Goal: Task Accomplishment & Management: Use online tool/utility

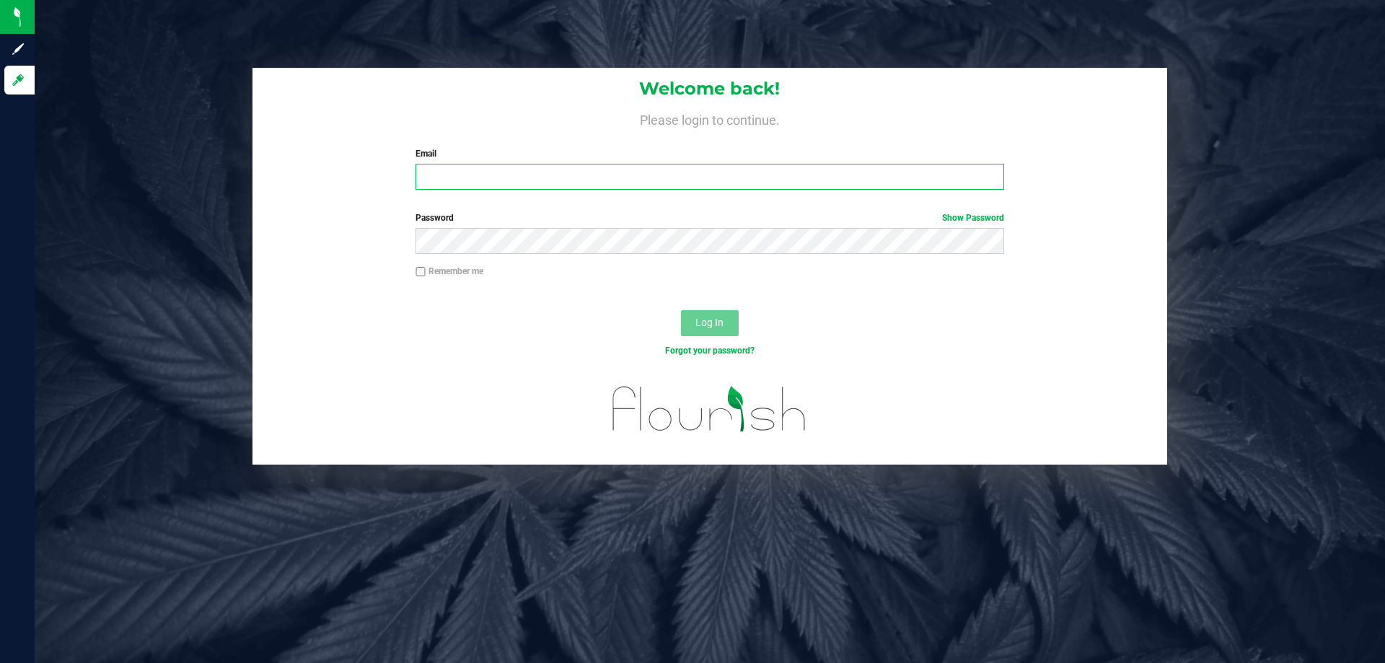
click at [494, 169] on input "Email" at bounding box center [709, 177] width 588 height 26
type input "[EMAIL_ADDRESS][DOMAIN_NAME]"
click at [681, 310] on button "Log In" at bounding box center [710, 323] width 58 height 26
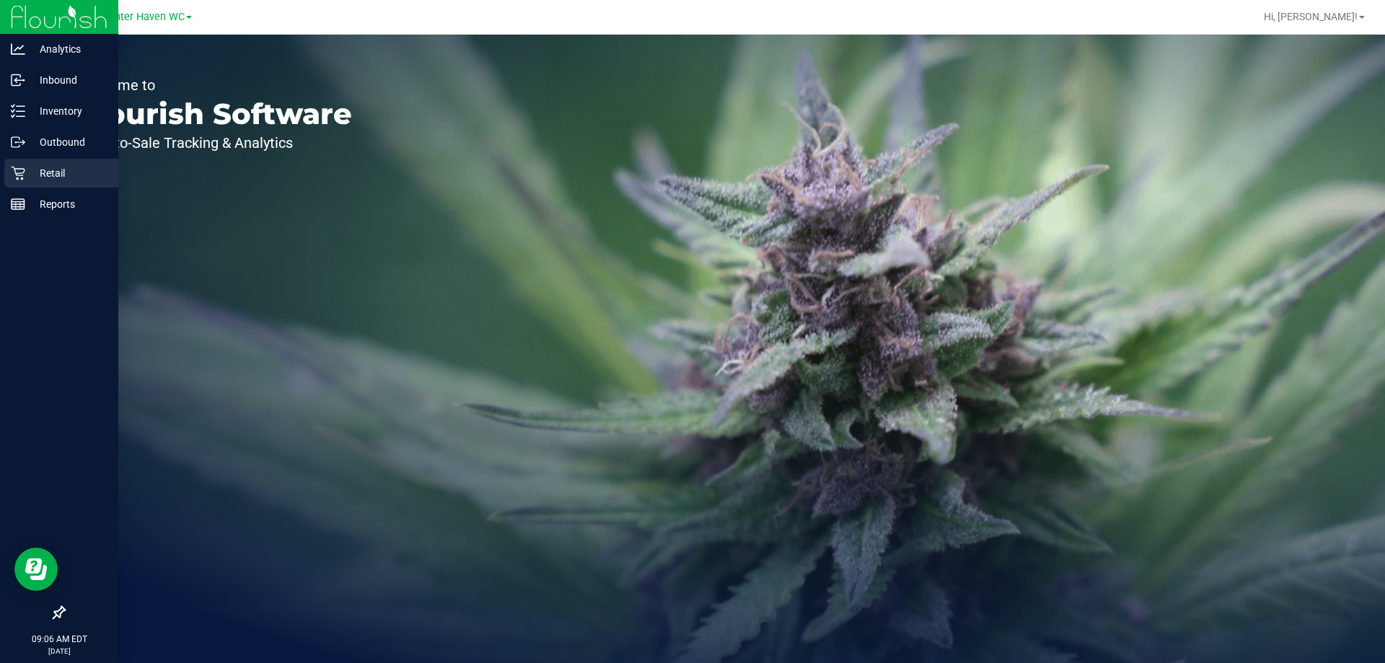
click at [14, 170] on icon at bounding box center [18, 173] width 14 height 14
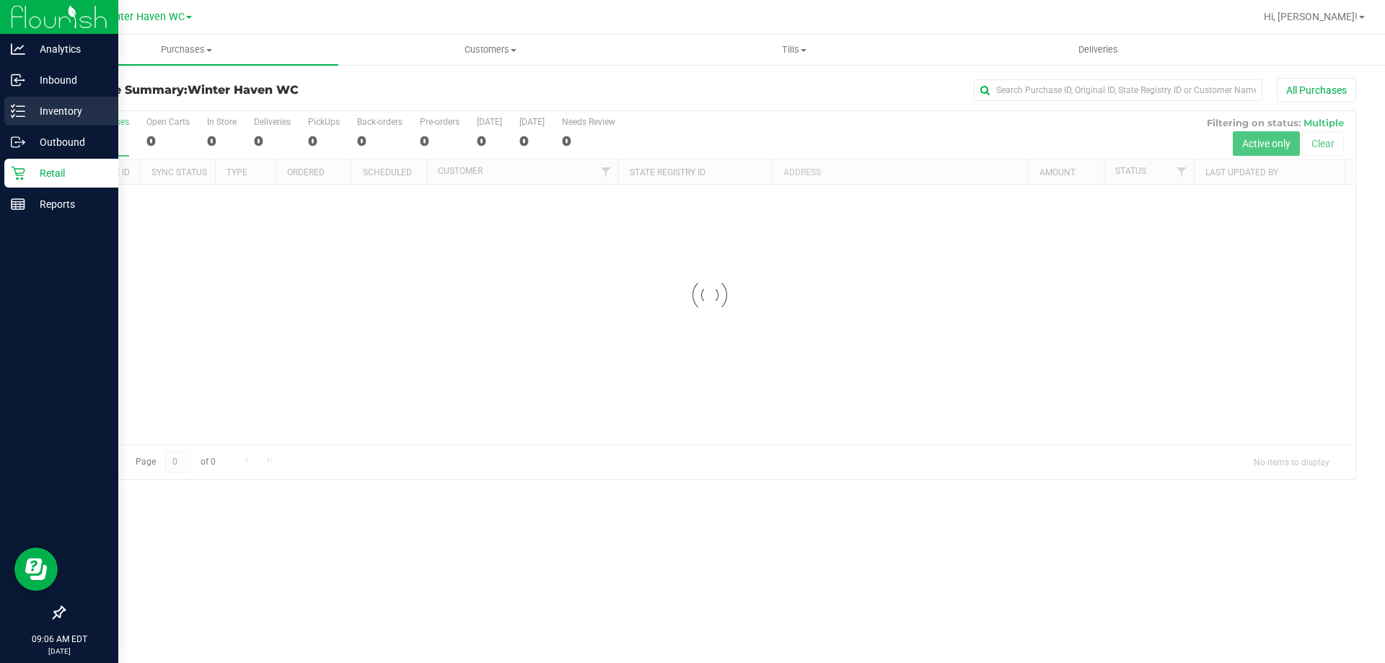
click at [21, 110] on icon at bounding box center [18, 111] width 14 height 14
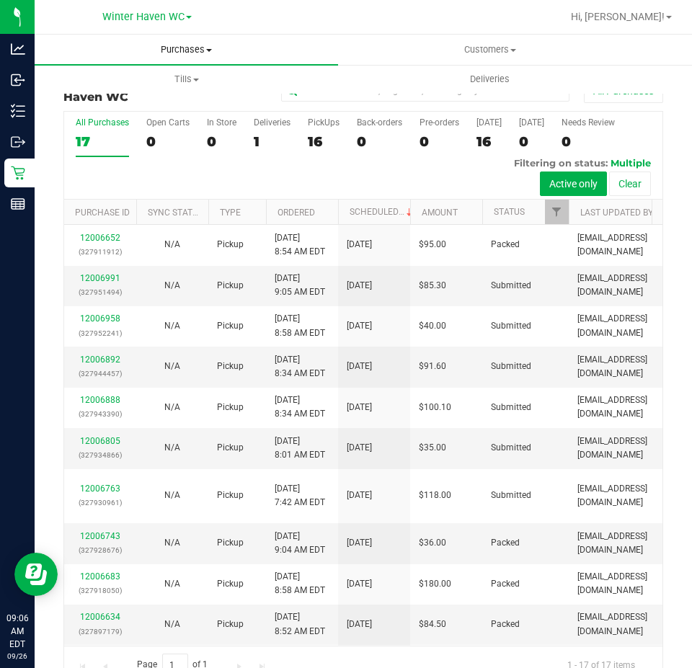
click at [188, 46] on span "Purchases" at bounding box center [187, 49] width 304 height 13
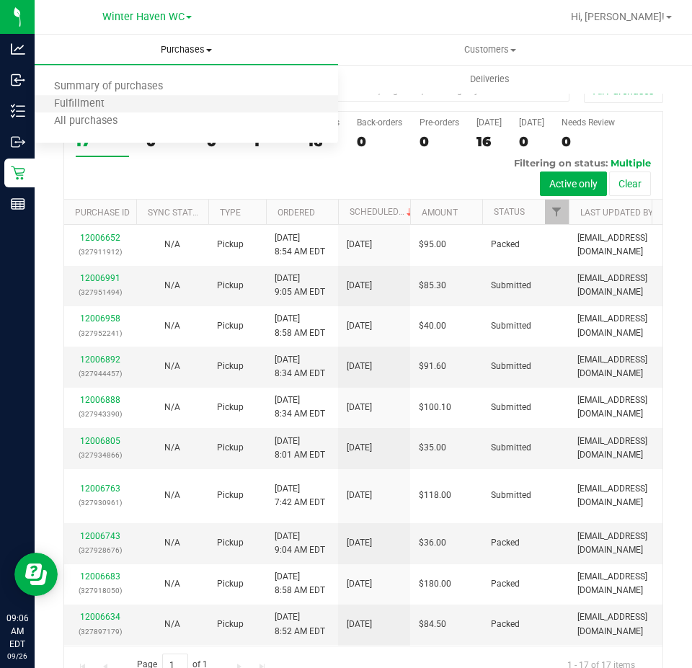
click at [187, 100] on li "Fulfillment" at bounding box center [187, 104] width 304 height 17
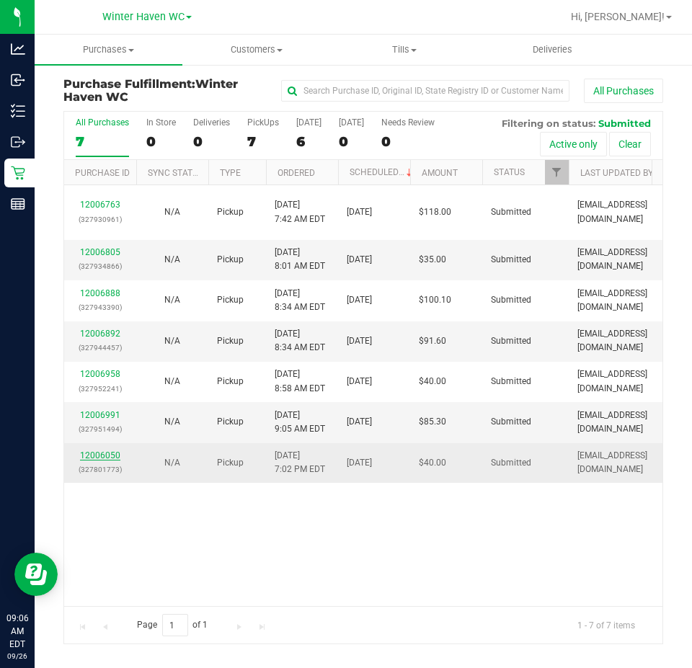
click at [96, 451] on link "12006050" at bounding box center [100, 456] width 40 height 10
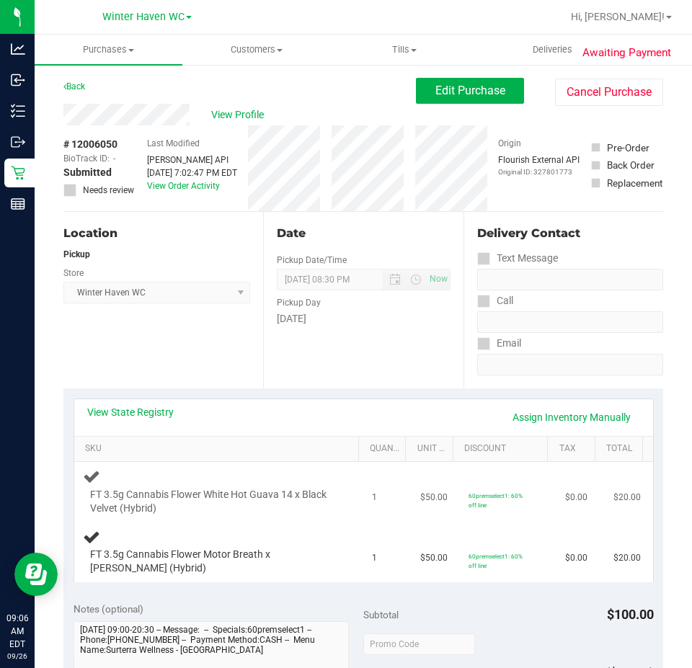
click at [316, 488] on span "FT 3.5g Cannabis Flower White Hot Guava 14 x Black Velvet (Hybrid)" at bounding box center [212, 501] width 245 height 27
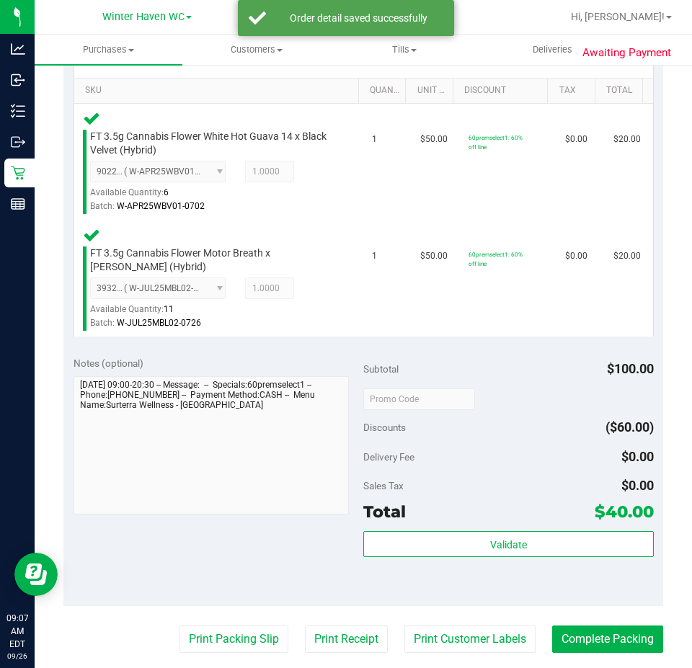
scroll to position [361, 0]
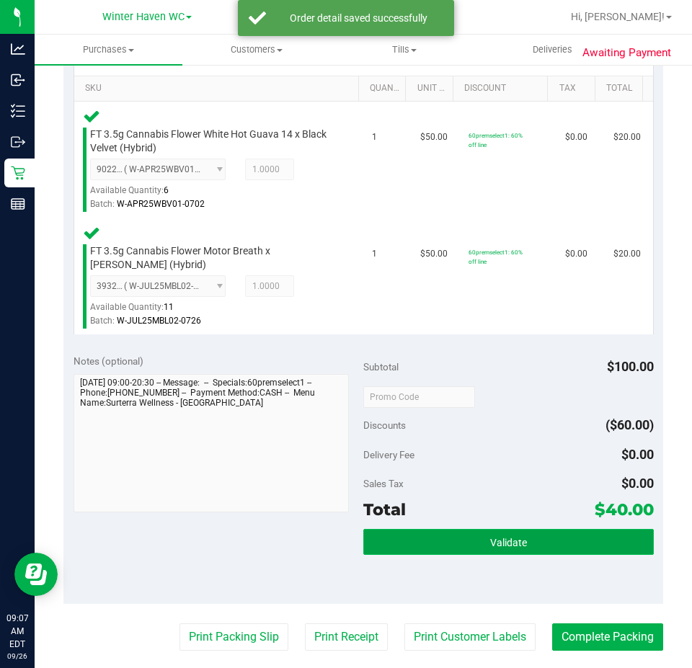
click at [446, 532] on button "Validate" at bounding box center [508, 542] width 291 height 26
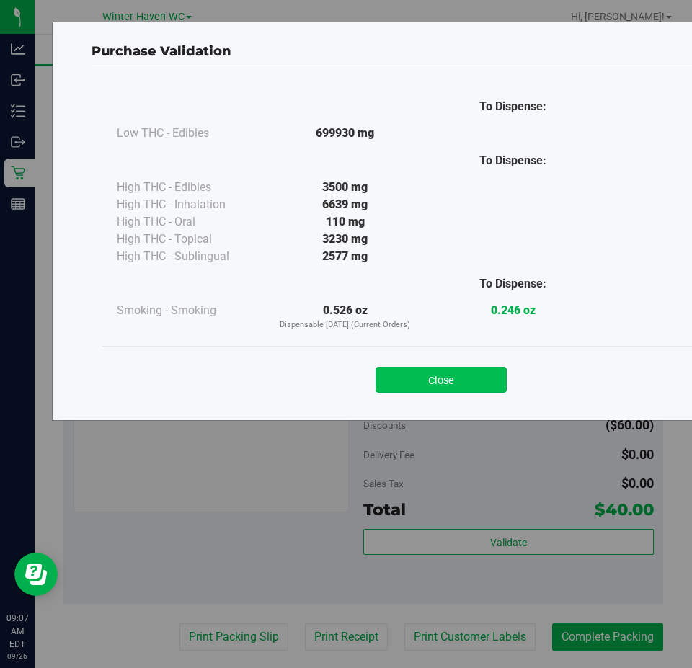
click at [462, 378] on button "Close" at bounding box center [441, 380] width 131 height 26
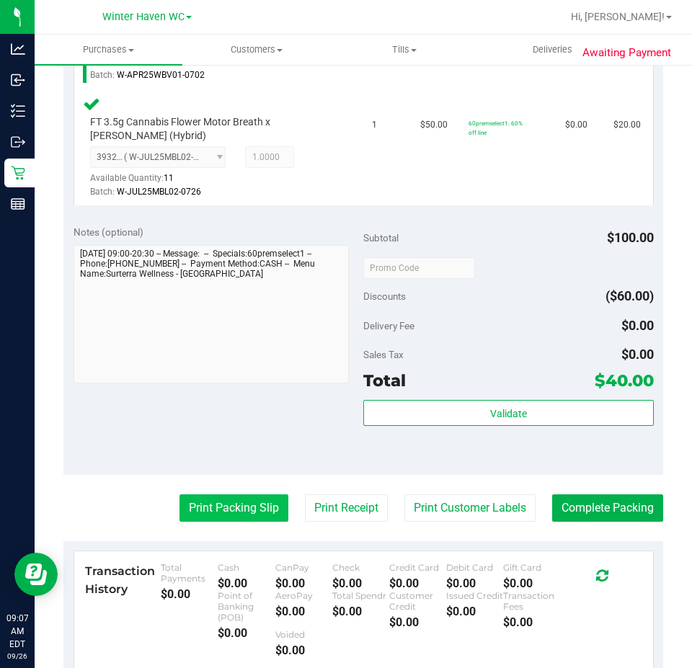
scroll to position [505, 0]
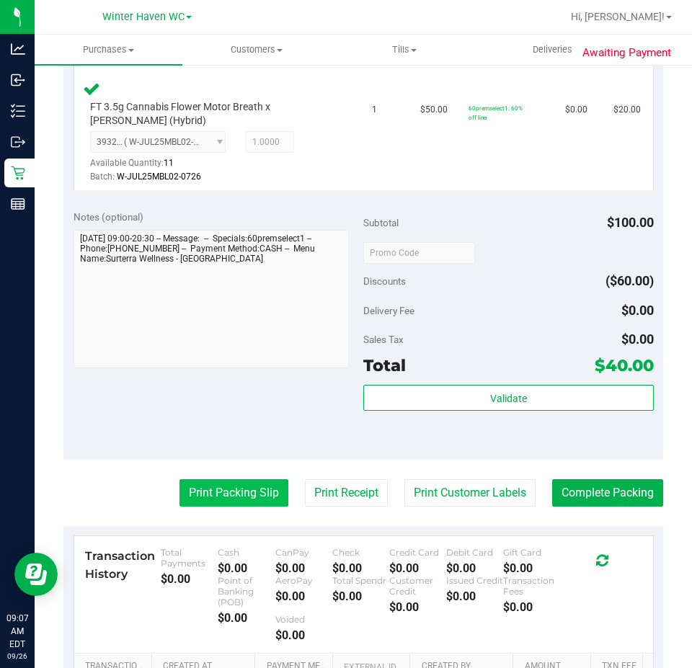
click at [239, 490] on button "Print Packing Slip" at bounding box center [234, 493] width 109 height 27
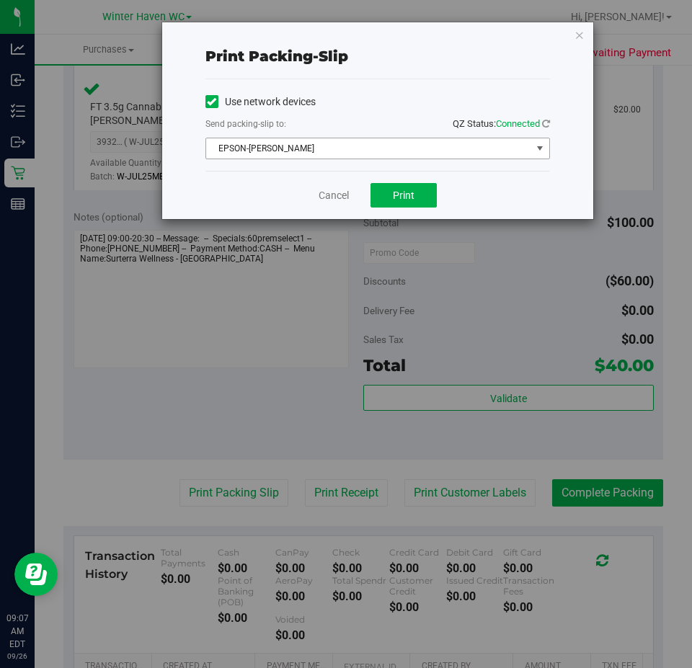
click at [381, 145] on span "EPSON-JAMES BUCHANAN" at bounding box center [368, 148] width 325 height 20
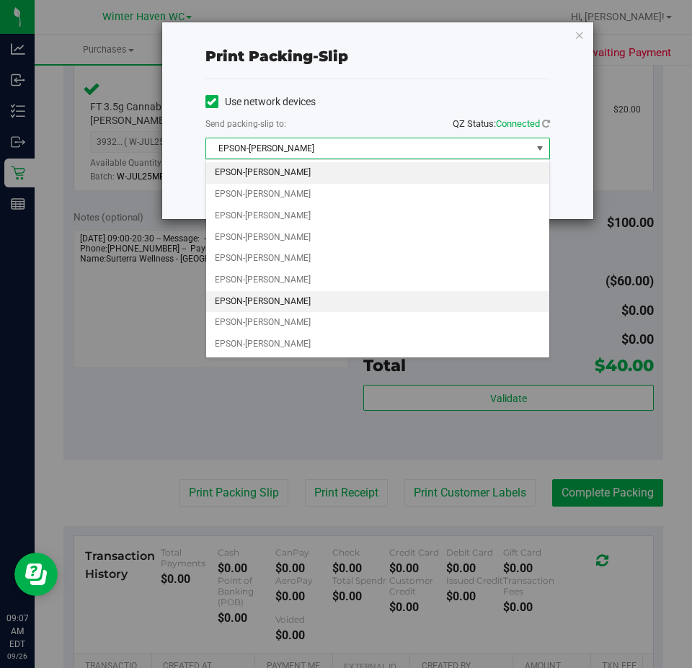
click at [293, 301] on li "EPSON-JAMES-OTTO" at bounding box center [377, 302] width 343 height 22
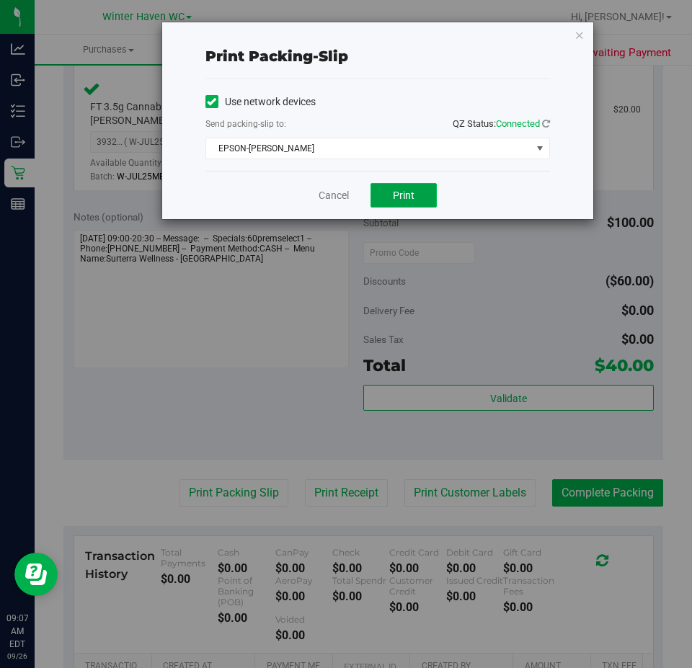
click at [423, 194] on button "Print" at bounding box center [404, 195] width 66 height 25
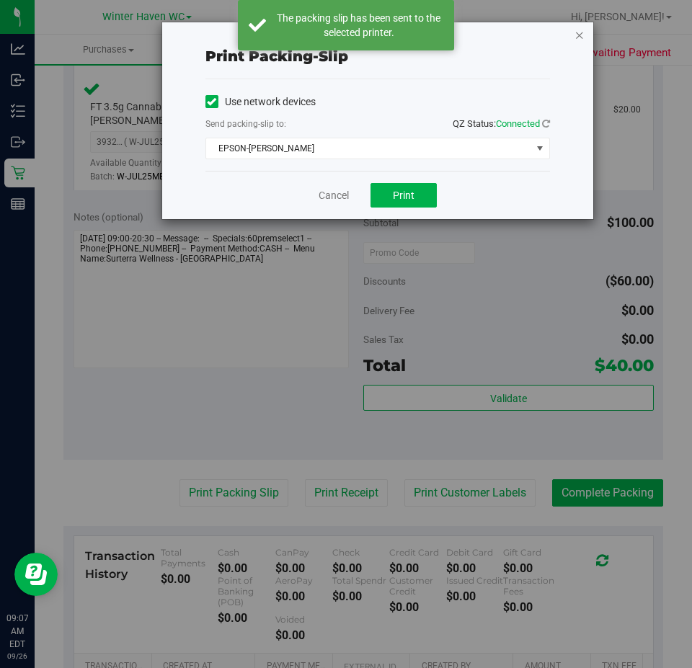
click at [578, 35] on icon "button" at bounding box center [580, 34] width 10 height 17
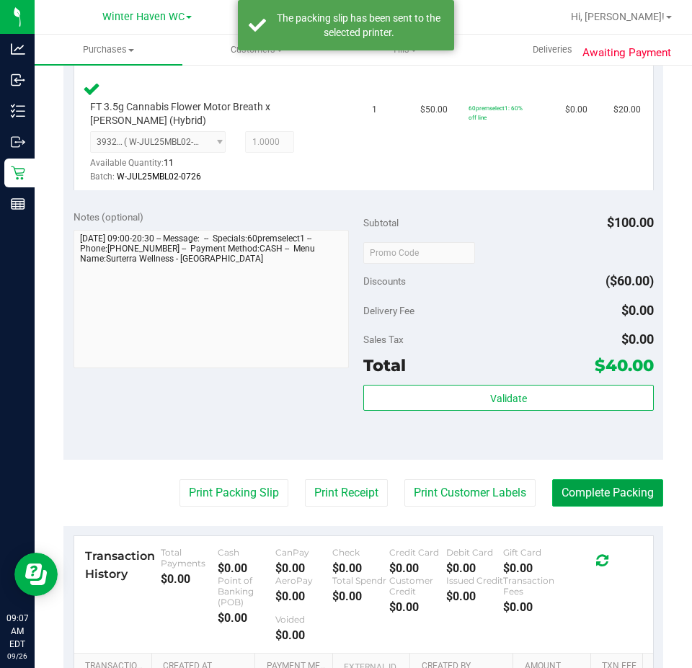
click at [617, 497] on button "Complete Packing" at bounding box center [607, 493] width 111 height 27
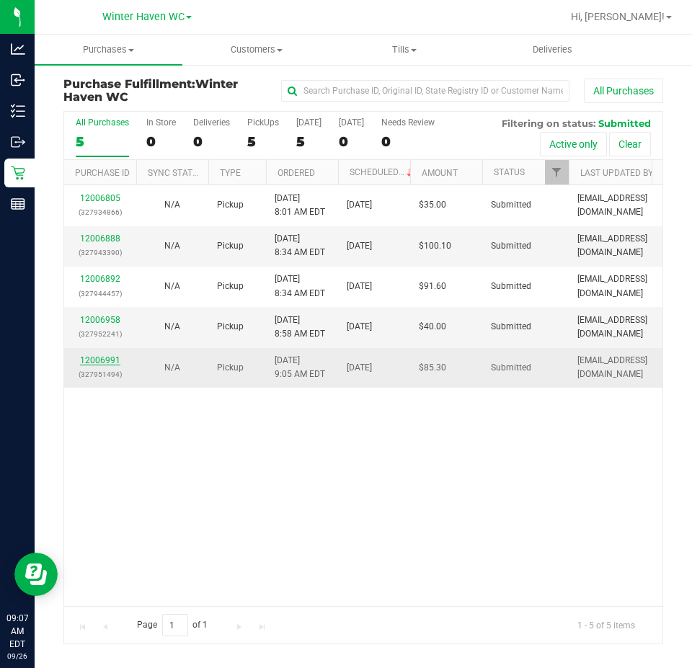
click at [94, 358] on link "12006991" at bounding box center [100, 361] width 40 height 10
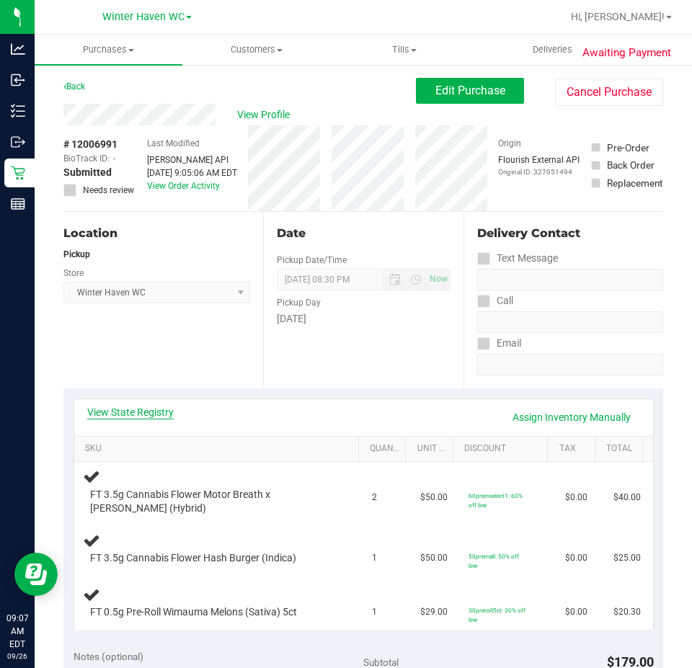
click at [149, 407] on link "View State Registry" at bounding box center [130, 412] width 87 height 14
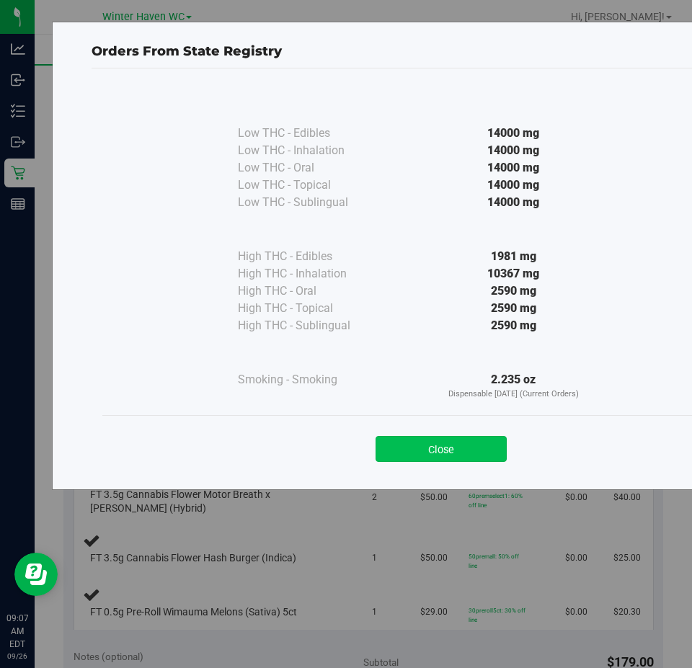
click at [464, 439] on button "Close" at bounding box center [441, 449] width 131 height 26
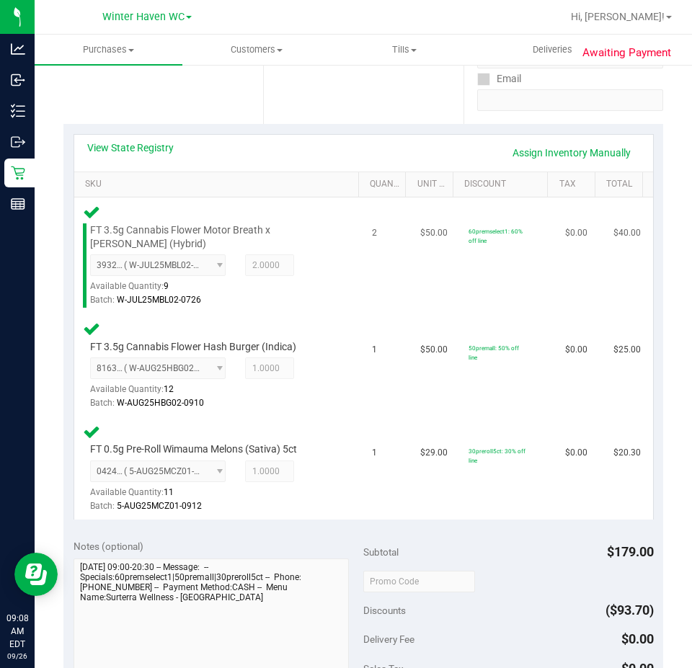
scroll to position [505, 0]
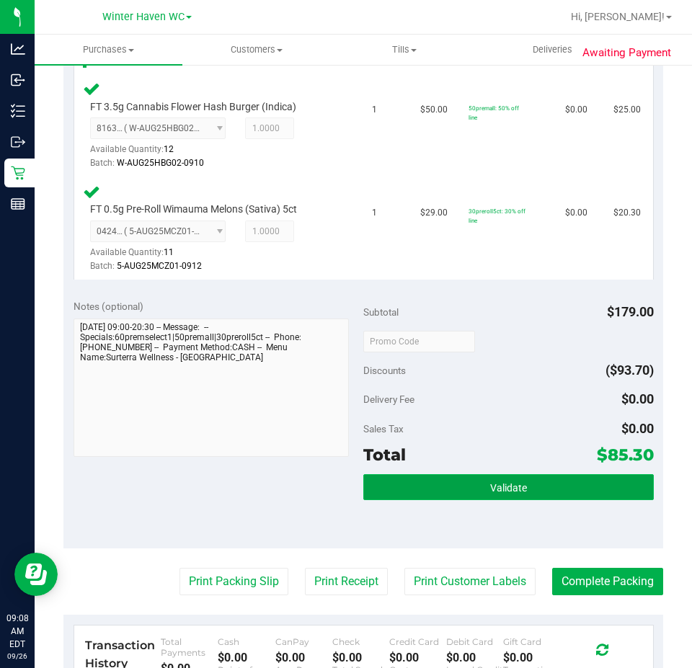
click at [534, 485] on button "Validate" at bounding box center [508, 487] width 291 height 26
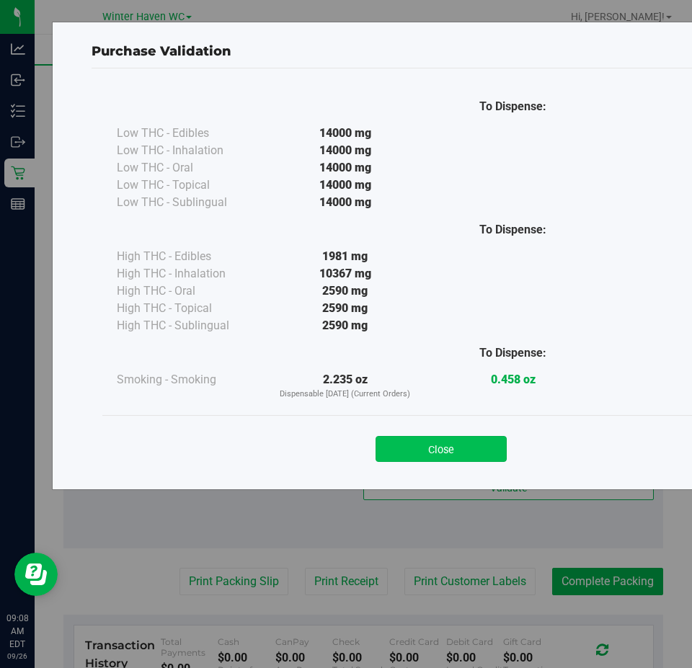
click at [429, 456] on button "Close" at bounding box center [441, 449] width 131 height 26
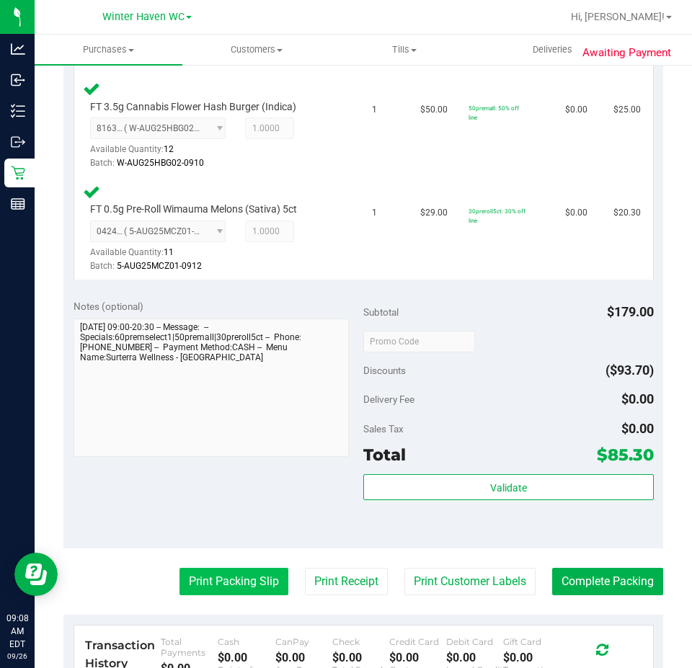
click at [201, 582] on button "Print Packing Slip" at bounding box center [234, 581] width 109 height 27
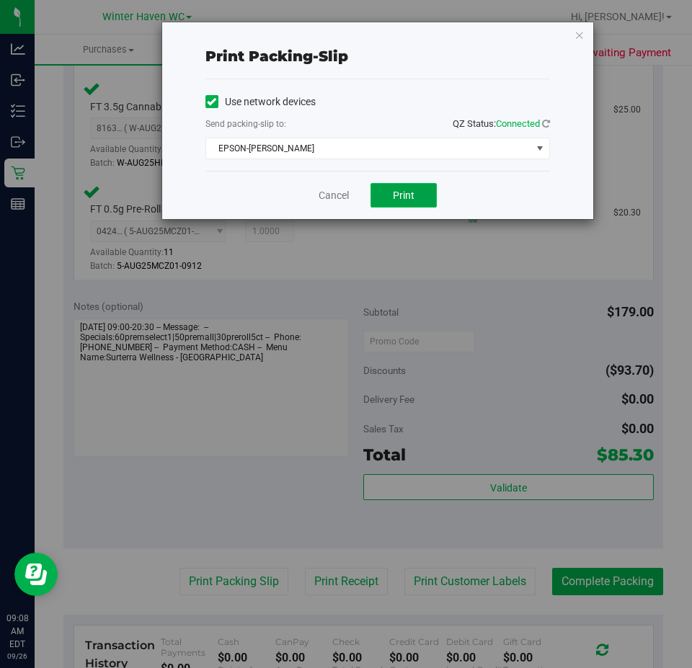
click at [418, 190] on button "Print" at bounding box center [404, 195] width 66 height 25
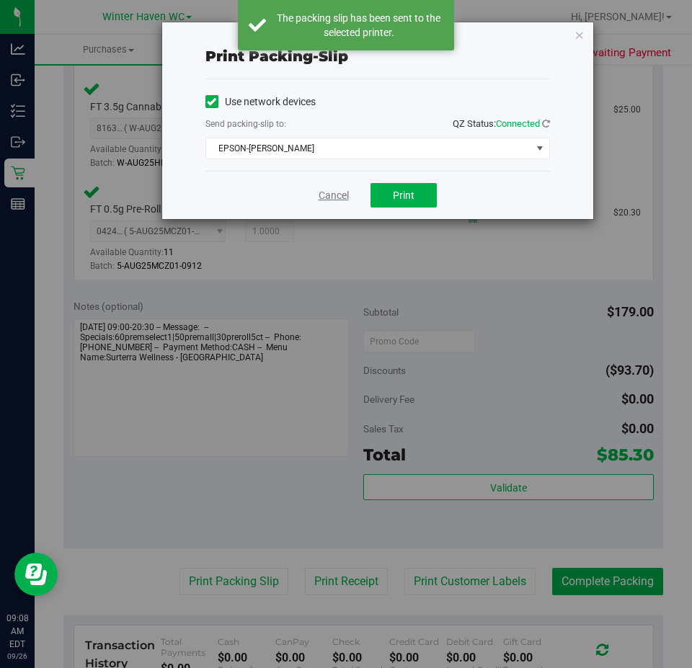
click at [337, 192] on link "Cancel" at bounding box center [334, 195] width 30 height 15
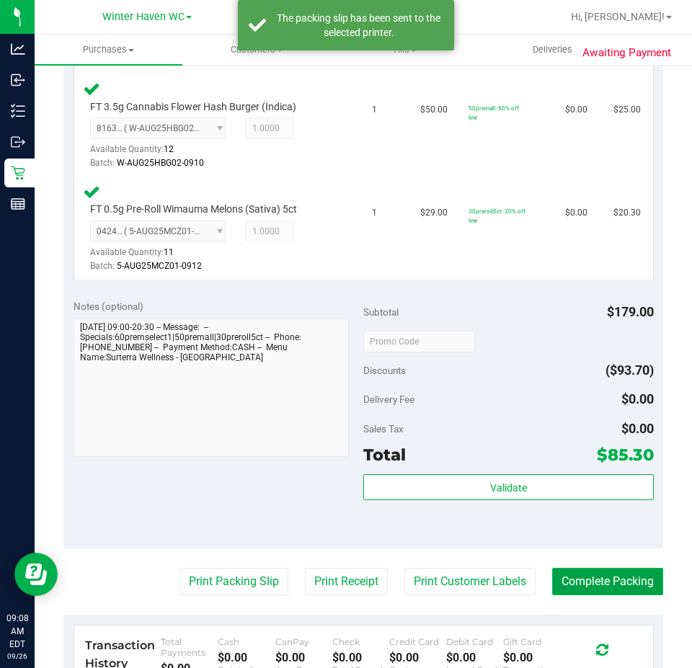
click at [616, 580] on button "Complete Packing" at bounding box center [607, 581] width 111 height 27
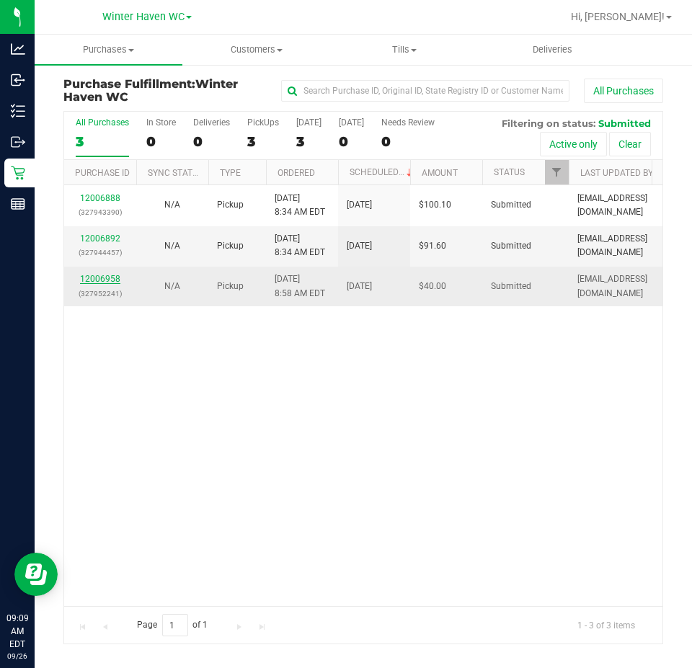
click at [98, 277] on link "12006958" at bounding box center [100, 279] width 40 height 10
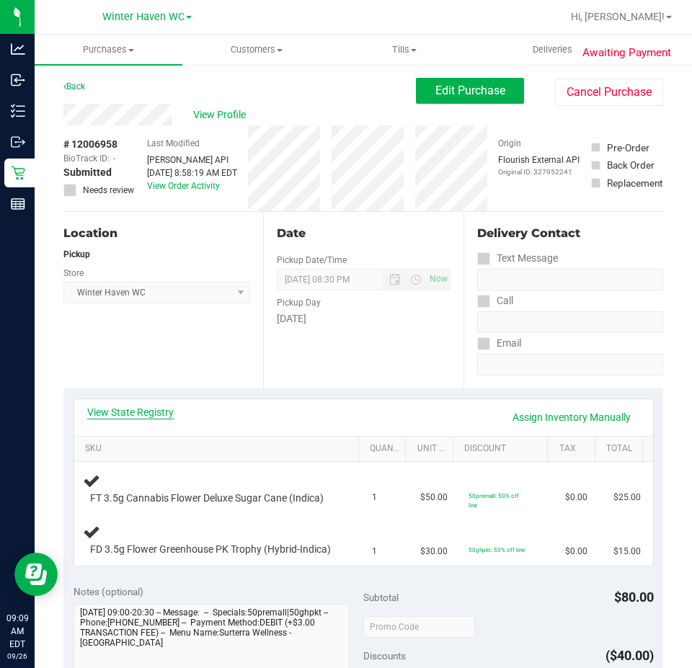
click at [136, 405] on link "View State Registry" at bounding box center [130, 412] width 87 height 14
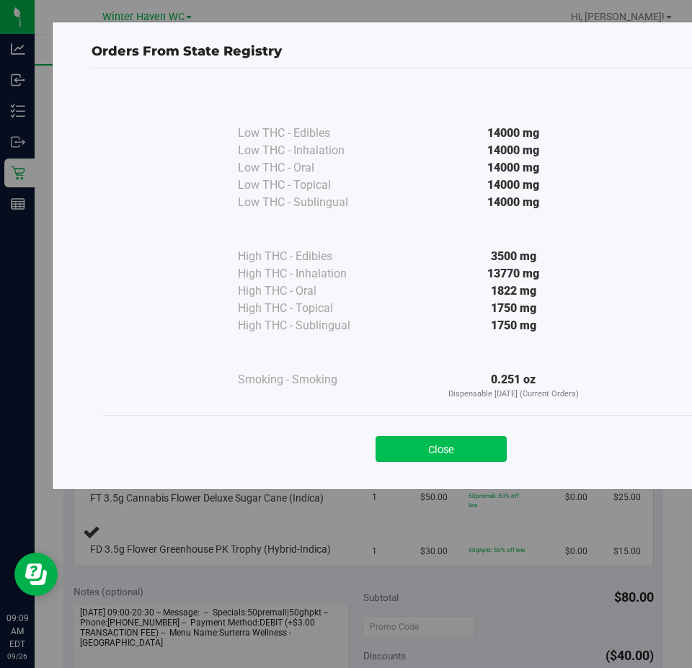
click at [457, 444] on button "Close" at bounding box center [441, 449] width 131 height 26
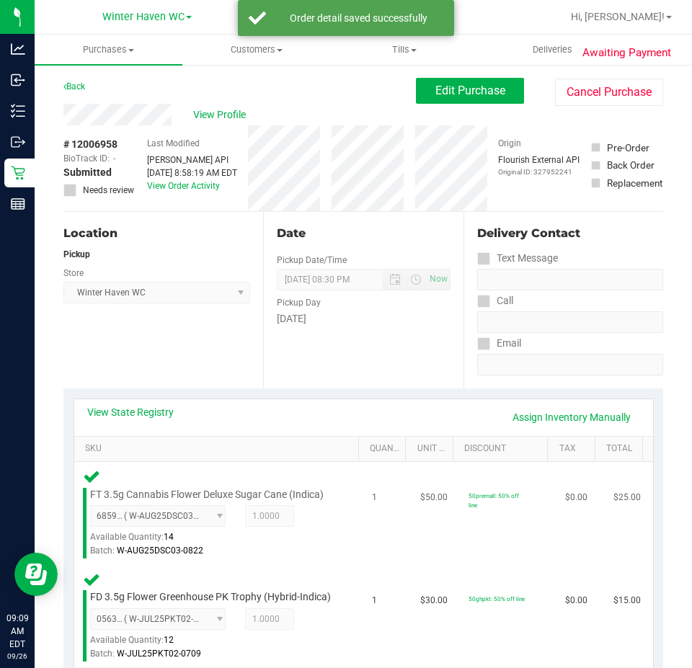
scroll to position [361, 0]
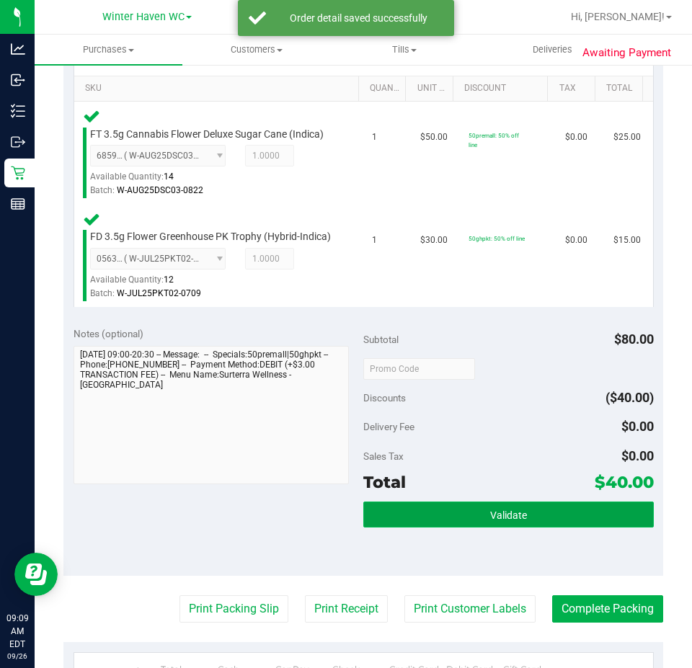
click at [505, 520] on button "Validate" at bounding box center [508, 515] width 291 height 26
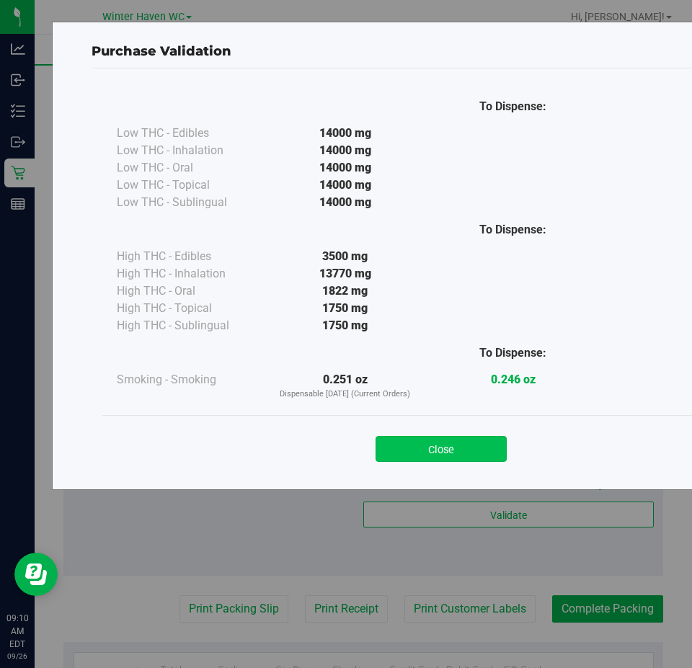
click at [431, 458] on button "Close" at bounding box center [441, 449] width 131 height 26
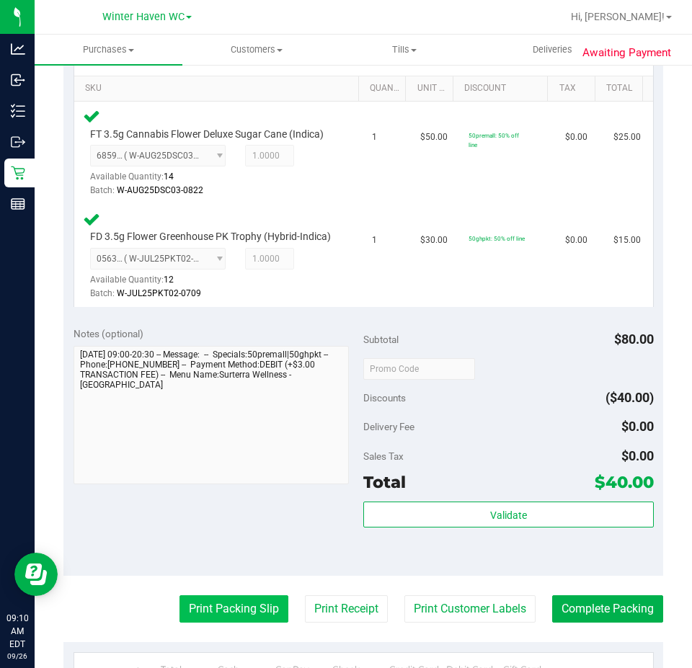
click at [251, 611] on button "Print Packing Slip" at bounding box center [234, 609] width 109 height 27
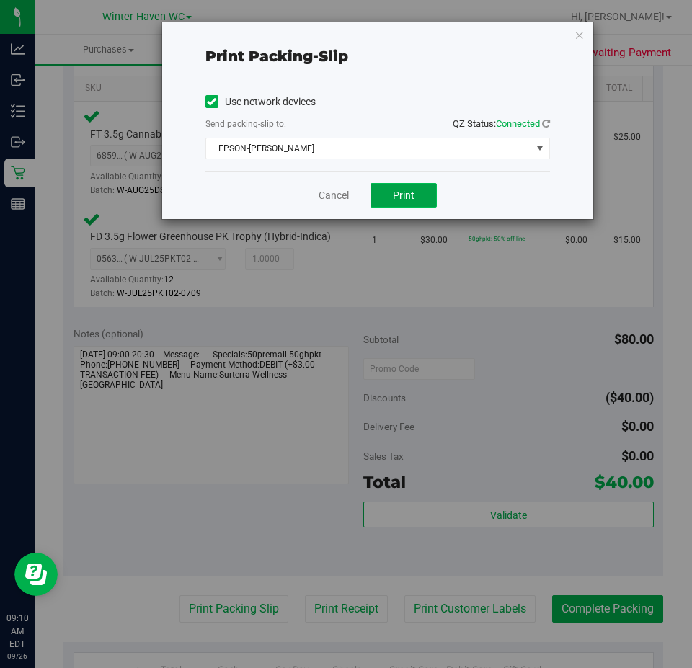
click at [413, 185] on button "Print" at bounding box center [404, 195] width 66 height 25
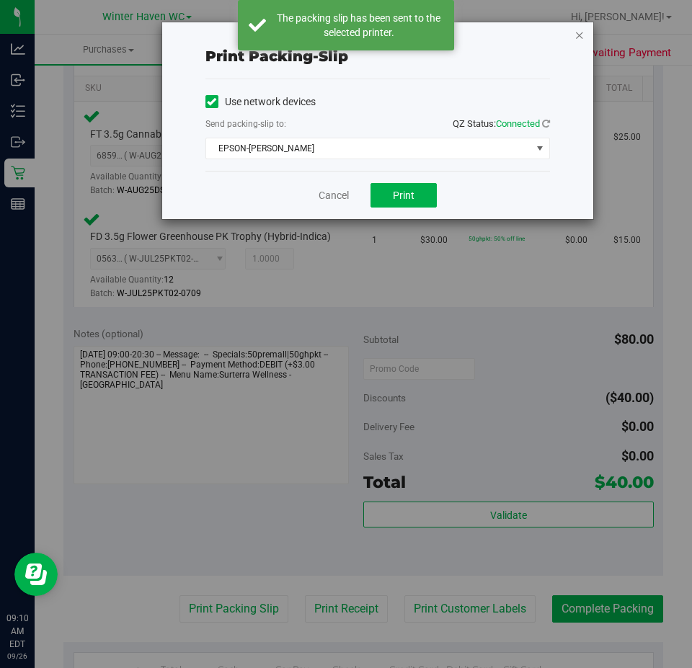
click at [580, 32] on icon "button" at bounding box center [580, 34] width 10 height 17
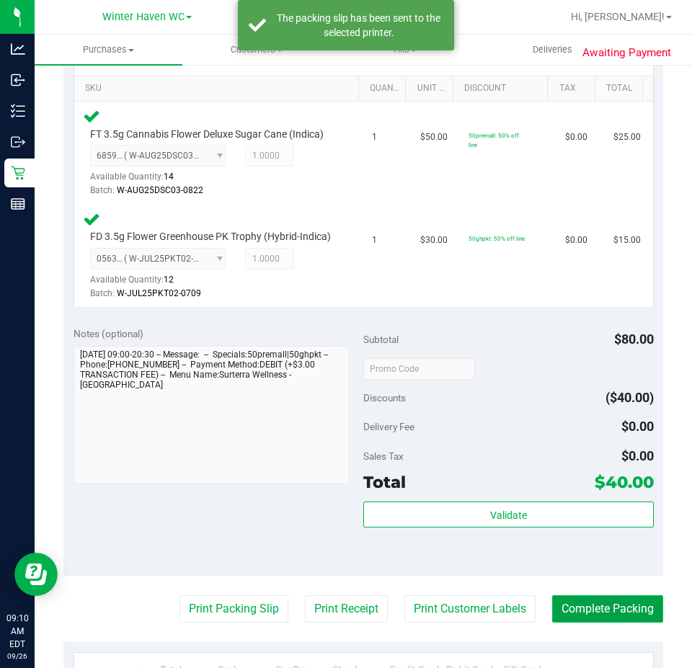
click at [623, 621] on button "Complete Packing" at bounding box center [607, 609] width 111 height 27
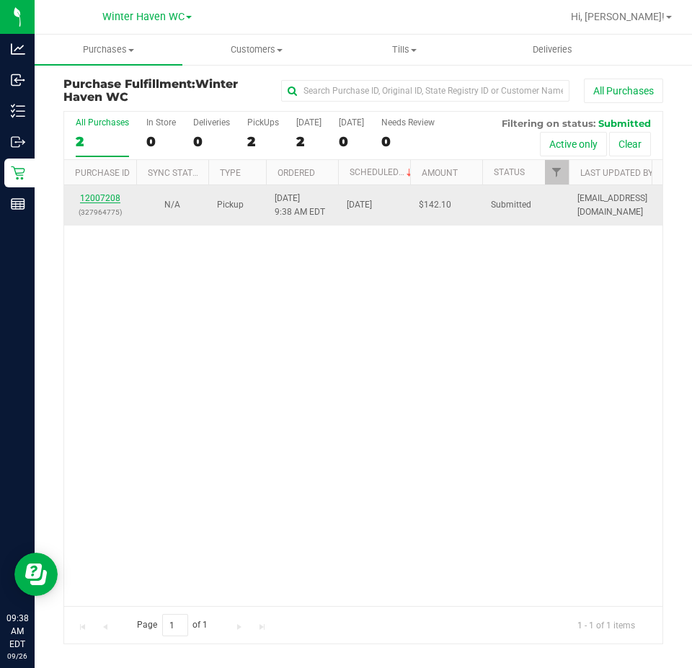
click at [103, 198] on link "12007208" at bounding box center [100, 198] width 40 height 10
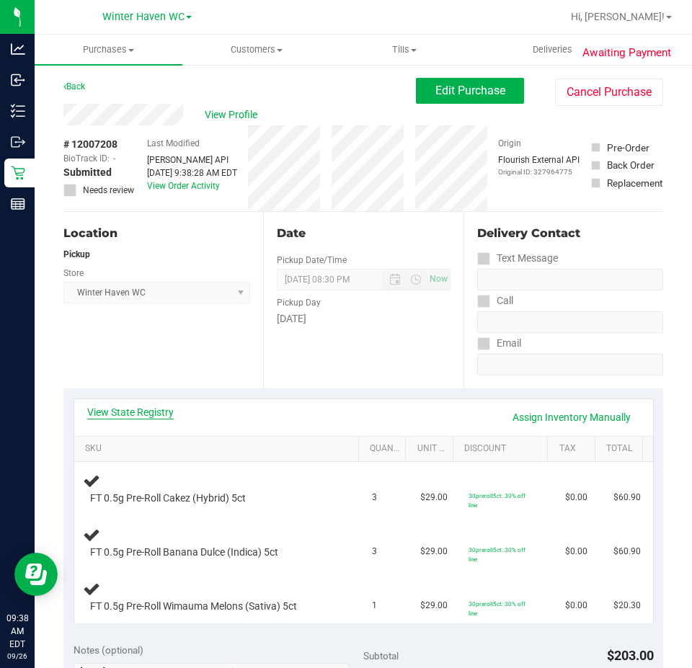
click at [131, 409] on link "View State Registry" at bounding box center [130, 412] width 87 height 14
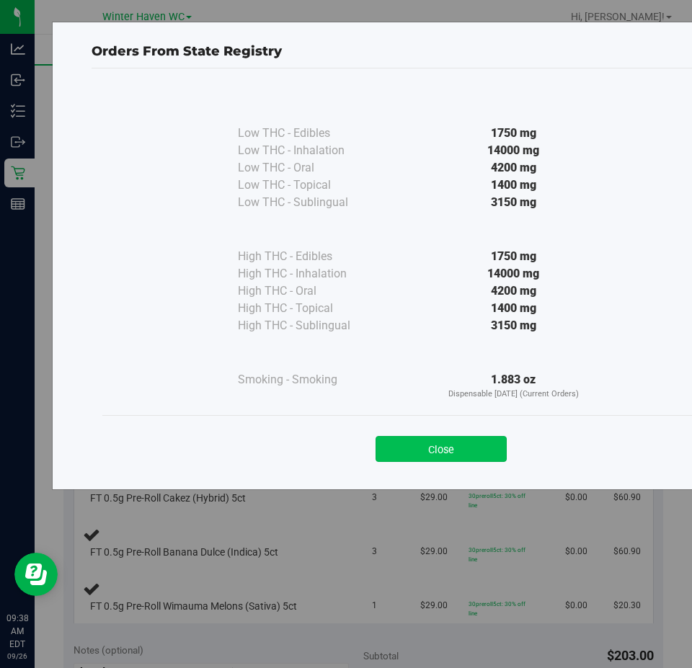
click at [496, 441] on button "Close" at bounding box center [441, 449] width 131 height 26
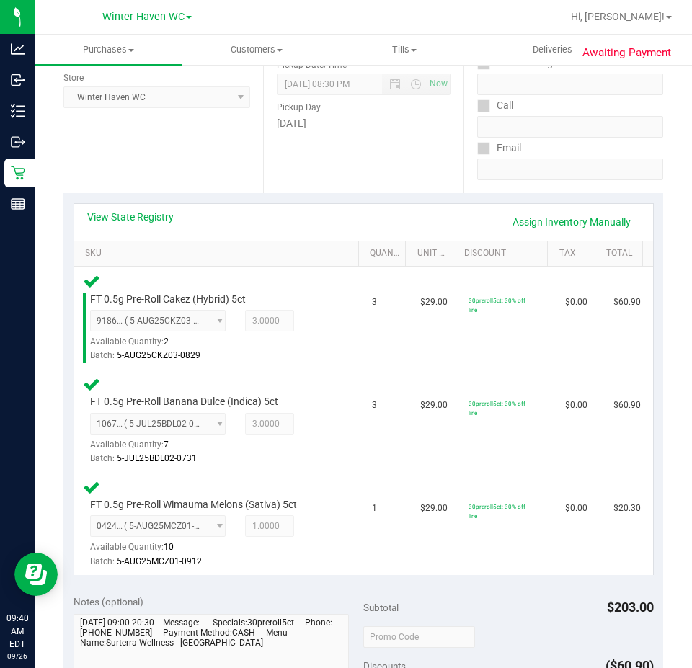
scroll to position [577, 0]
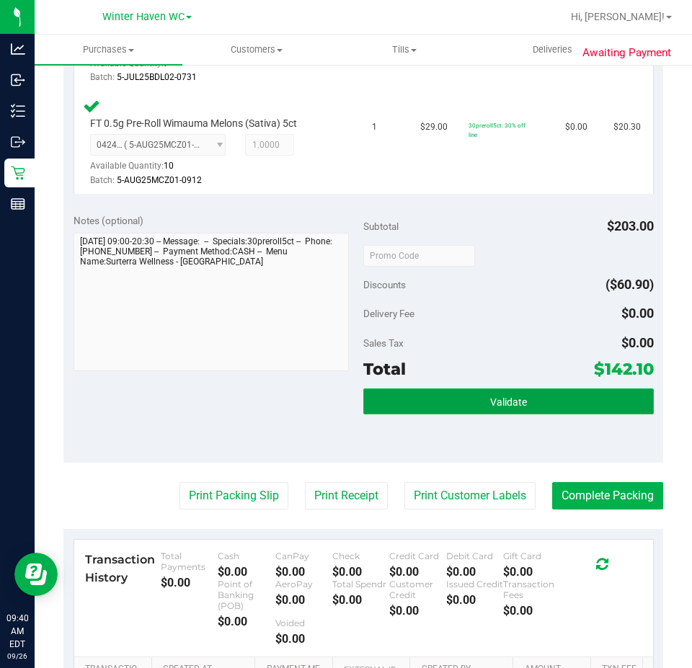
click at [430, 399] on button "Validate" at bounding box center [508, 402] width 291 height 26
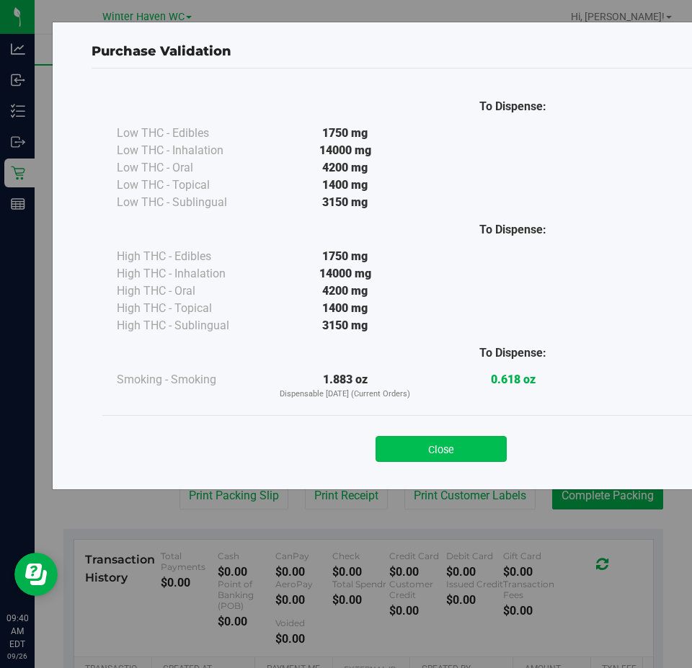
click at [453, 447] on button "Close" at bounding box center [441, 449] width 131 height 26
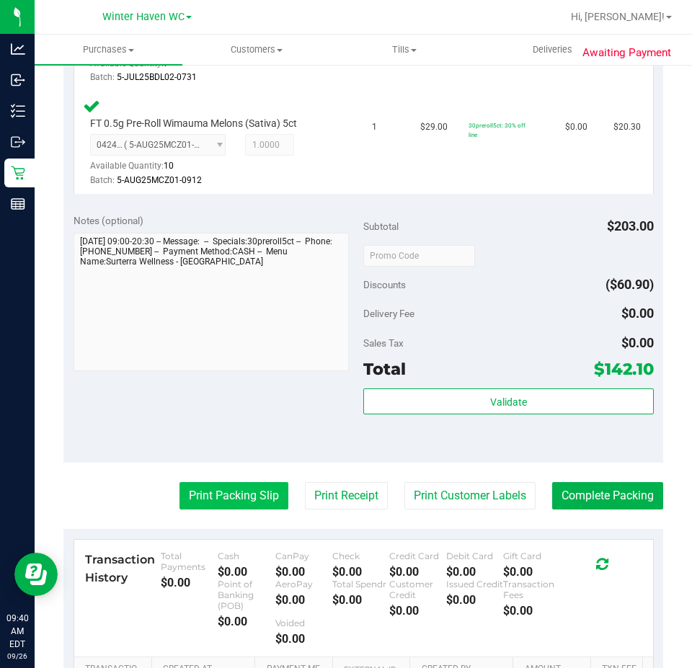
click at [224, 503] on button "Print Packing Slip" at bounding box center [234, 495] width 109 height 27
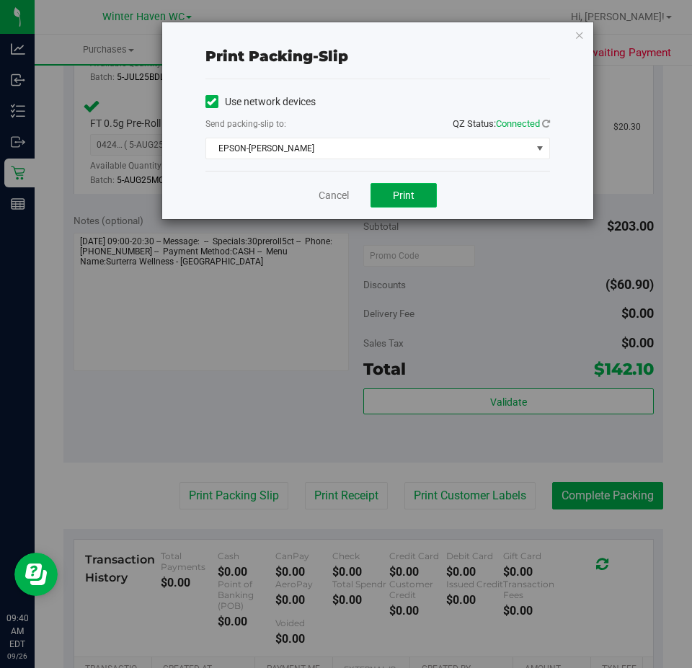
click at [409, 190] on span "Print" at bounding box center [404, 196] width 22 height 12
click at [326, 191] on link "Cancel" at bounding box center [334, 195] width 30 height 15
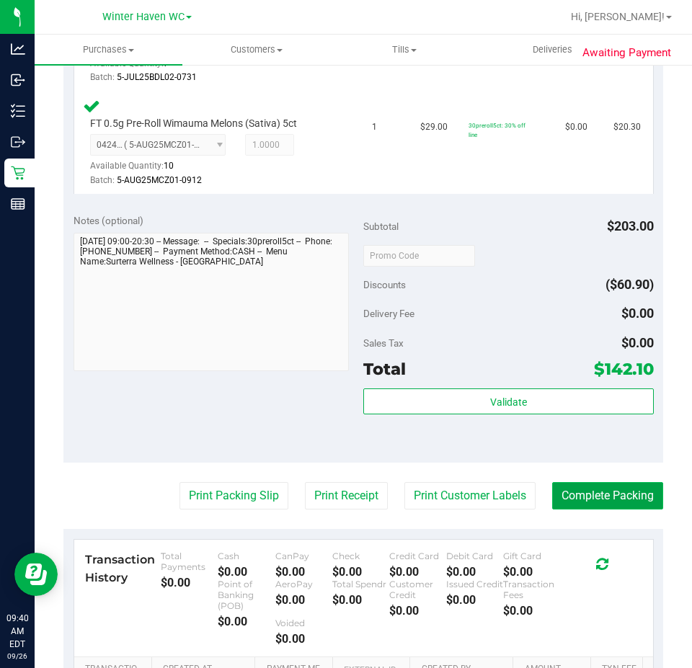
click at [594, 504] on button "Complete Packing" at bounding box center [607, 495] width 111 height 27
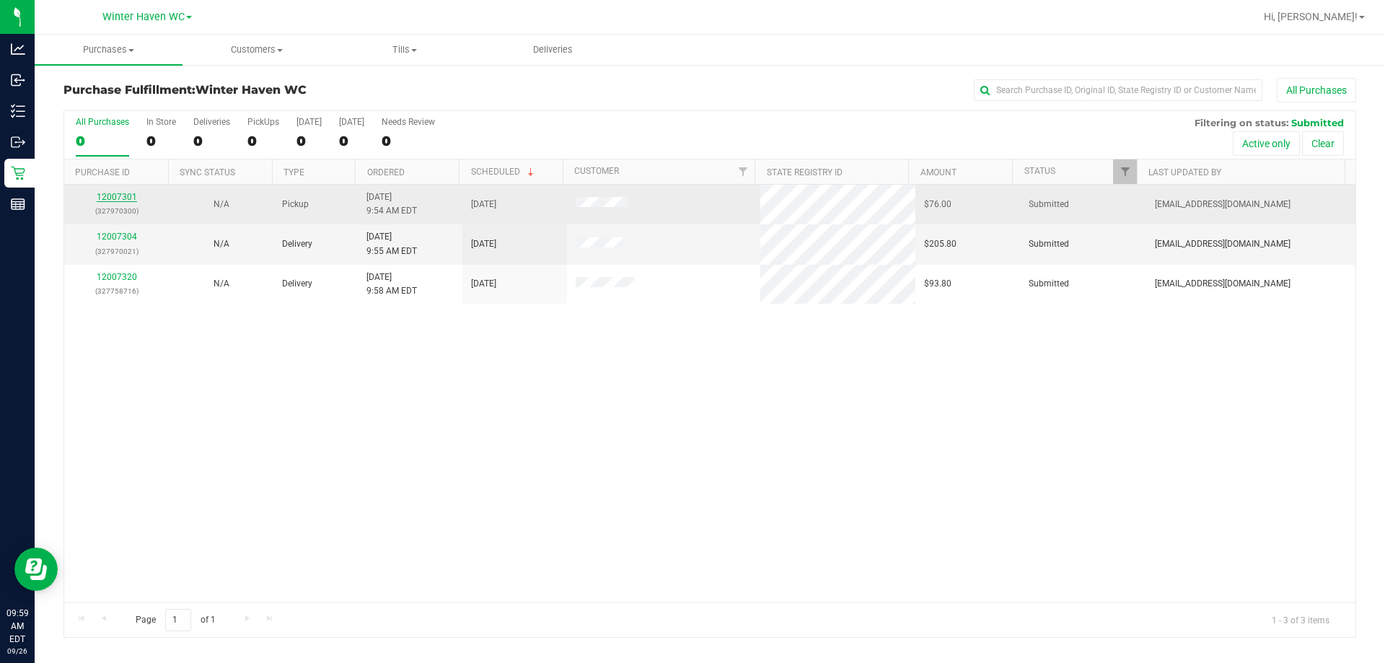
click at [131, 200] on link "12007301" at bounding box center [117, 197] width 40 height 10
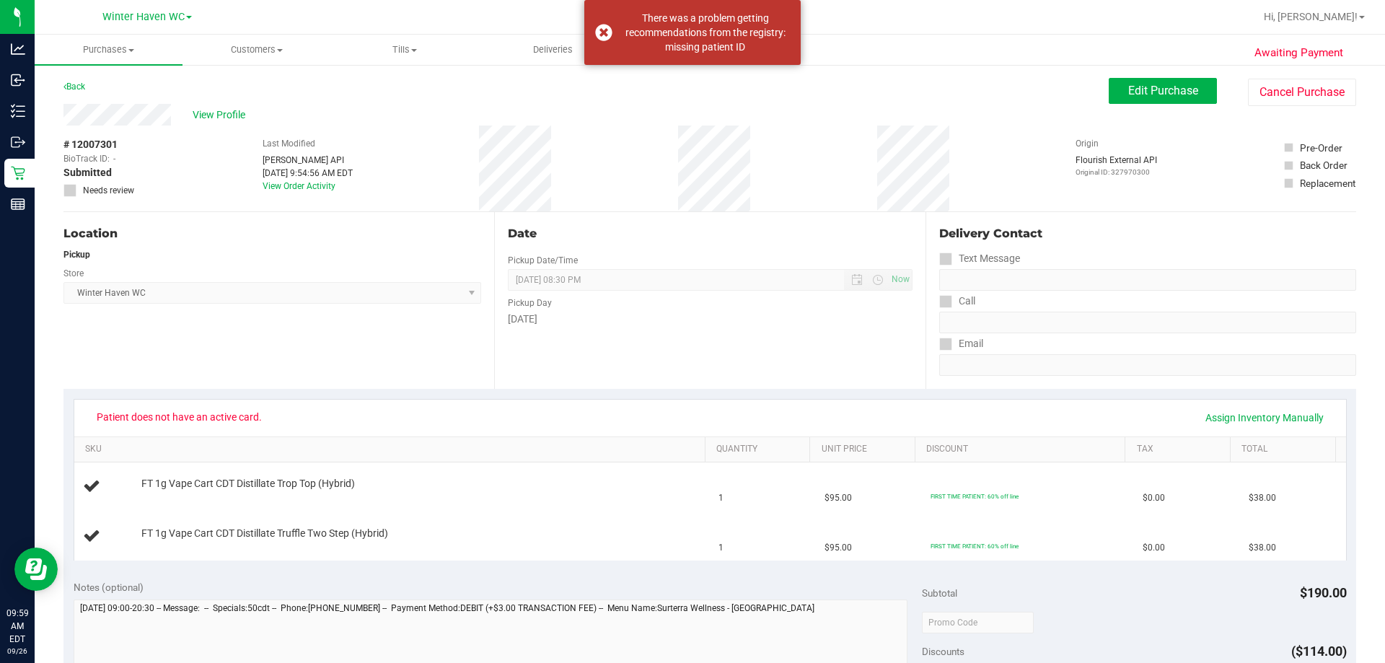
click at [1139, 105] on div "Edit Purchase Cancel Purchase" at bounding box center [1231, 92] width 247 height 28
click at [1139, 82] on button "Edit Purchase" at bounding box center [1162, 91] width 108 height 26
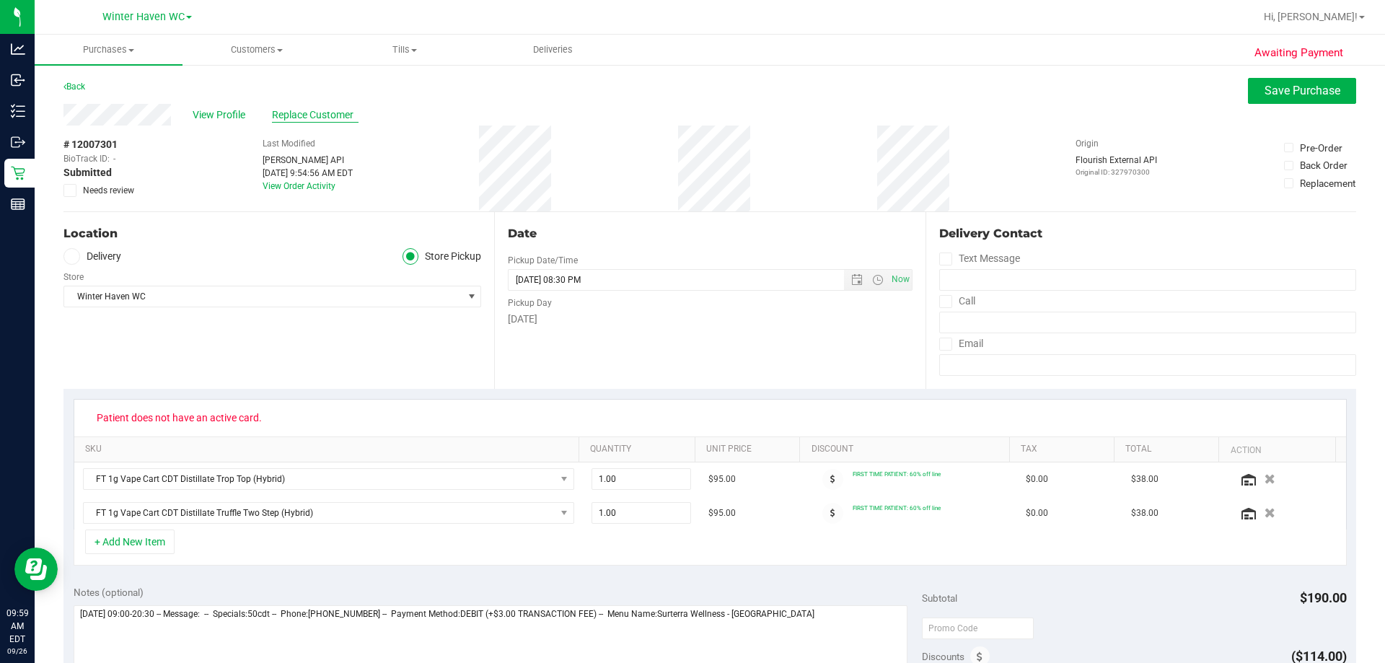
click at [299, 118] on span "Replace Customer" at bounding box center [315, 114] width 87 height 15
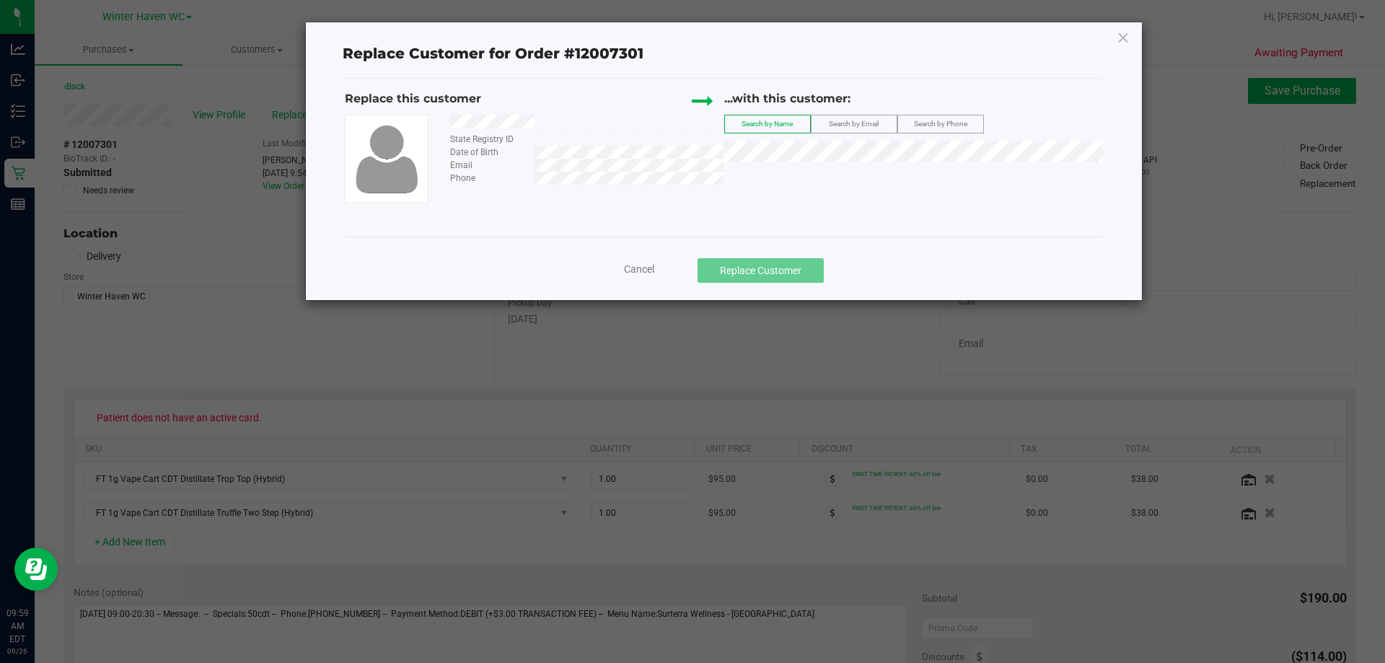
click at [870, 128] on span "Search by Email" at bounding box center [854, 124] width 50 height 8
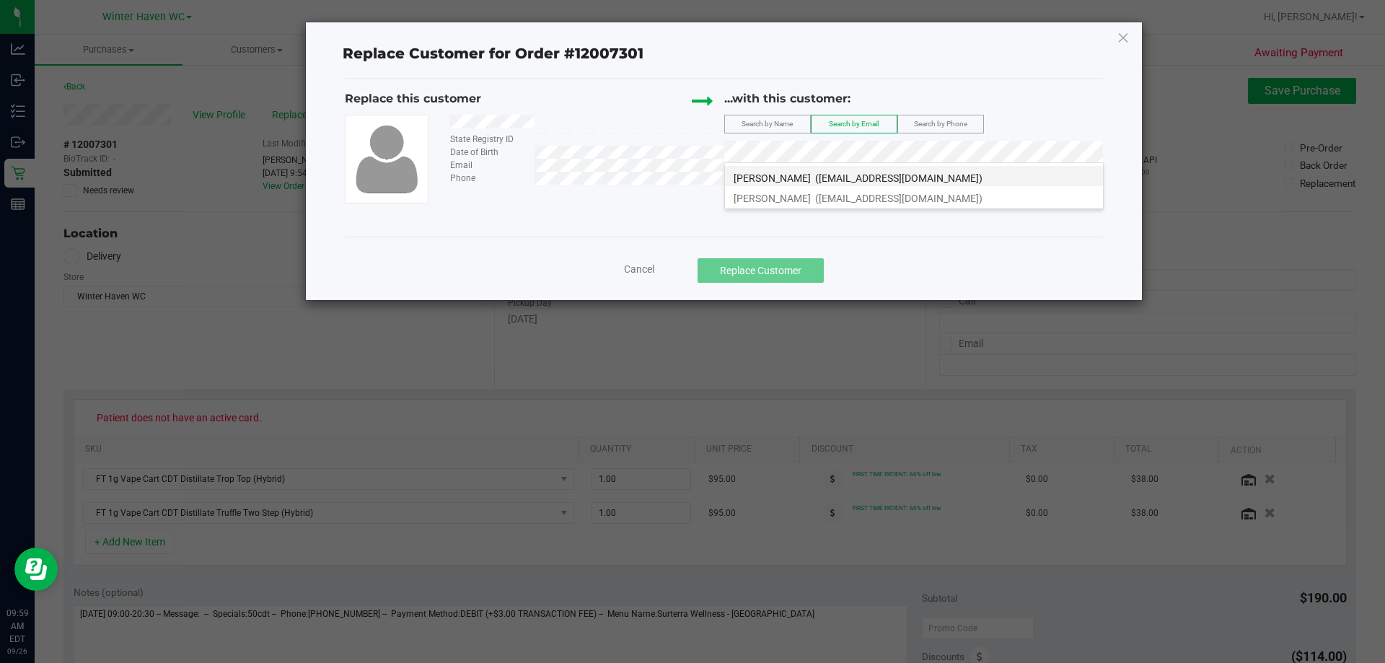
click at [848, 175] on span "(lindysue523@hotmail.com)" at bounding box center [898, 178] width 167 height 12
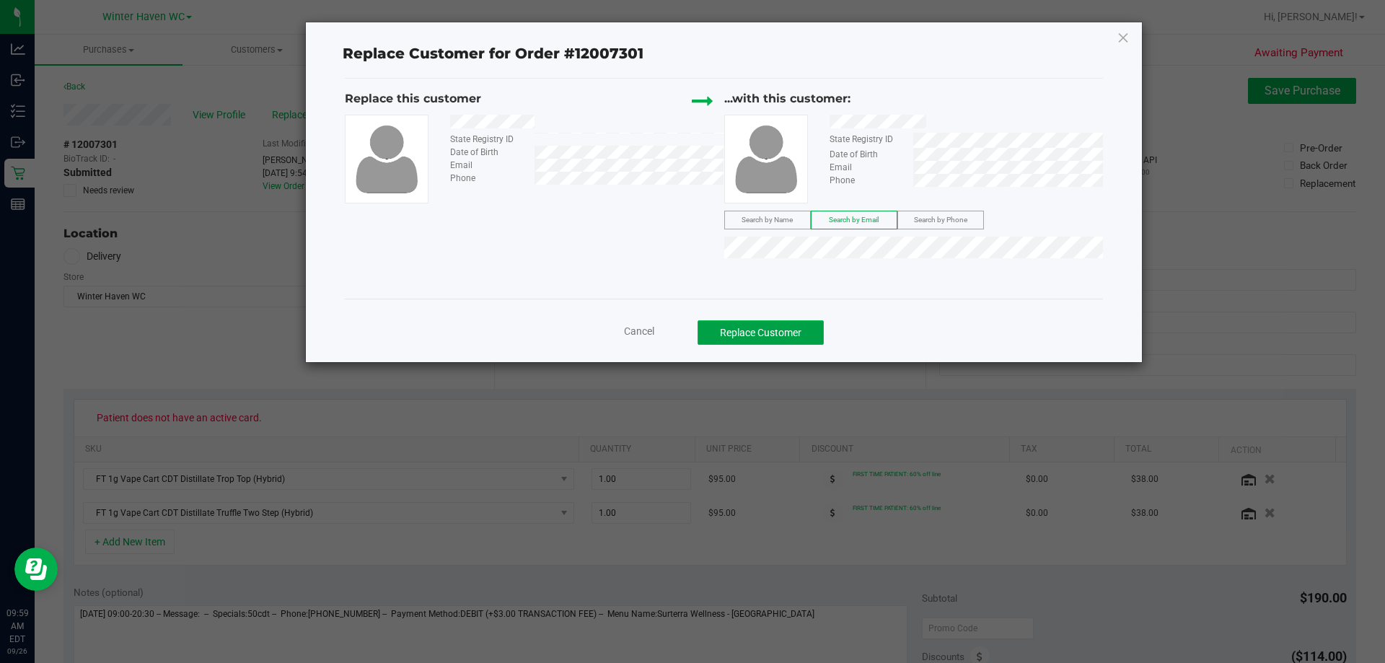
click at [756, 335] on button "Replace Customer" at bounding box center [760, 332] width 126 height 25
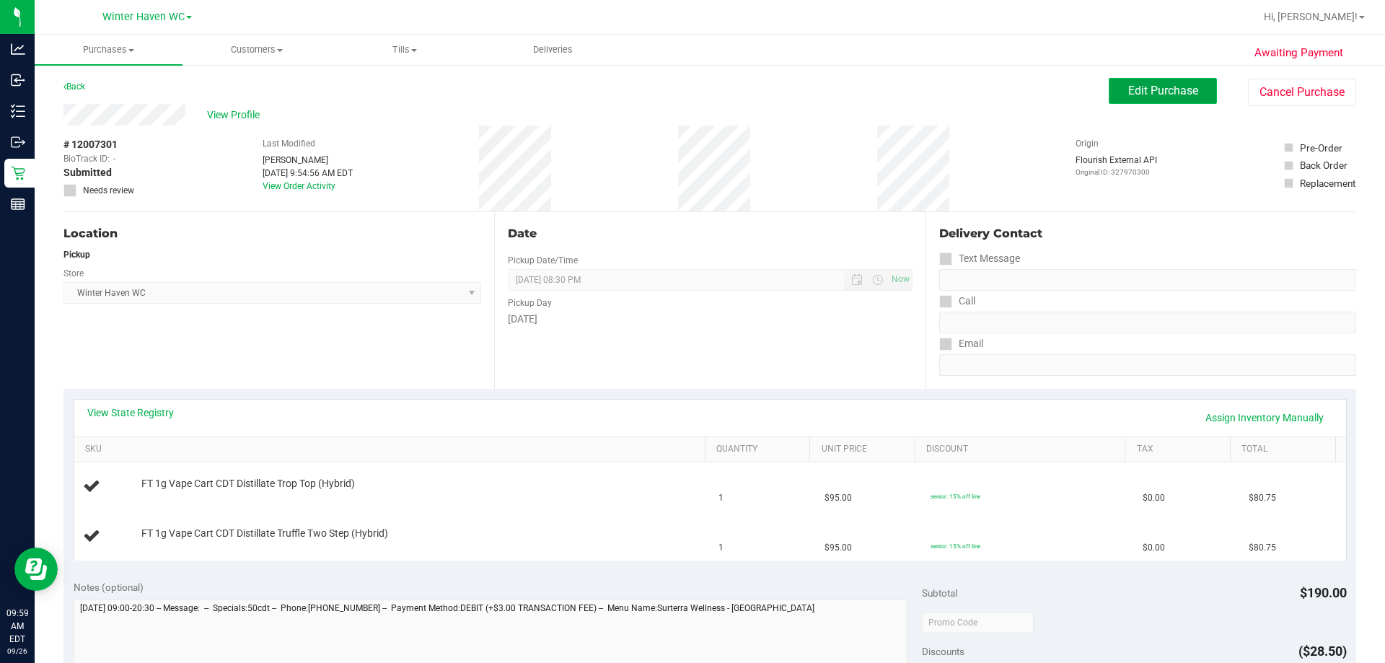
click at [1140, 86] on span "Edit Purchase" at bounding box center [1163, 91] width 70 height 14
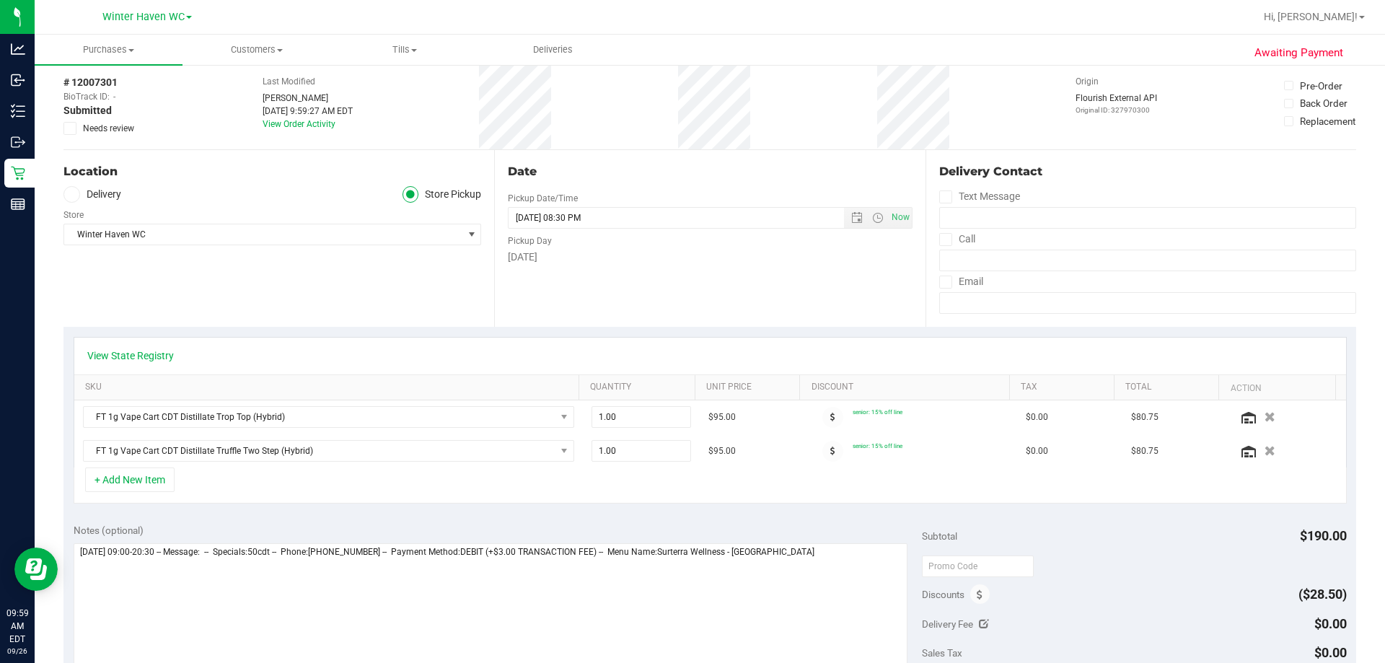
scroll to position [144, 0]
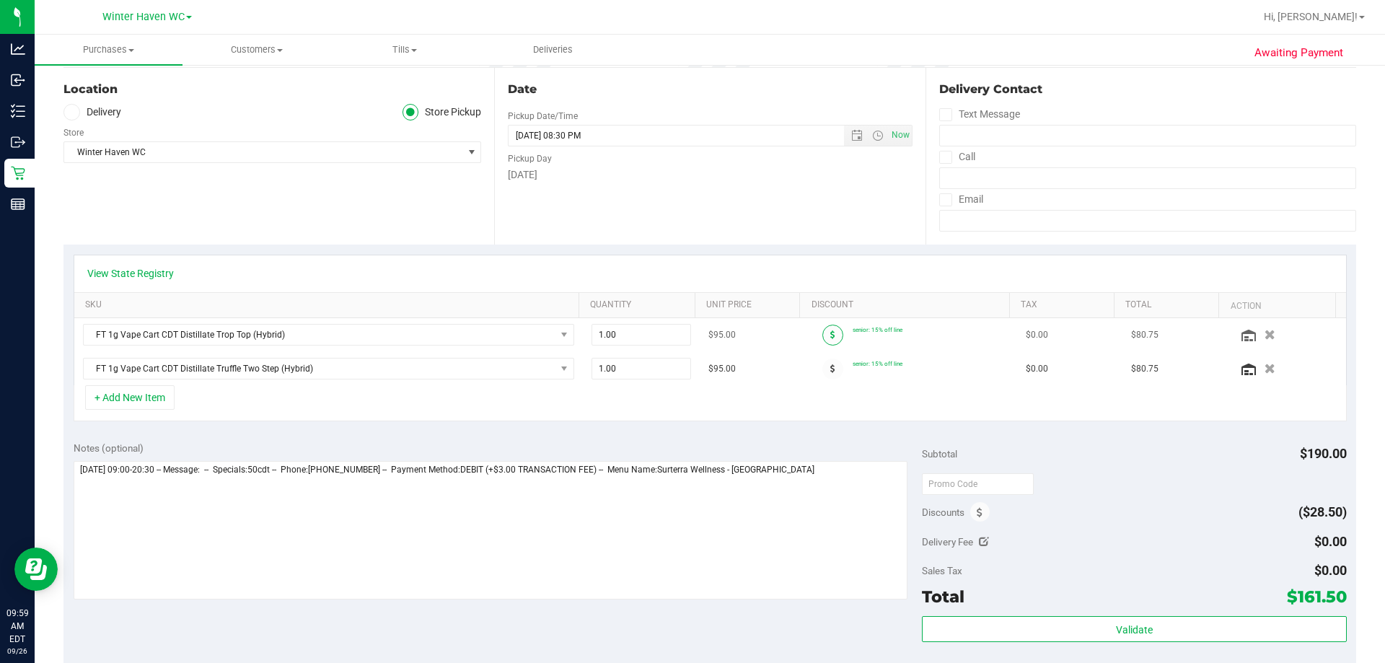
click at [822, 335] on span at bounding box center [832, 334] width 21 height 21
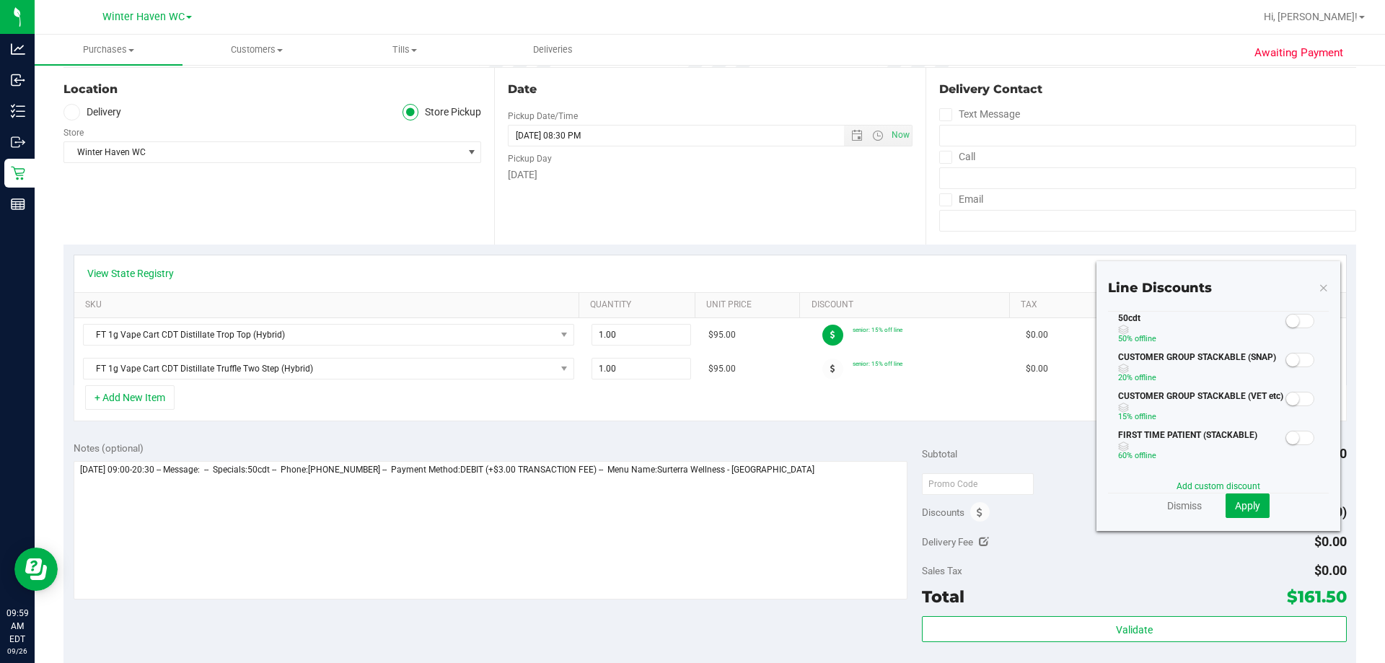
click at [1286, 321] on small at bounding box center [1292, 320] width 13 height 13
click at [1242, 510] on span "Apply" at bounding box center [1247, 506] width 25 height 12
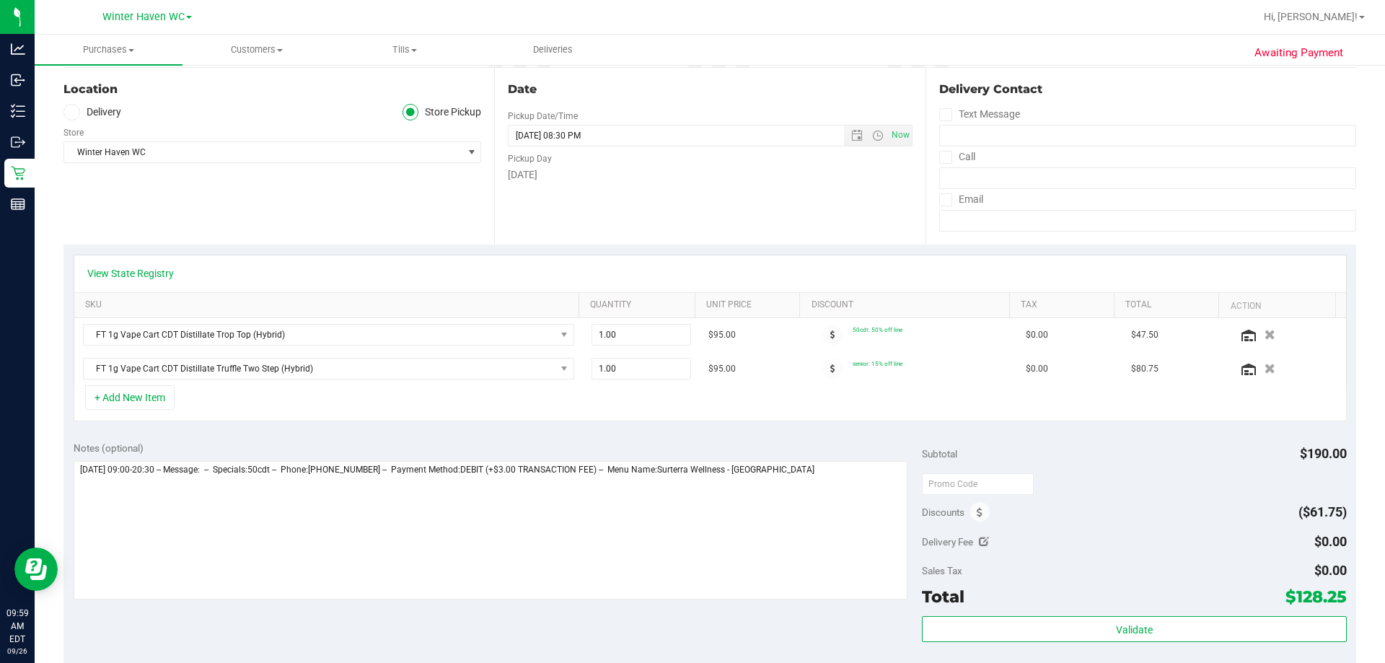
click at [823, 363] on span at bounding box center [832, 368] width 21 height 21
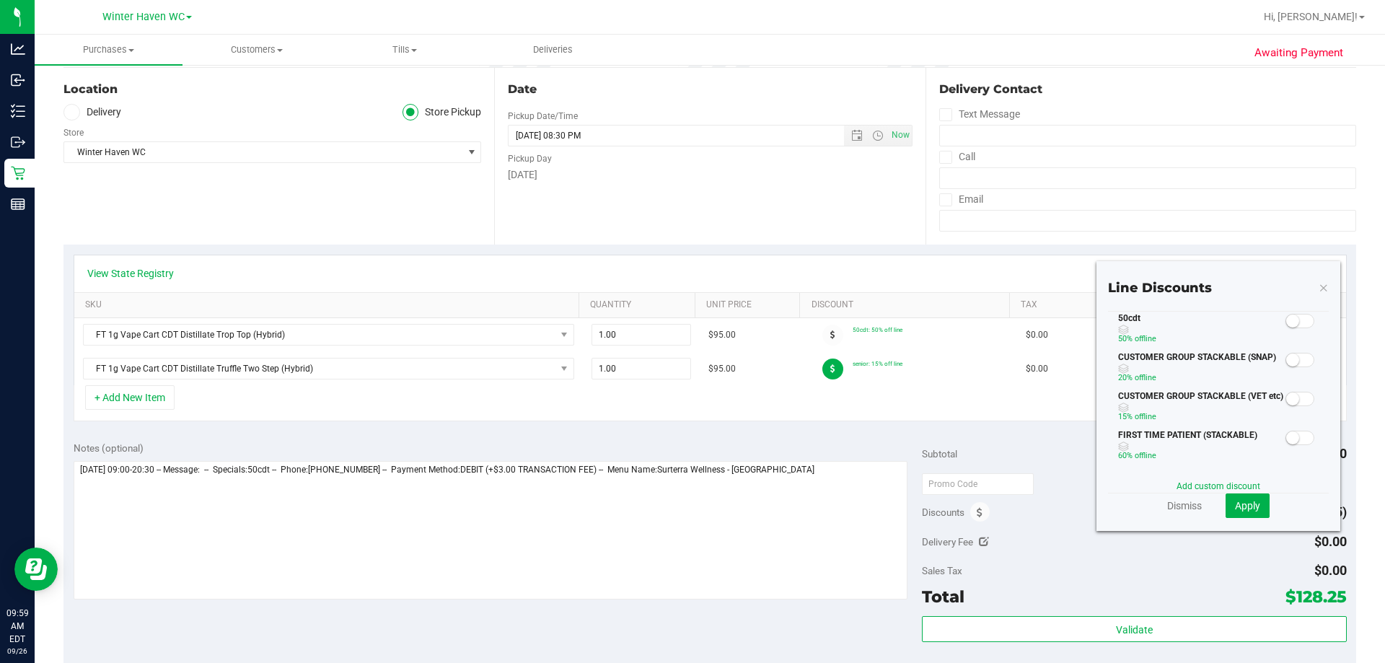
click at [1296, 315] on span at bounding box center [1299, 321] width 29 height 14
click at [1242, 495] on button "Apply" at bounding box center [1247, 505] width 44 height 25
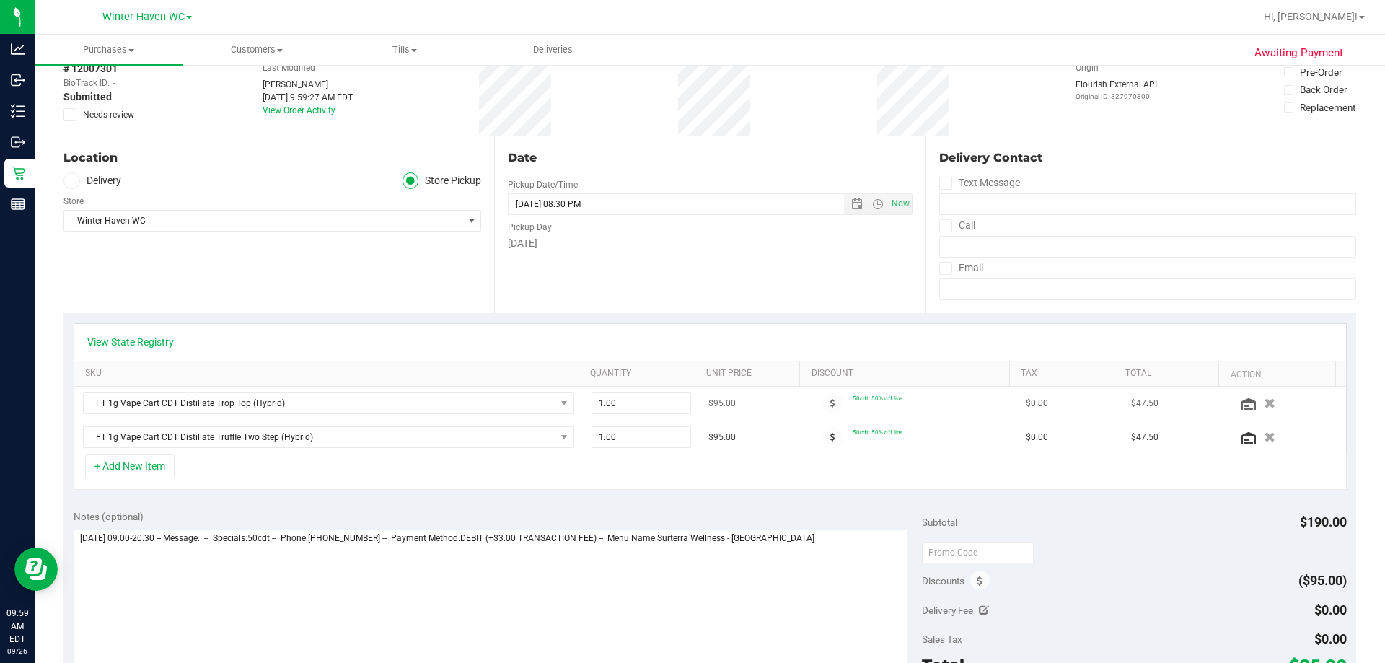
scroll to position [0, 0]
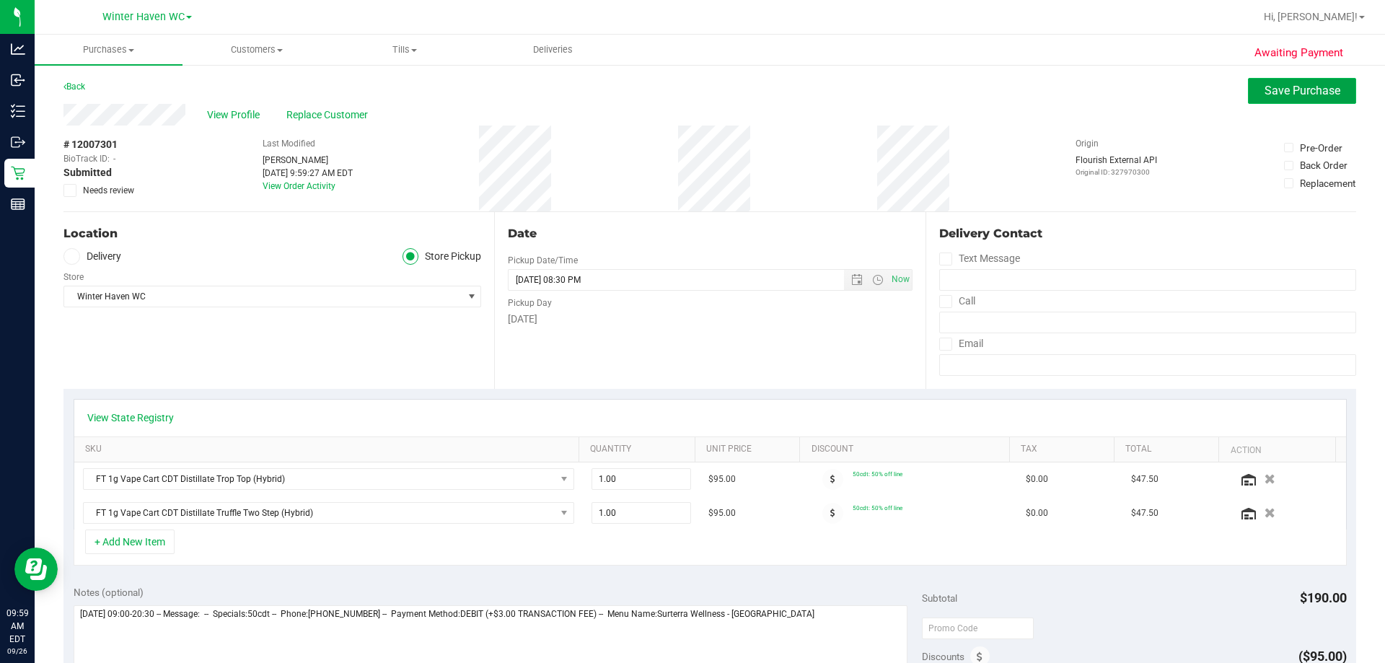
click at [1268, 86] on span "Save Purchase" at bounding box center [1302, 91] width 76 height 14
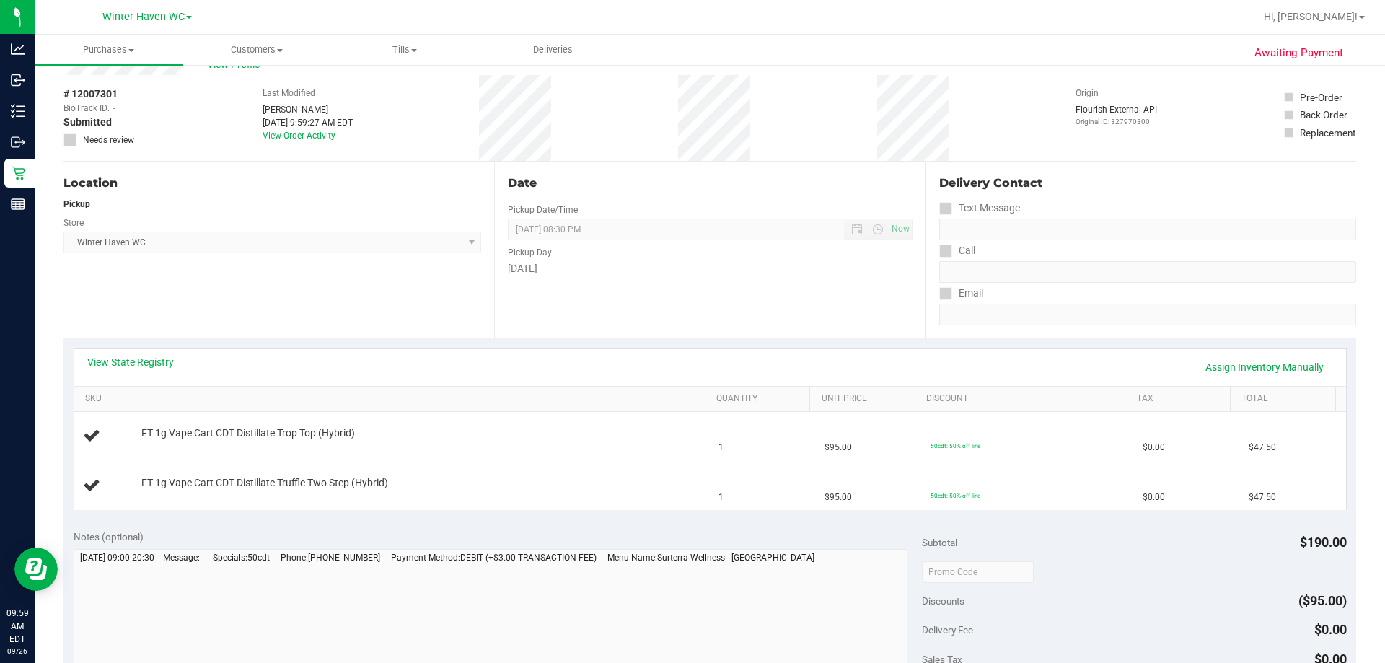
scroll to position [144, 0]
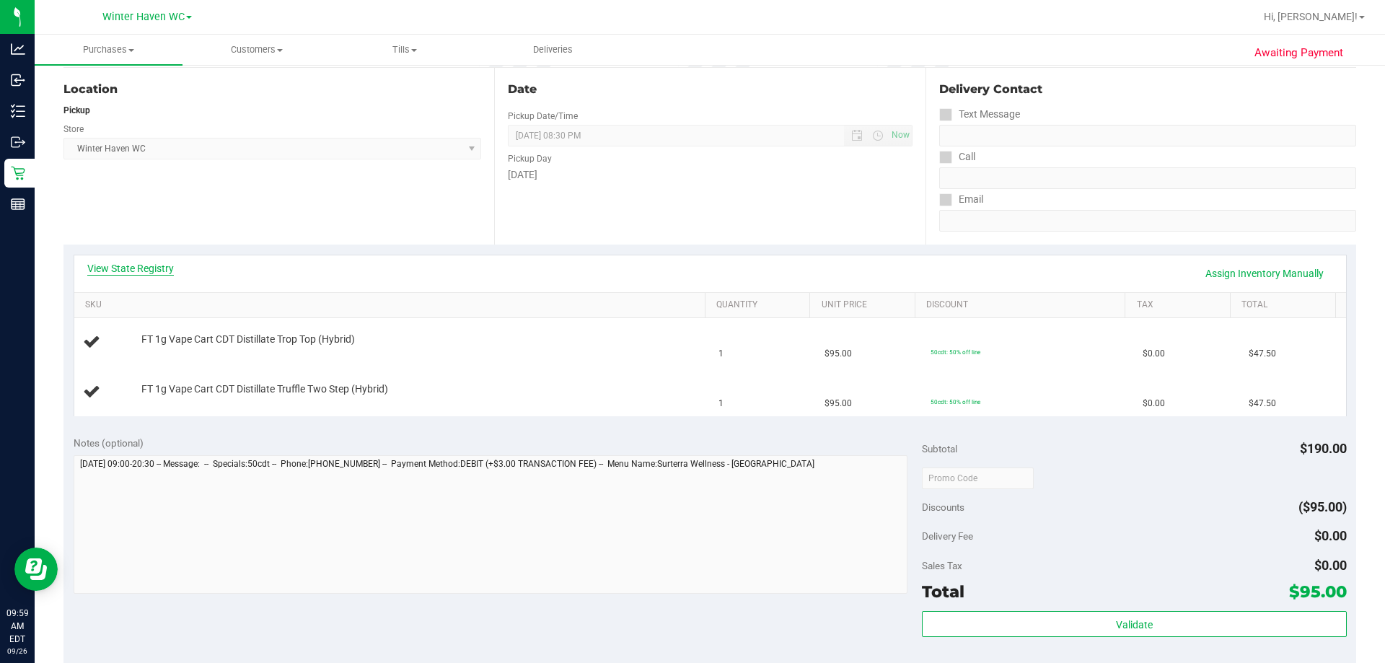
click at [135, 268] on link "View State Registry" at bounding box center [130, 268] width 87 height 14
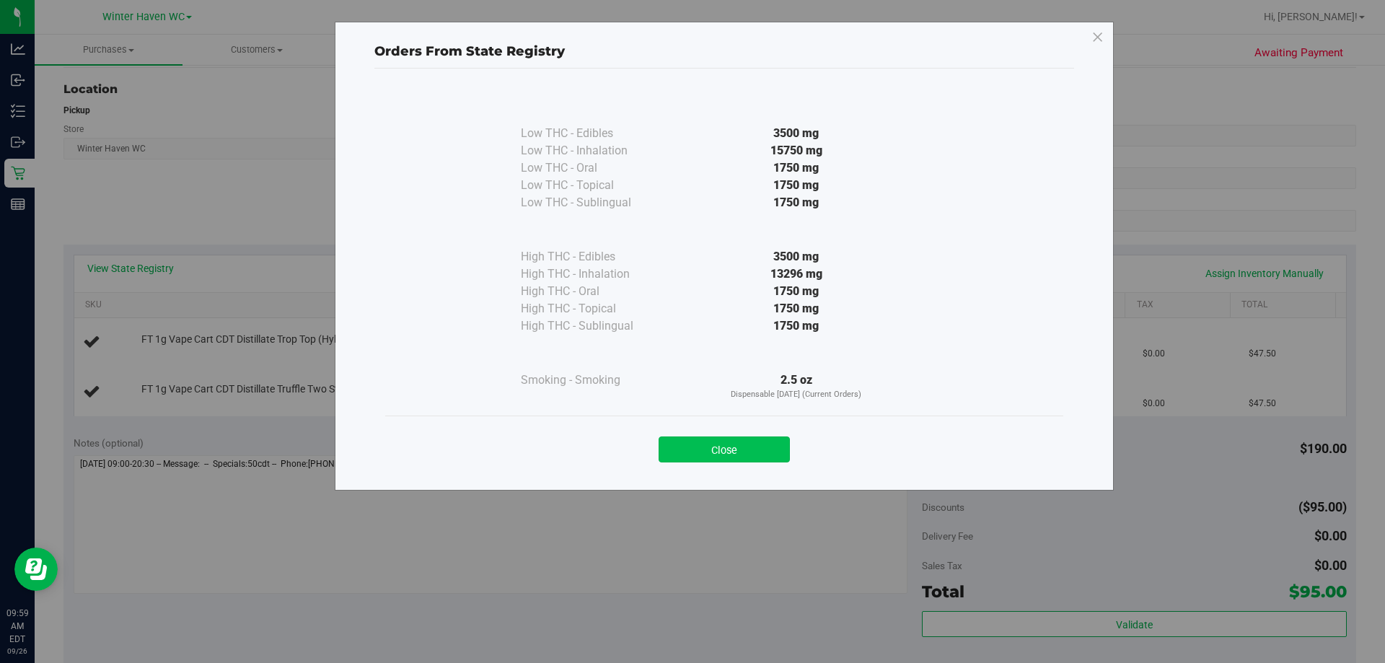
click at [728, 451] on button "Close" at bounding box center [723, 449] width 131 height 26
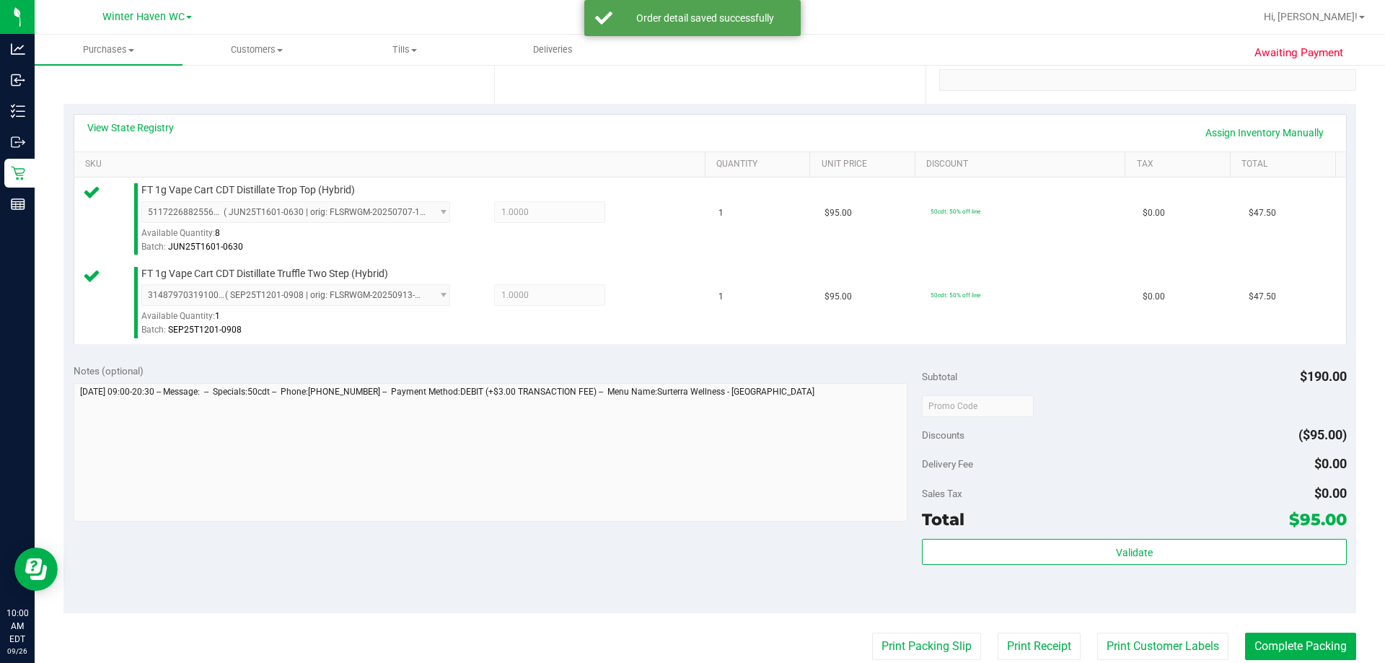
scroll to position [505, 0]
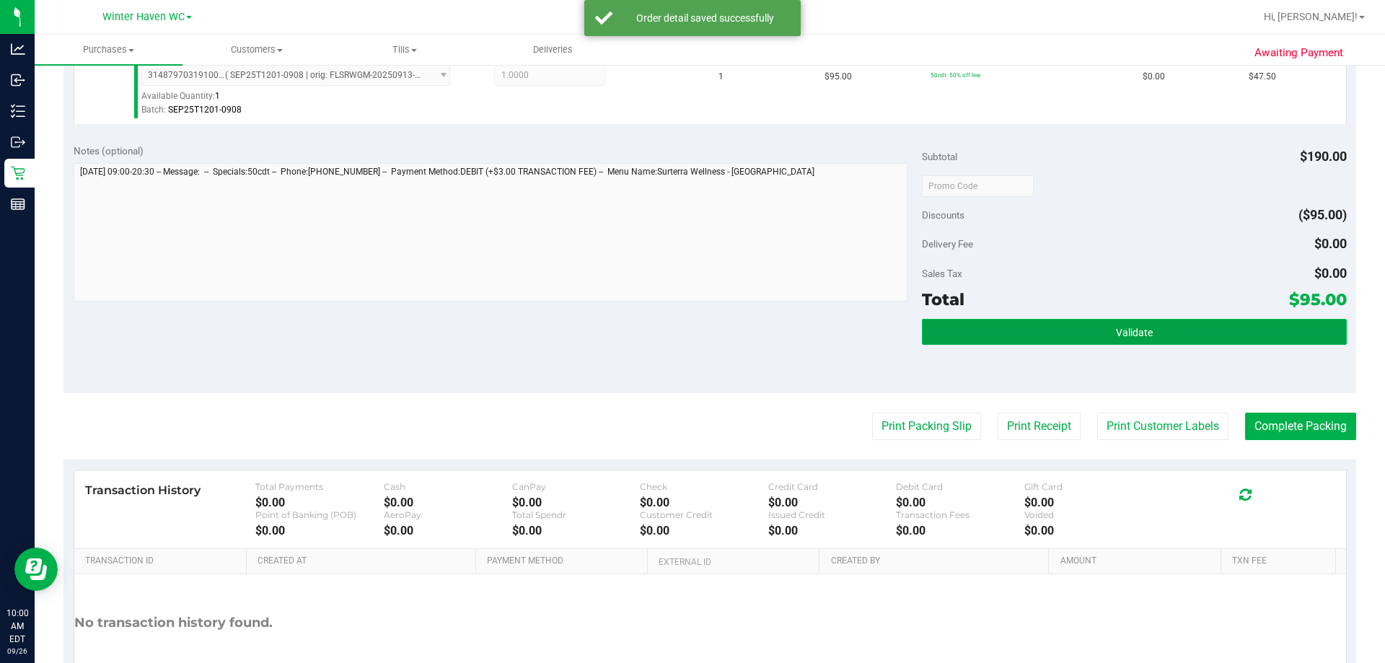
click at [1077, 323] on button "Validate" at bounding box center [1134, 332] width 424 height 26
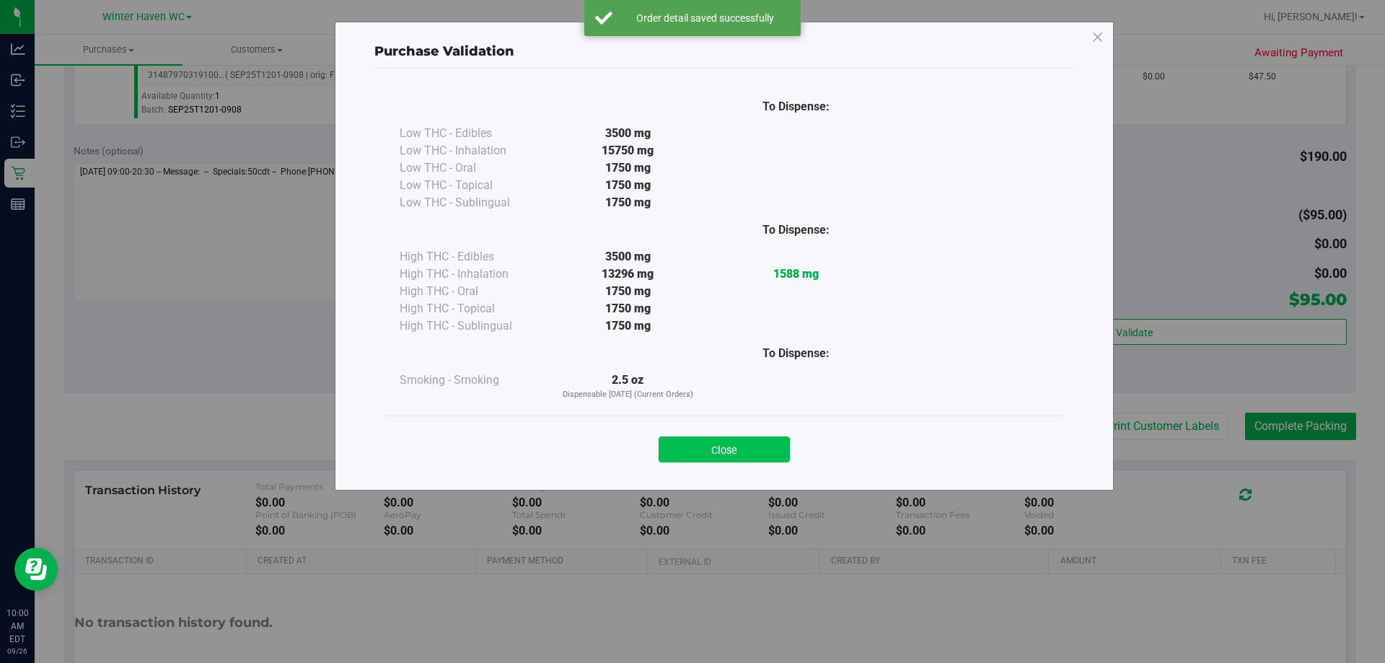
click at [729, 449] on button "Close" at bounding box center [723, 449] width 131 height 26
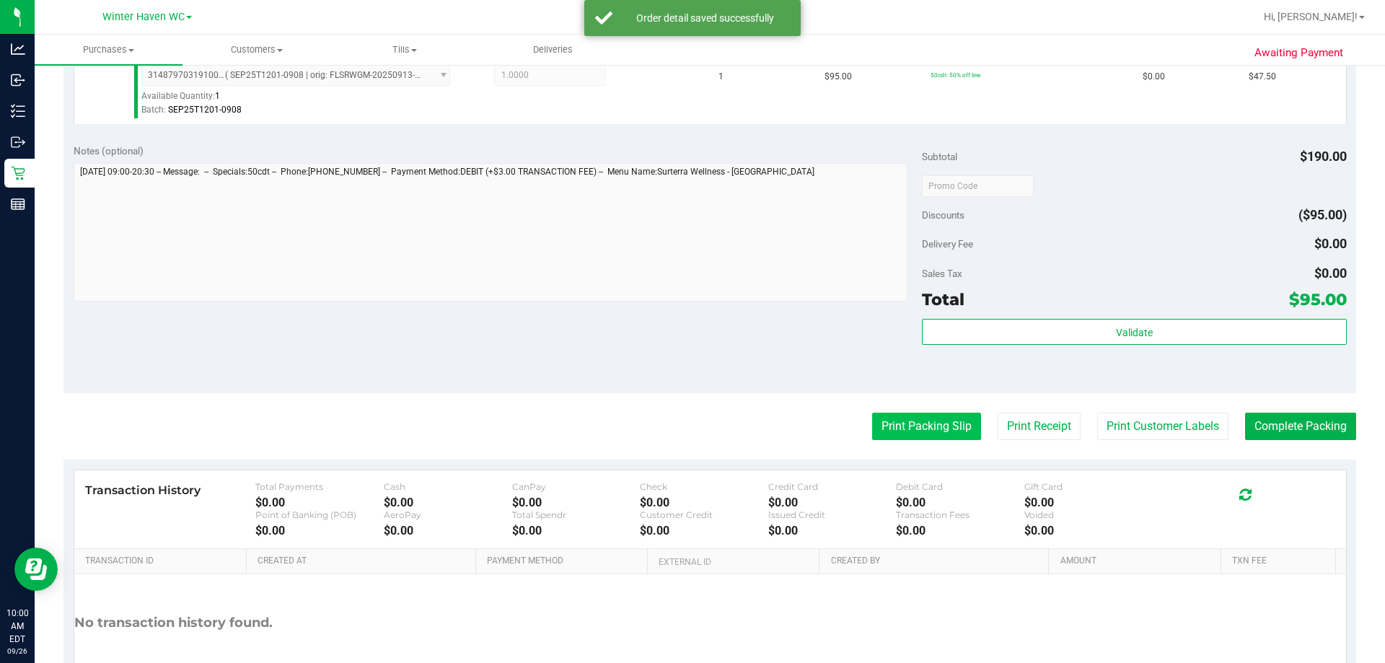
click at [902, 418] on button "Print Packing Slip" at bounding box center [926, 425] width 109 height 27
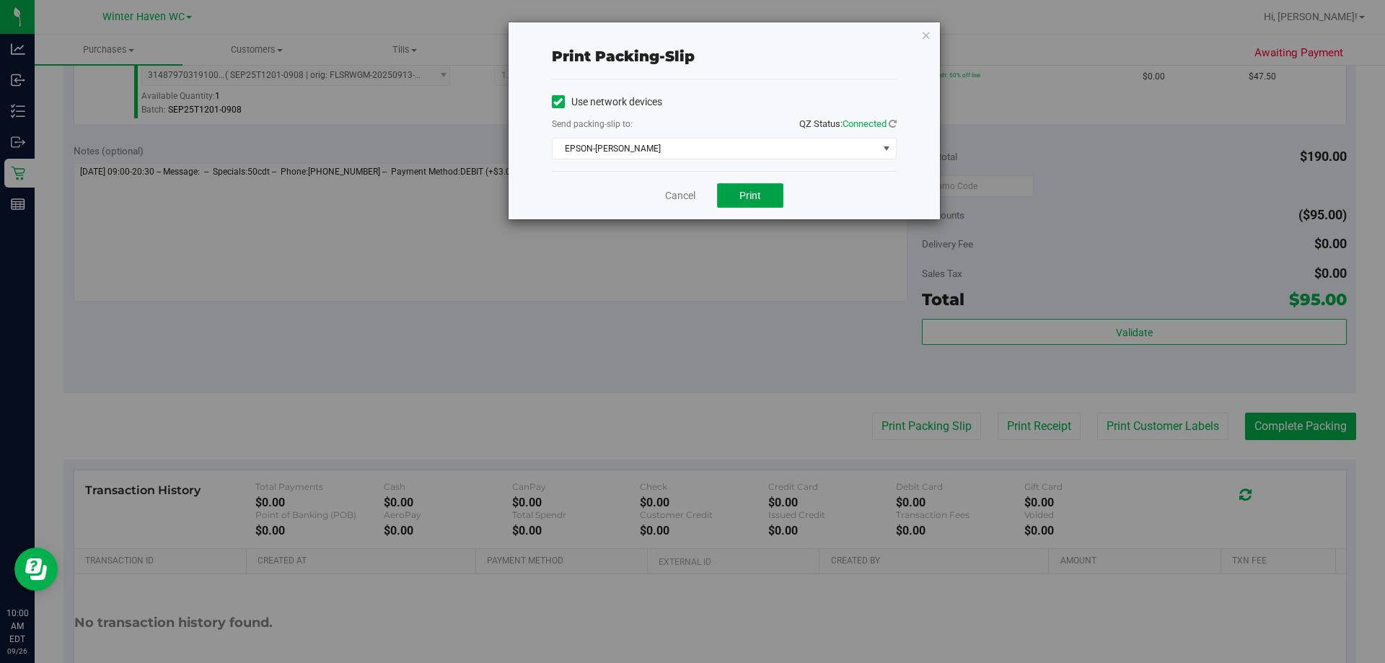
click at [772, 187] on button "Print" at bounding box center [750, 195] width 66 height 25
click at [677, 201] on link "Cancel" at bounding box center [680, 195] width 30 height 15
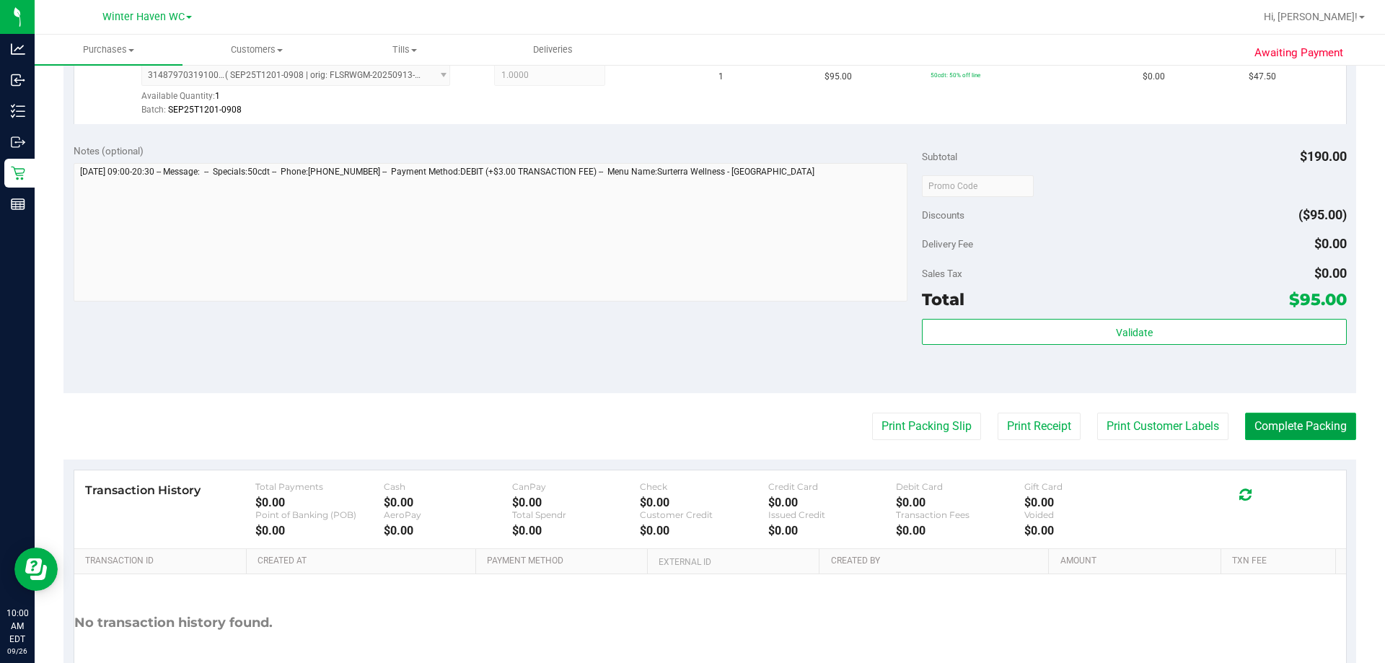
click at [1288, 434] on button "Complete Packing" at bounding box center [1300, 425] width 111 height 27
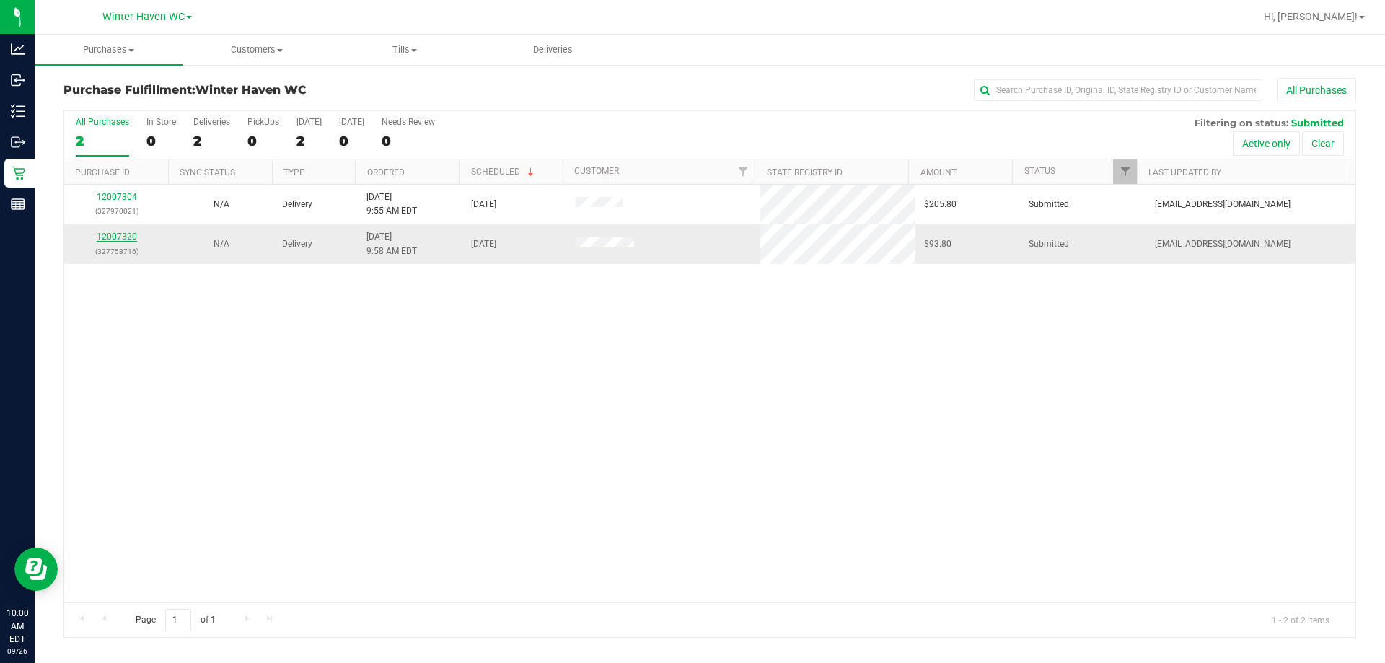
click at [115, 236] on link "12007320" at bounding box center [117, 236] width 40 height 10
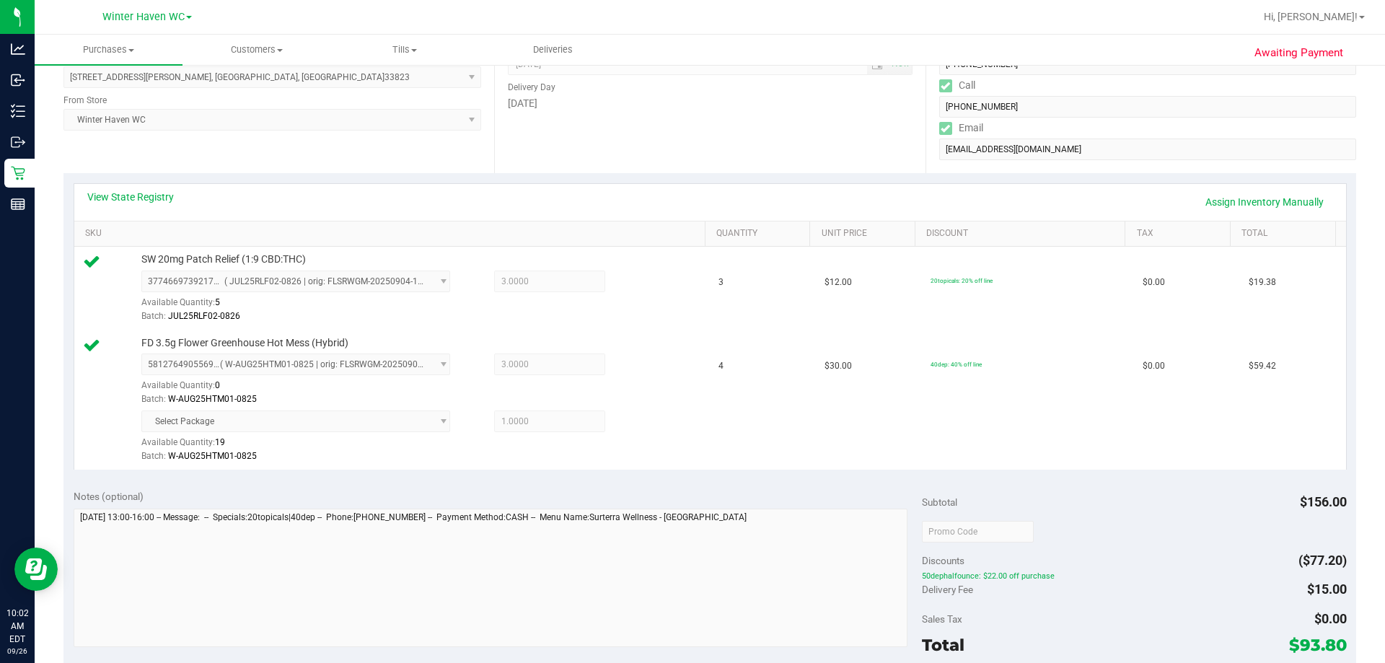
scroll to position [505, 0]
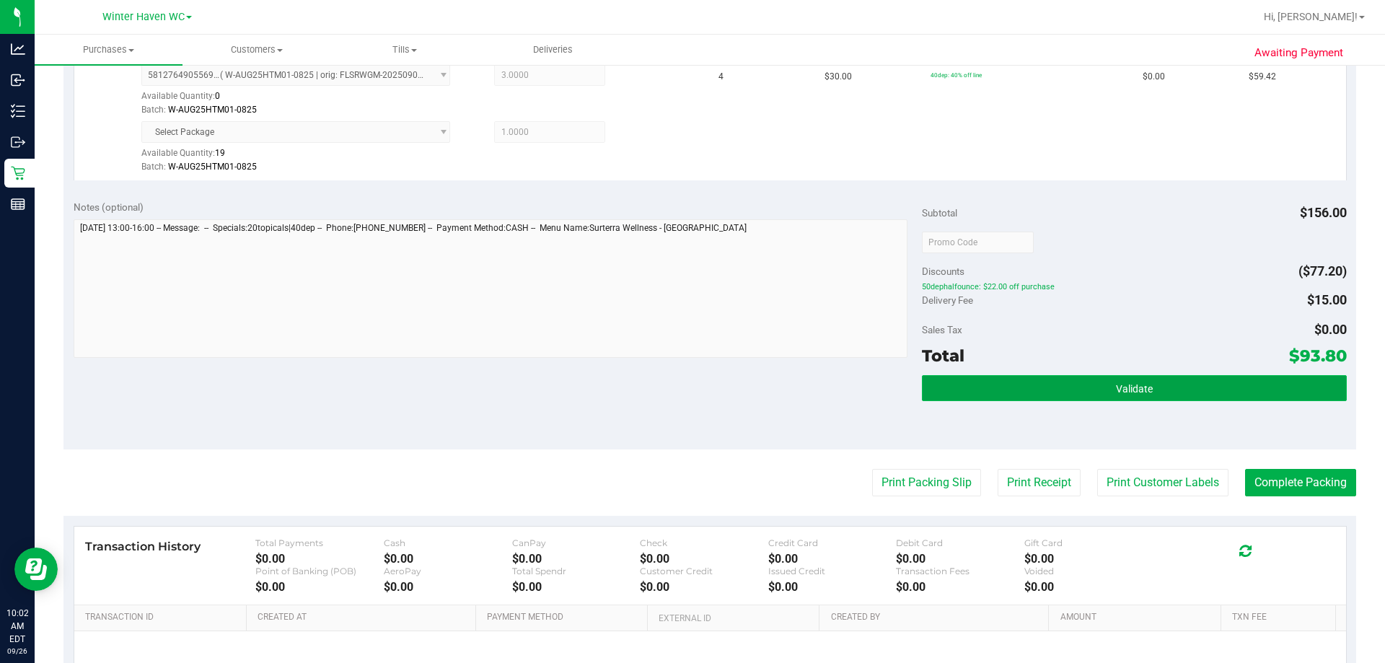
click at [1007, 381] on button "Validate" at bounding box center [1134, 388] width 424 height 26
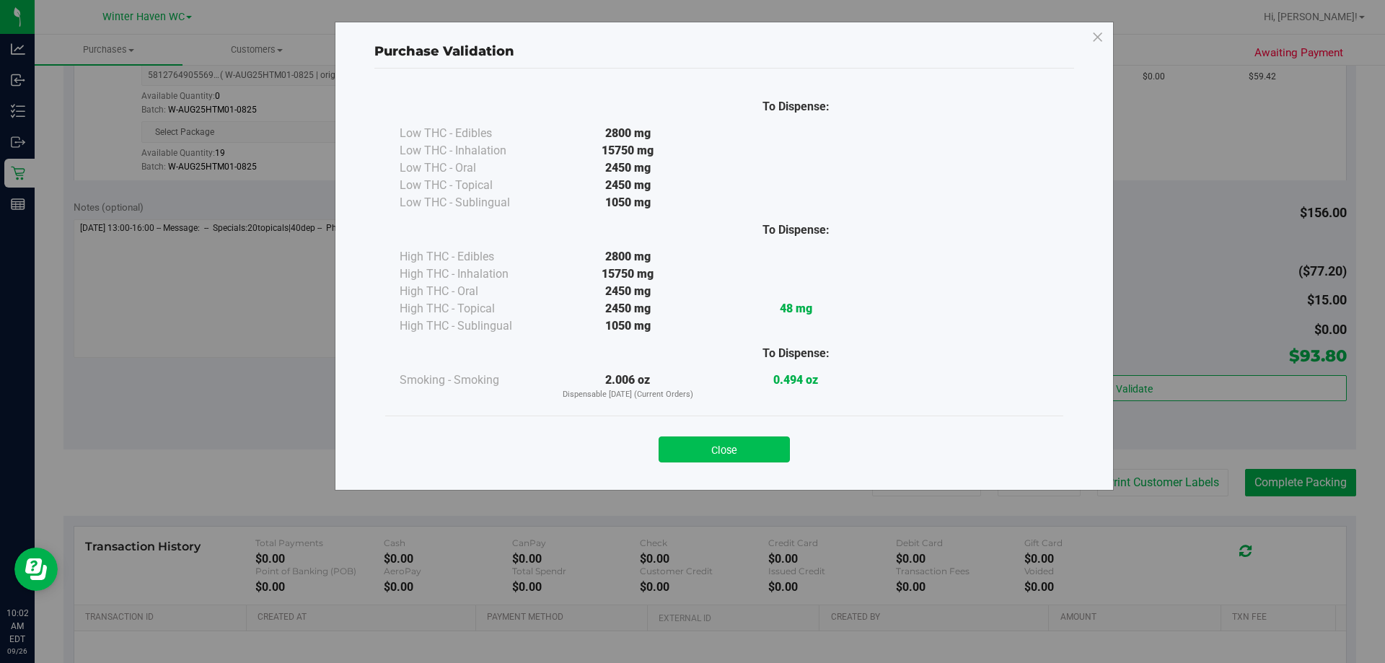
click at [753, 447] on button "Close" at bounding box center [723, 449] width 131 height 26
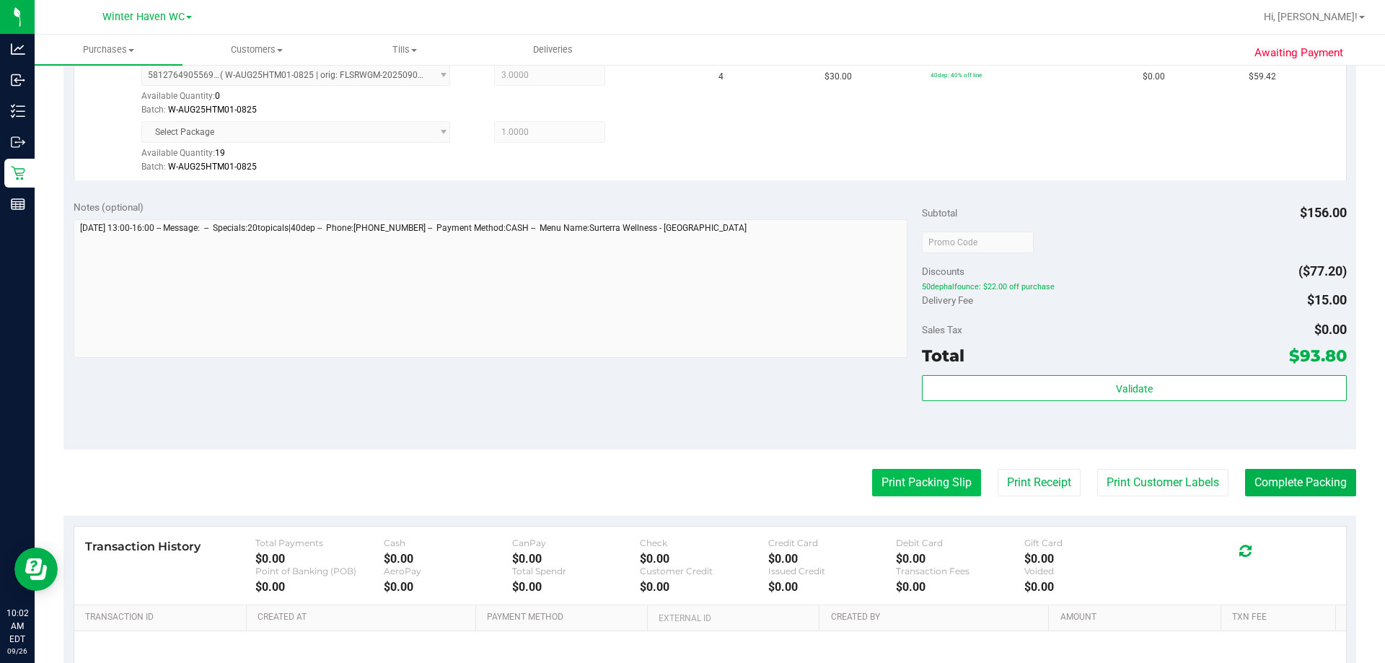
click at [895, 481] on button "Print Packing Slip" at bounding box center [926, 482] width 109 height 27
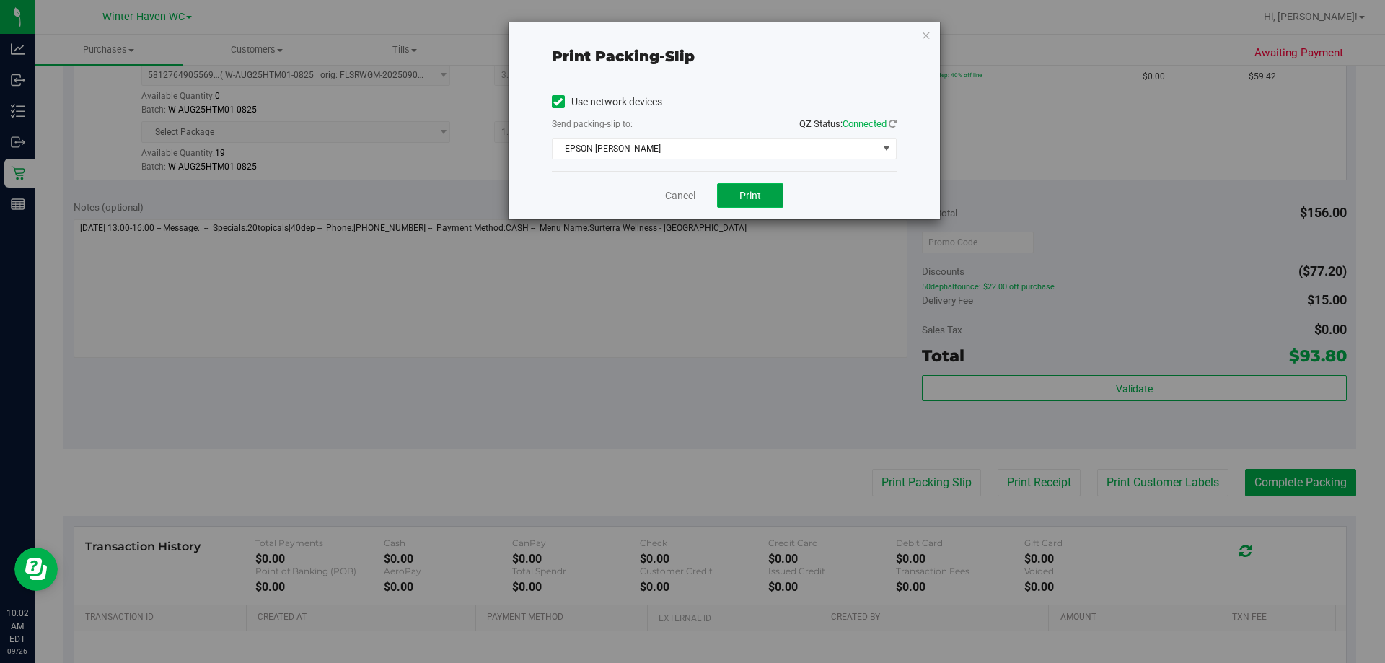
click at [749, 202] on button "Print" at bounding box center [750, 195] width 66 height 25
click at [685, 190] on link "Cancel" at bounding box center [680, 195] width 30 height 15
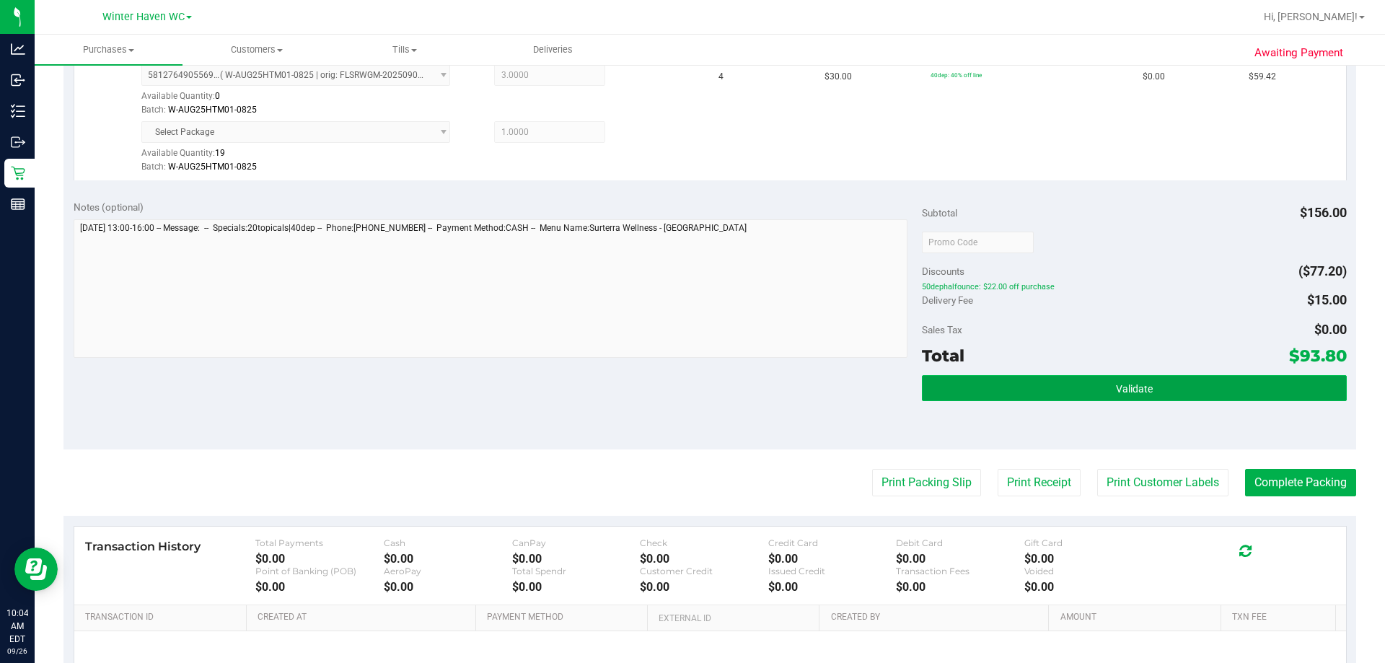
click at [1096, 399] on button "Validate" at bounding box center [1134, 388] width 424 height 26
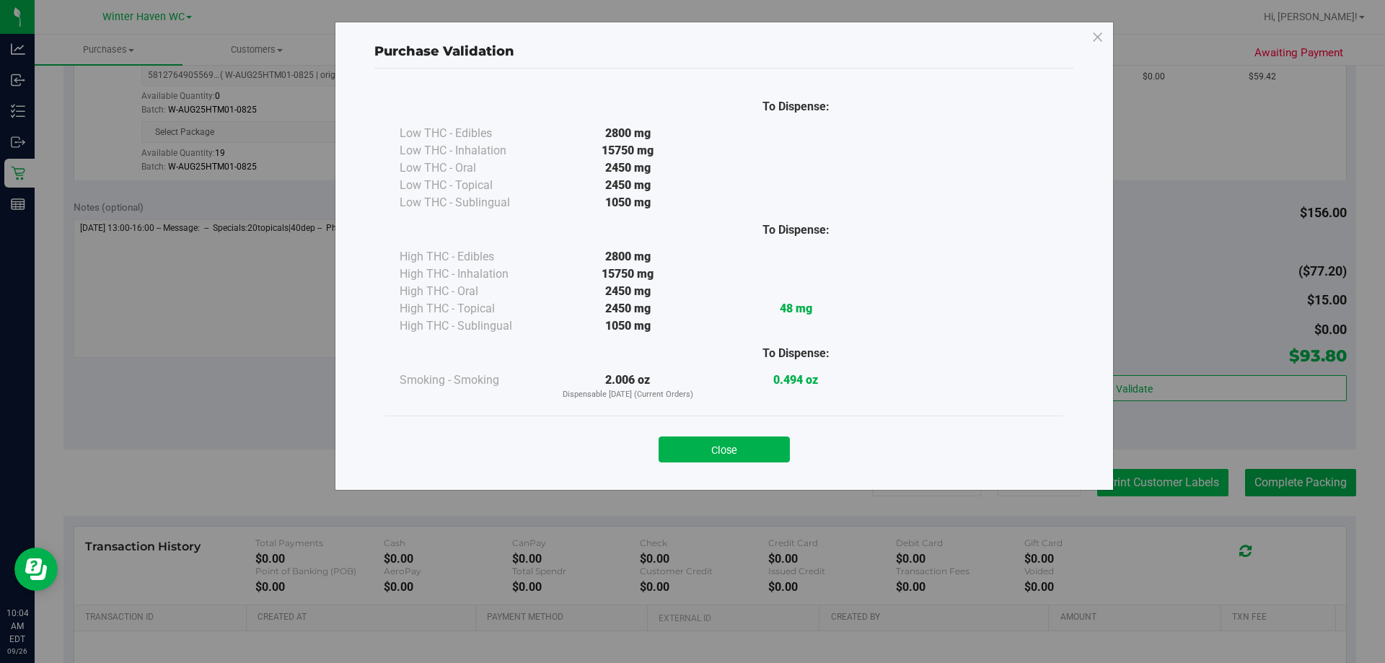
drag, startPoint x: 769, startPoint y: 449, endPoint x: 1183, endPoint y: 469, distance: 413.6
click at [769, 454] on button "Close" at bounding box center [723, 449] width 131 height 26
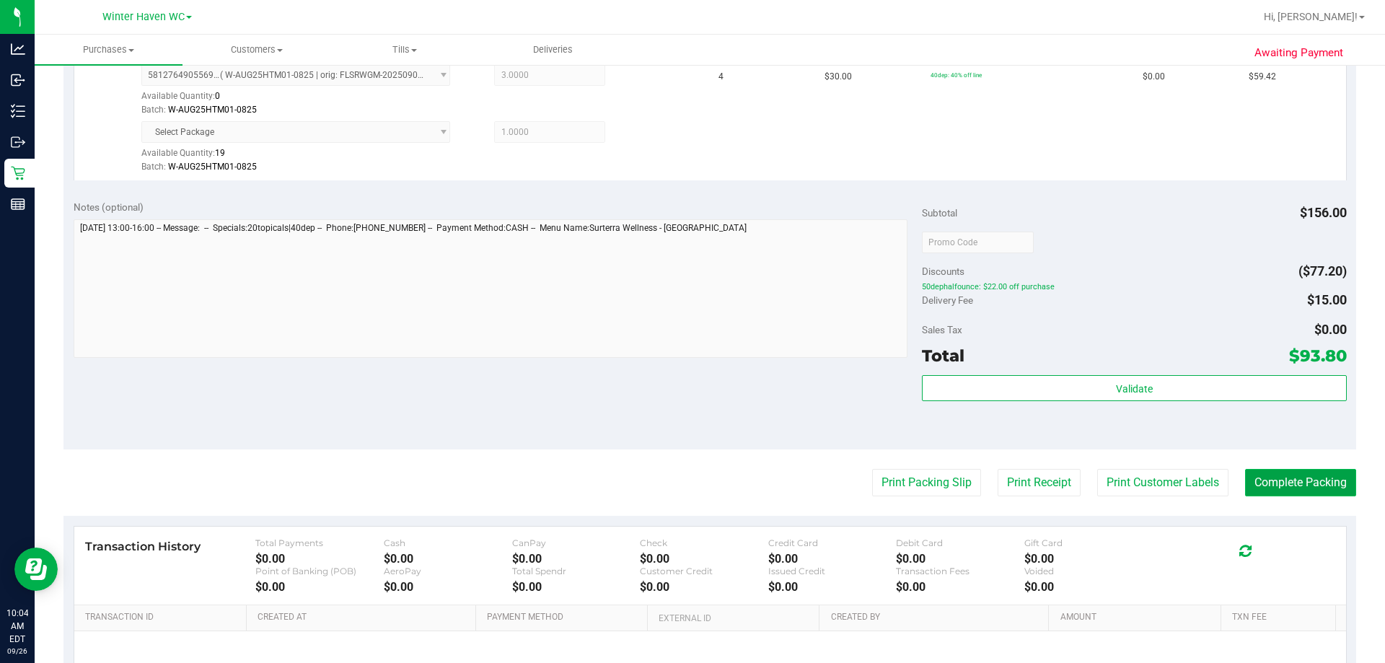
click at [1322, 487] on button "Complete Packing" at bounding box center [1300, 482] width 111 height 27
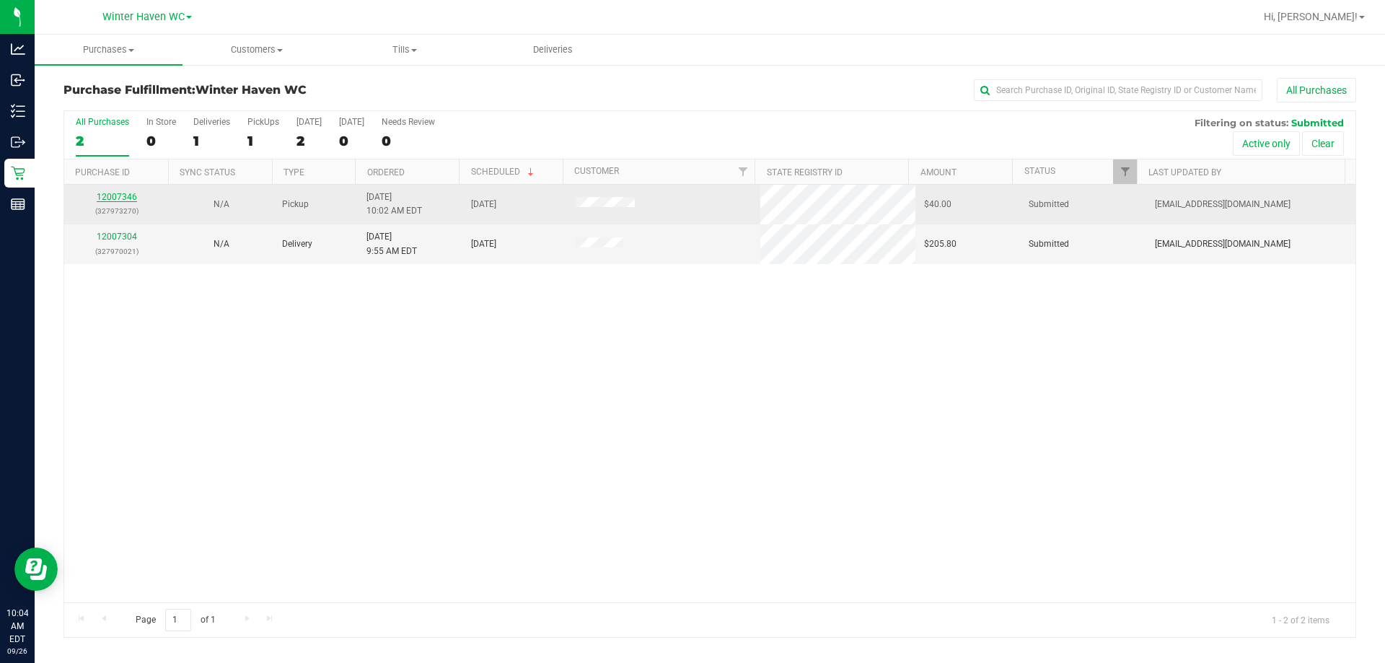
click at [105, 195] on link "12007346" at bounding box center [117, 197] width 40 height 10
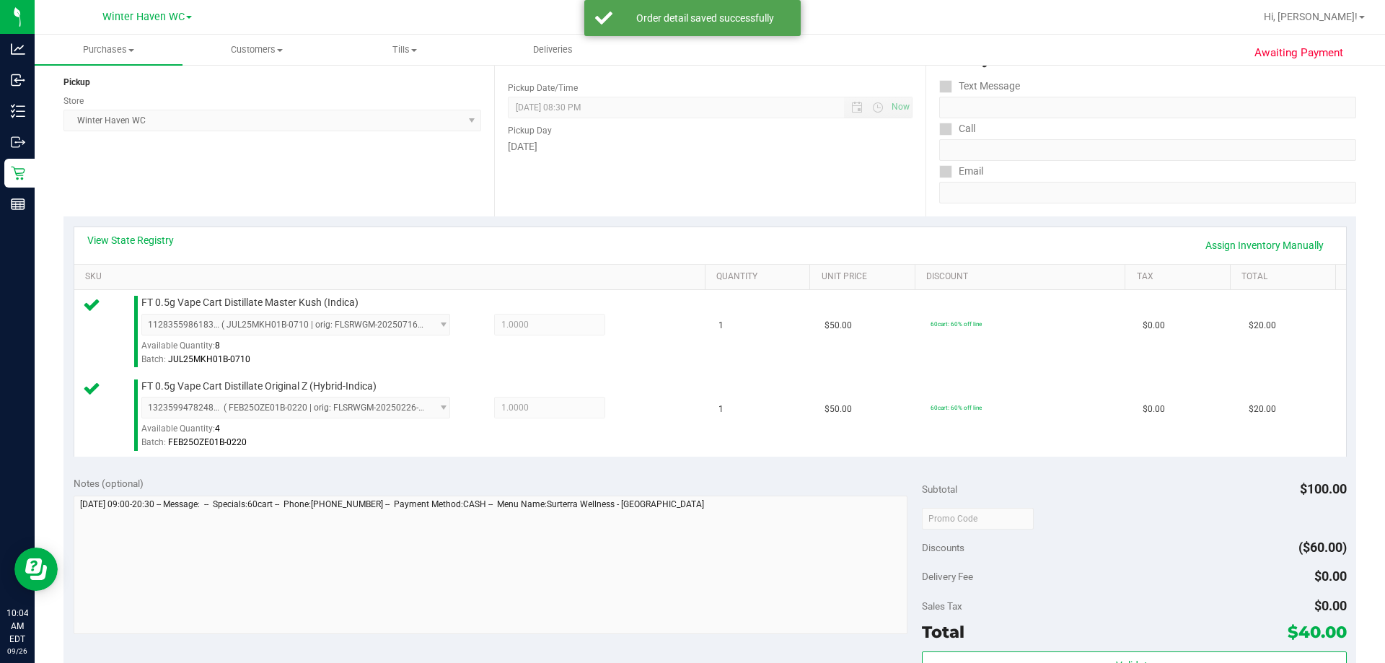
scroll to position [505, 0]
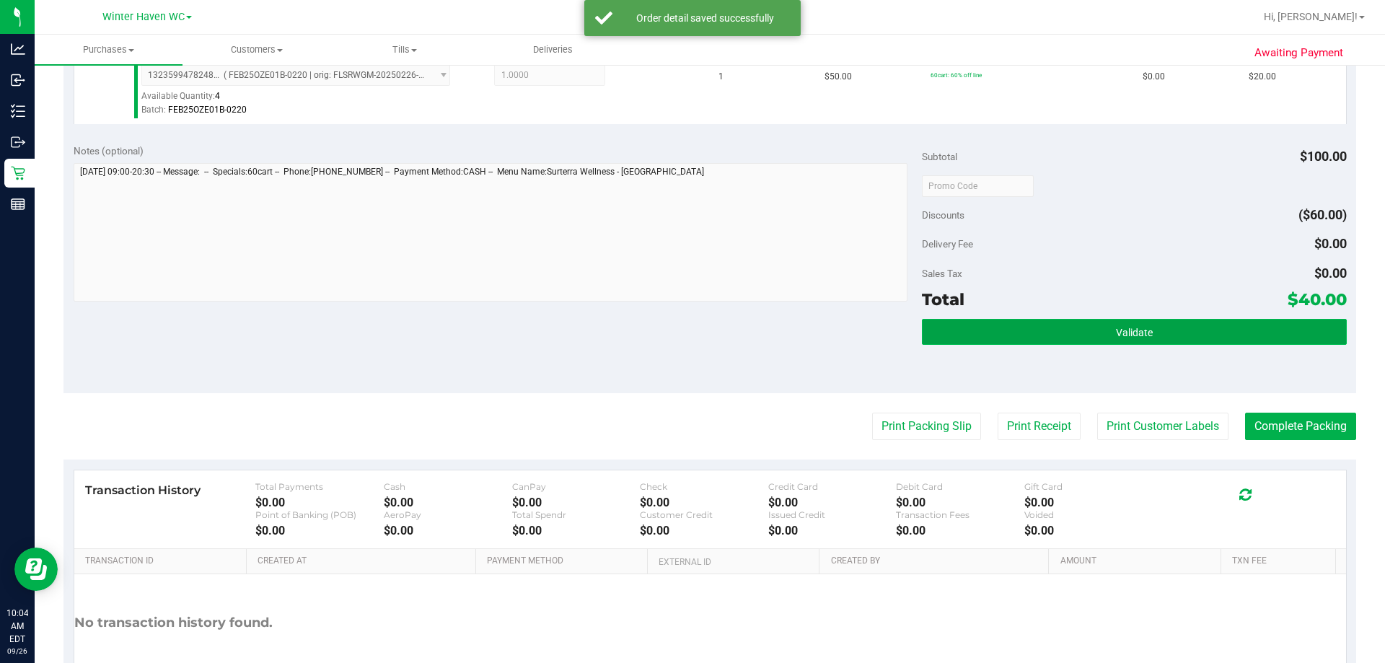
click at [1012, 335] on button "Validate" at bounding box center [1134, 332] width 424 height 26
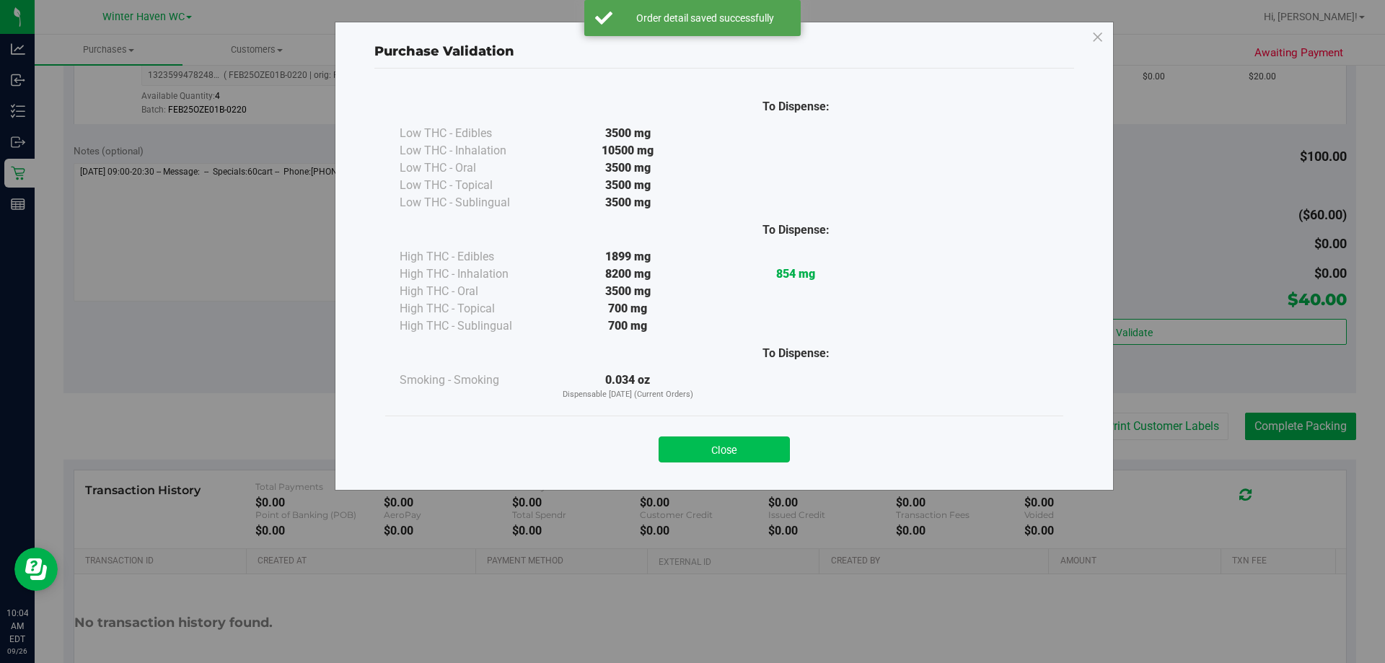
click at [717, 446] on button "Close" at bounding box center [723, 449] width 131 height 26
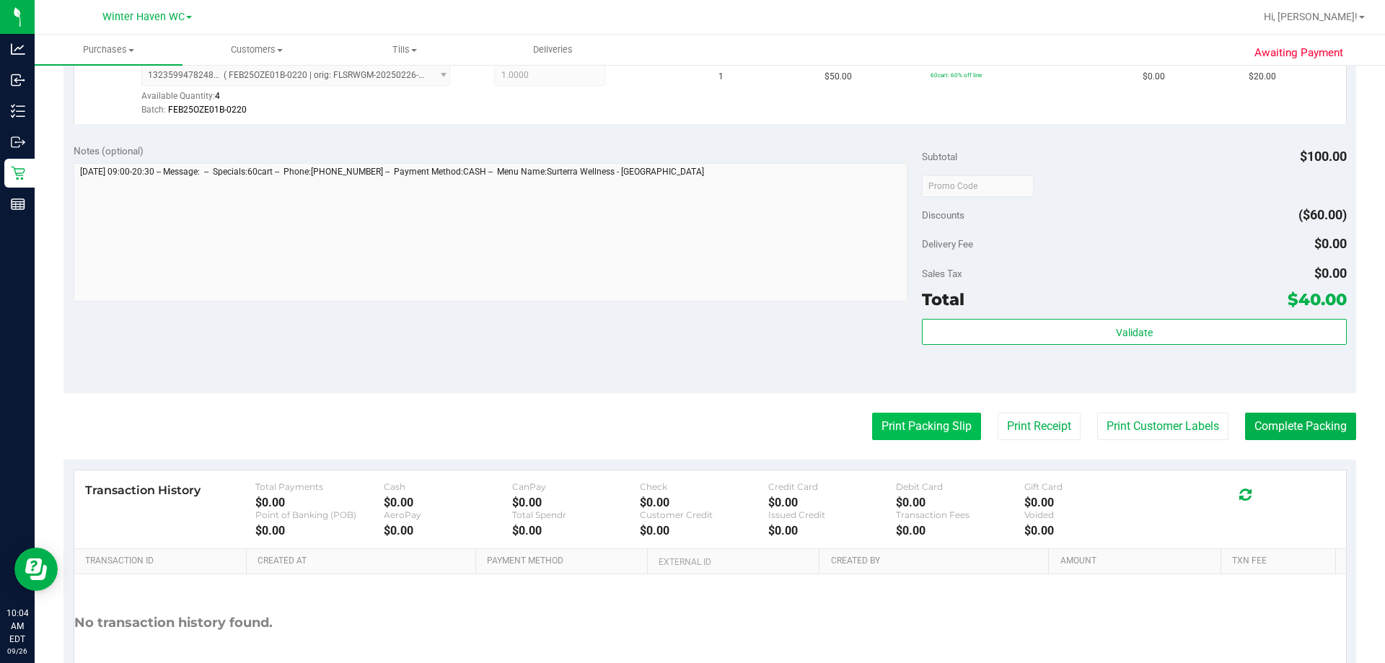
click at [956, 426] on button "Print Packing Slip" at bounding box center [926, 425] width 109 height 27
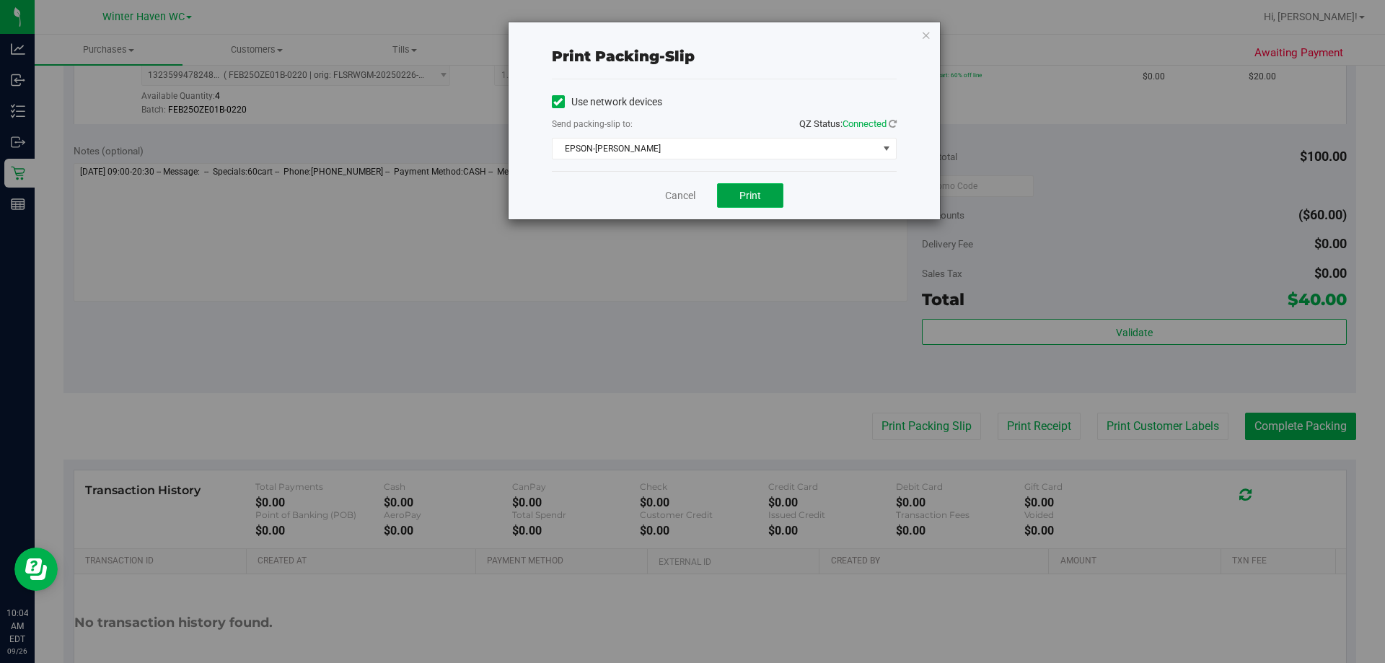
click at [759, 198] on span "Print" at bounding box center [750, 196] width 22 height 12
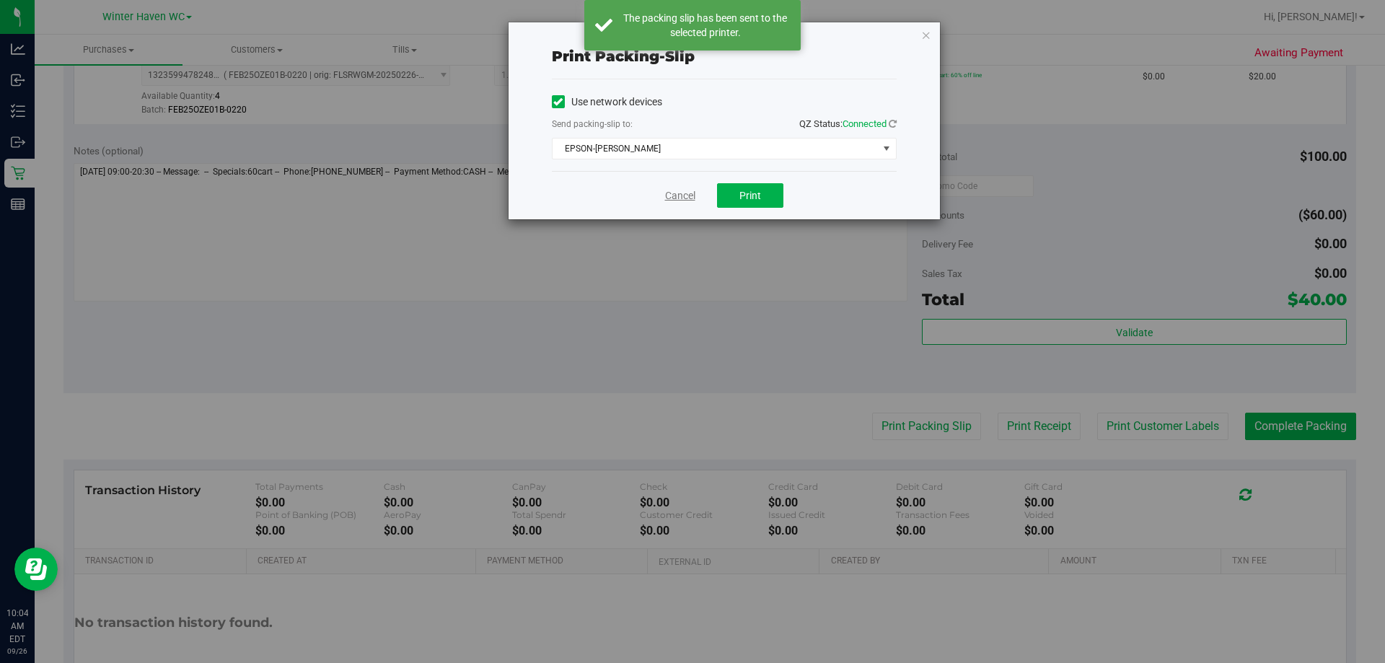
click at [668, 193] on link "Cancel" at bounding box center [680, 195] width 30 height 15
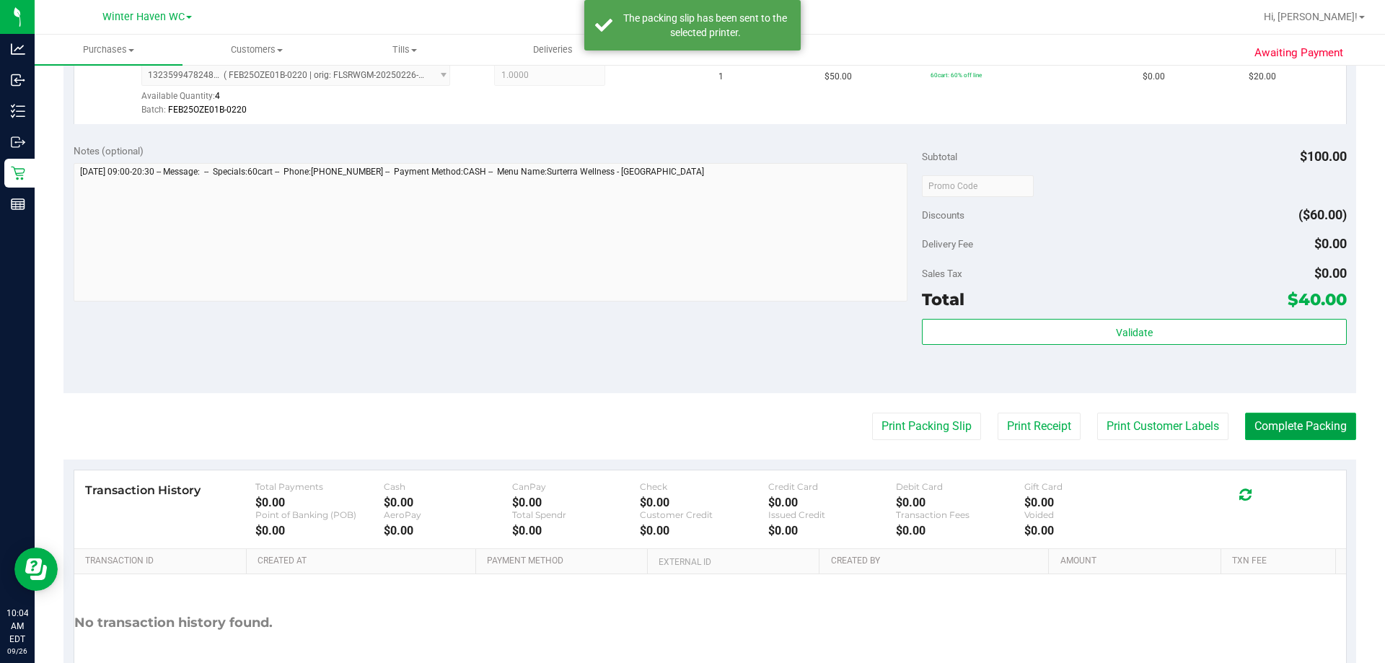
click at [1289, 423] on button "Complete Packing" at bounding box center [1300, 425] width 111 height 27
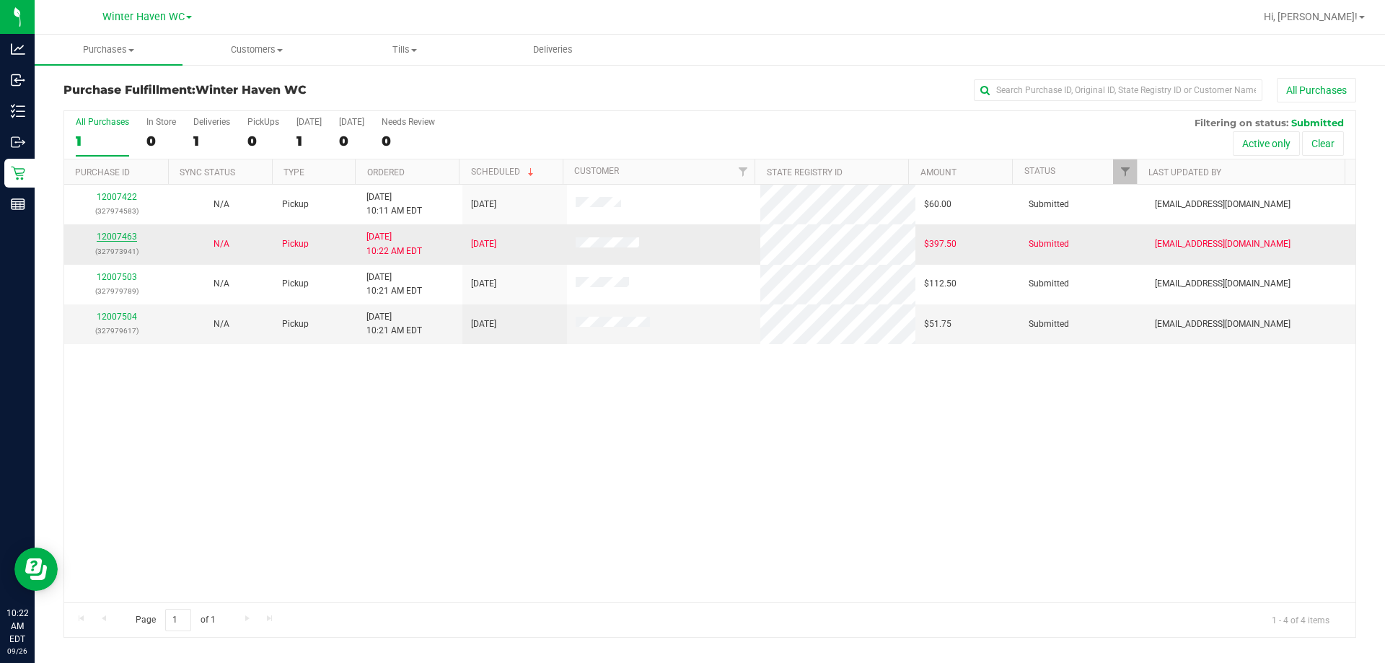
click at [120, 239] on link "12007463" at bounding box center [117, 236] width 40 height 10
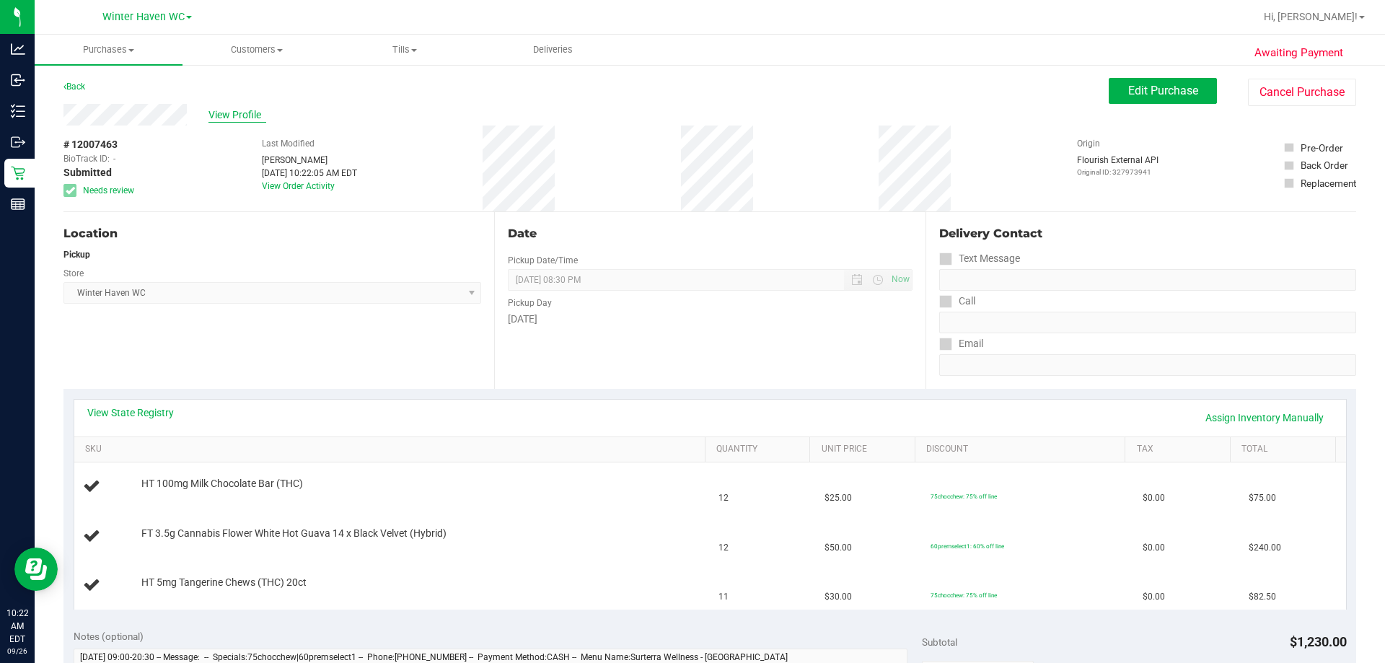
click at [238, 115] on span "View Profile" at bounding box center [237, 114] width 58 height 15
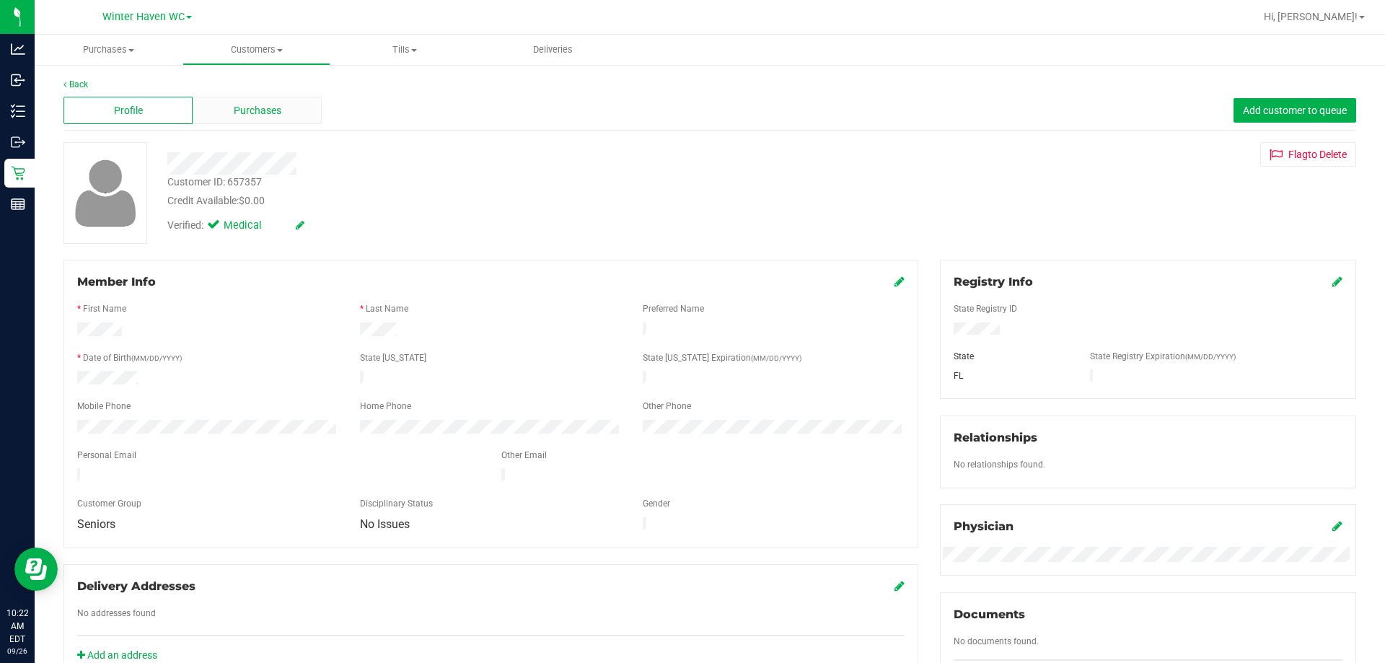
click at [255, 115] on span "Purchases" at bounding box center [258, 110] width 48 height 15
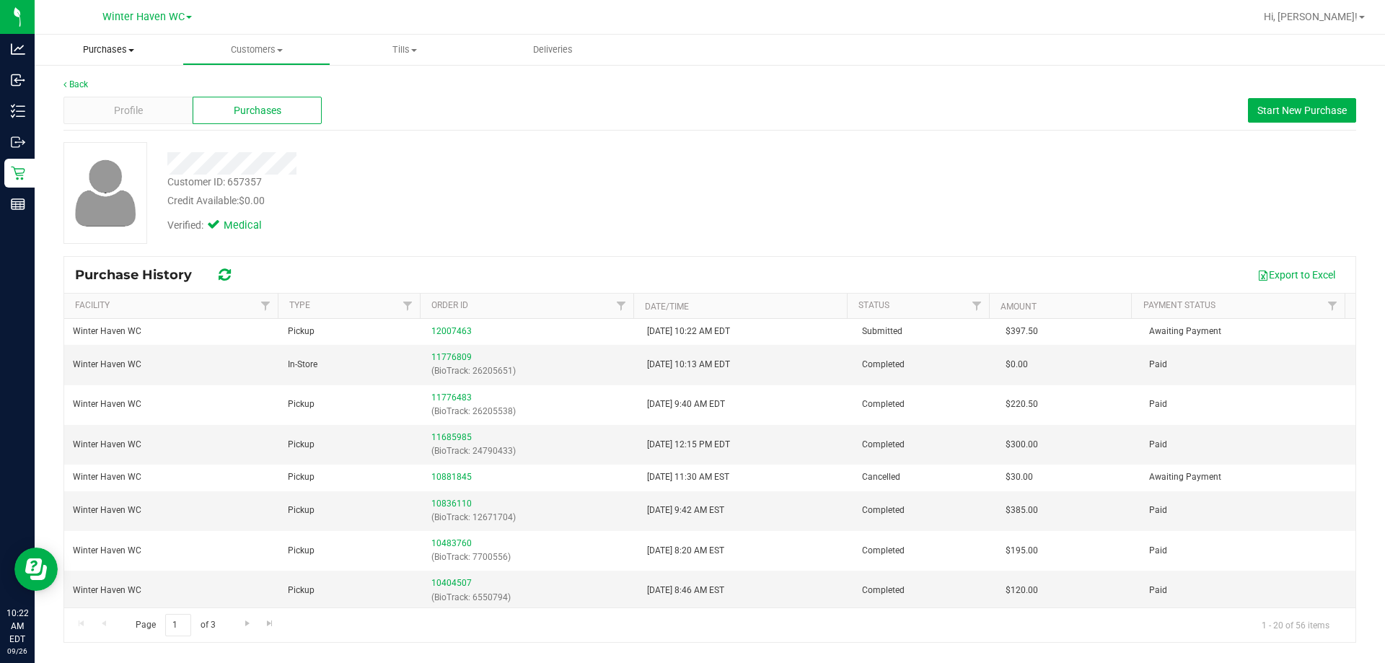
click at [124, 53] on span "Purchases" at bounding box center [109, 49] width 148 height 13
click at [126, 100] on li "Fulfillment" at bounding box center [109, 104] width 148 height 17
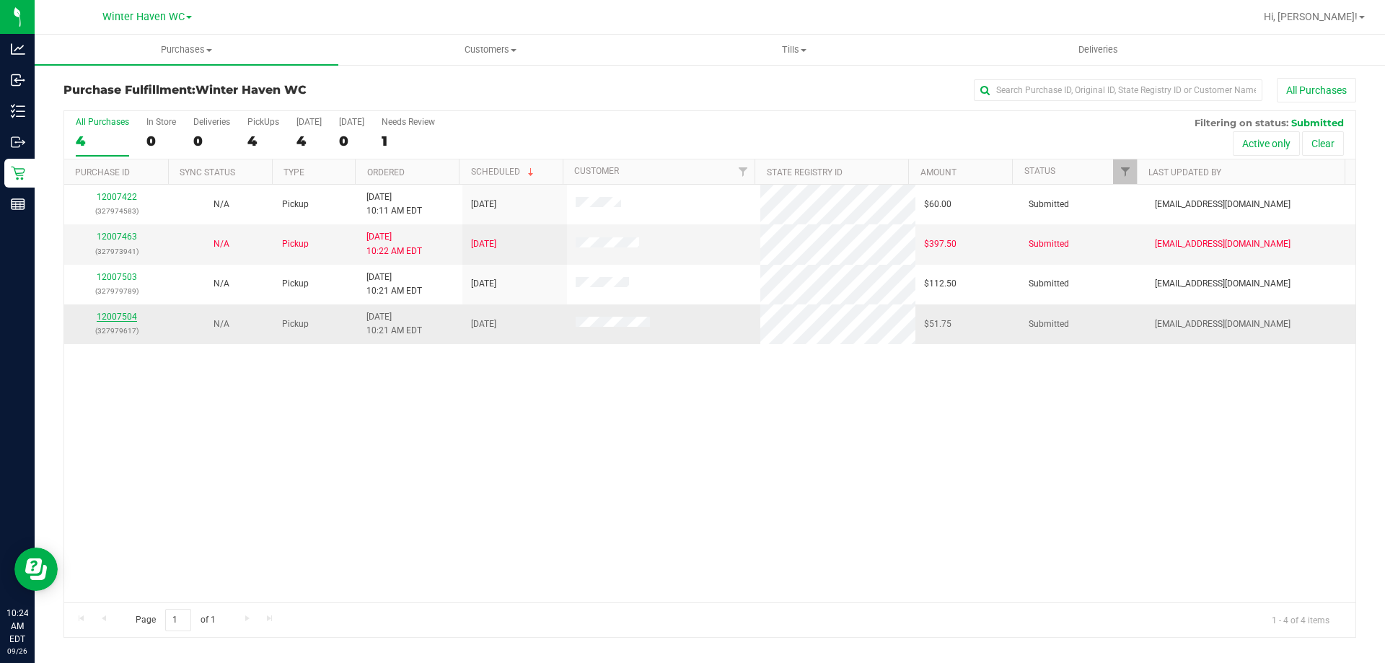
click at [120, 321] on link "12007504" at bounding box center [117, 317] width 40 height 10
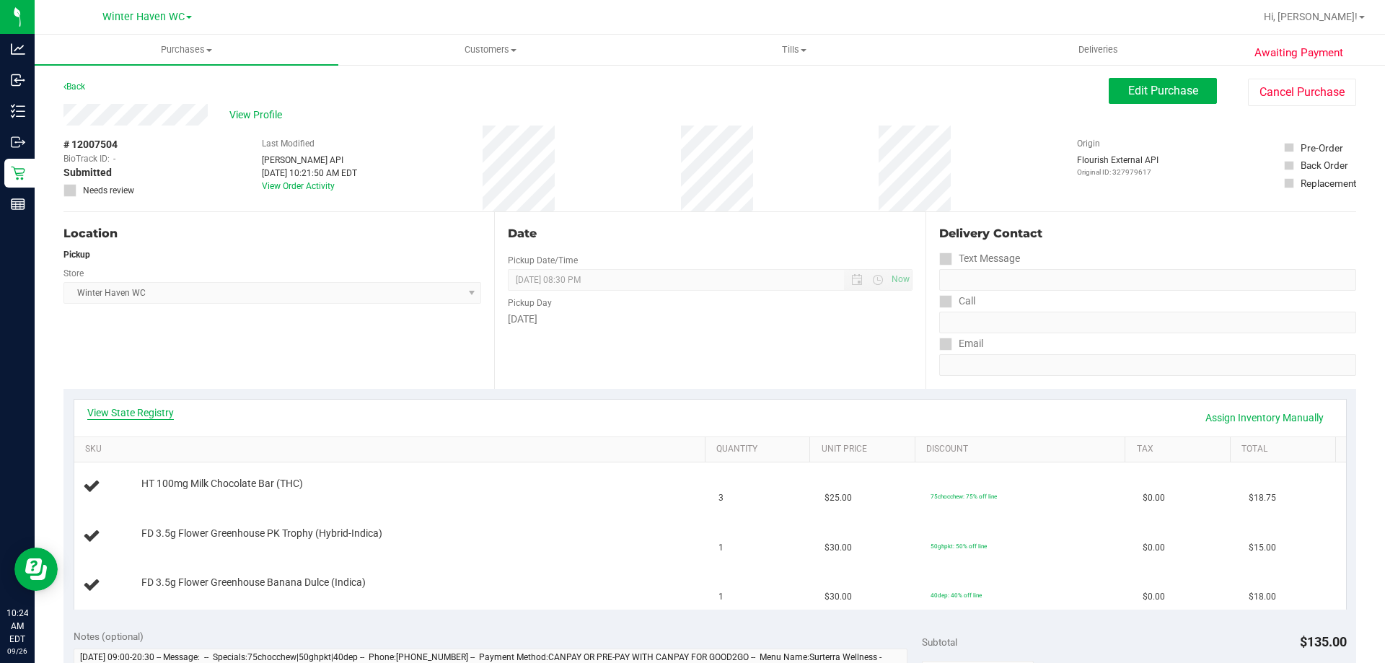
click at [145, 412] on link "View State Registry" at bounding box center [130, 412] width 87 height 14
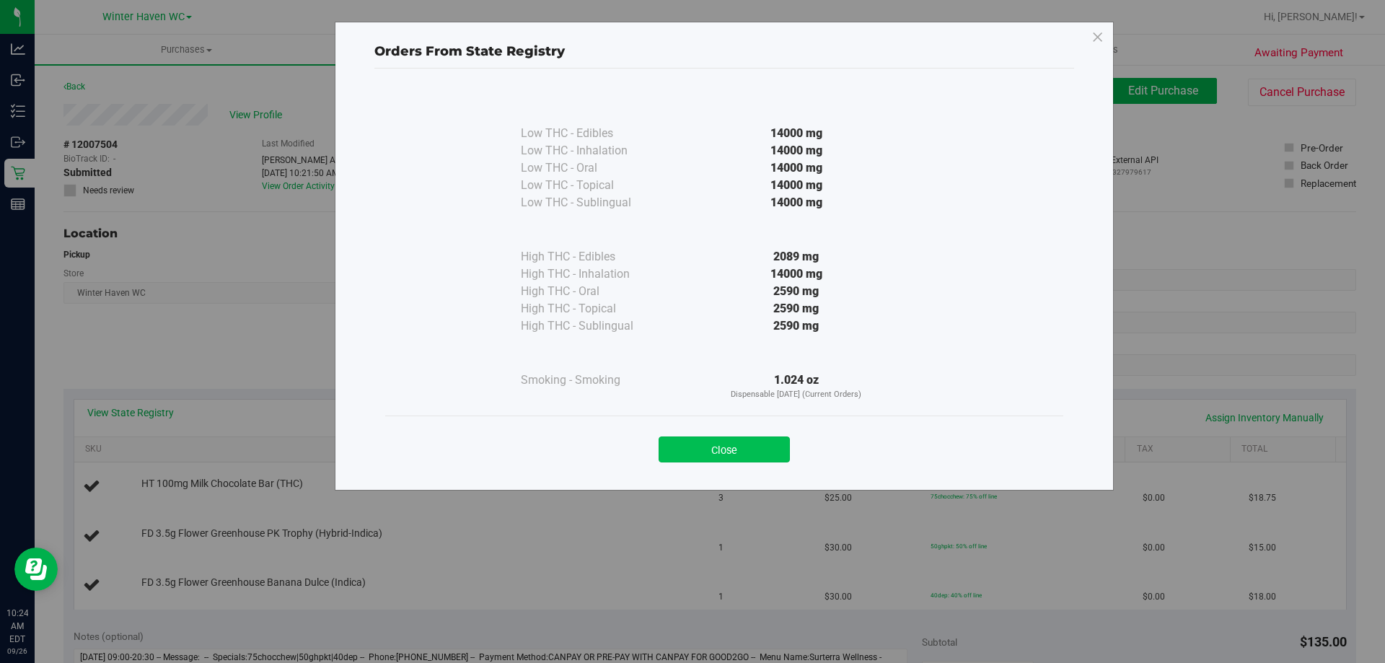
click at [709, 438] on button "Close" at bounding box center [723, 449] width 131 height 26
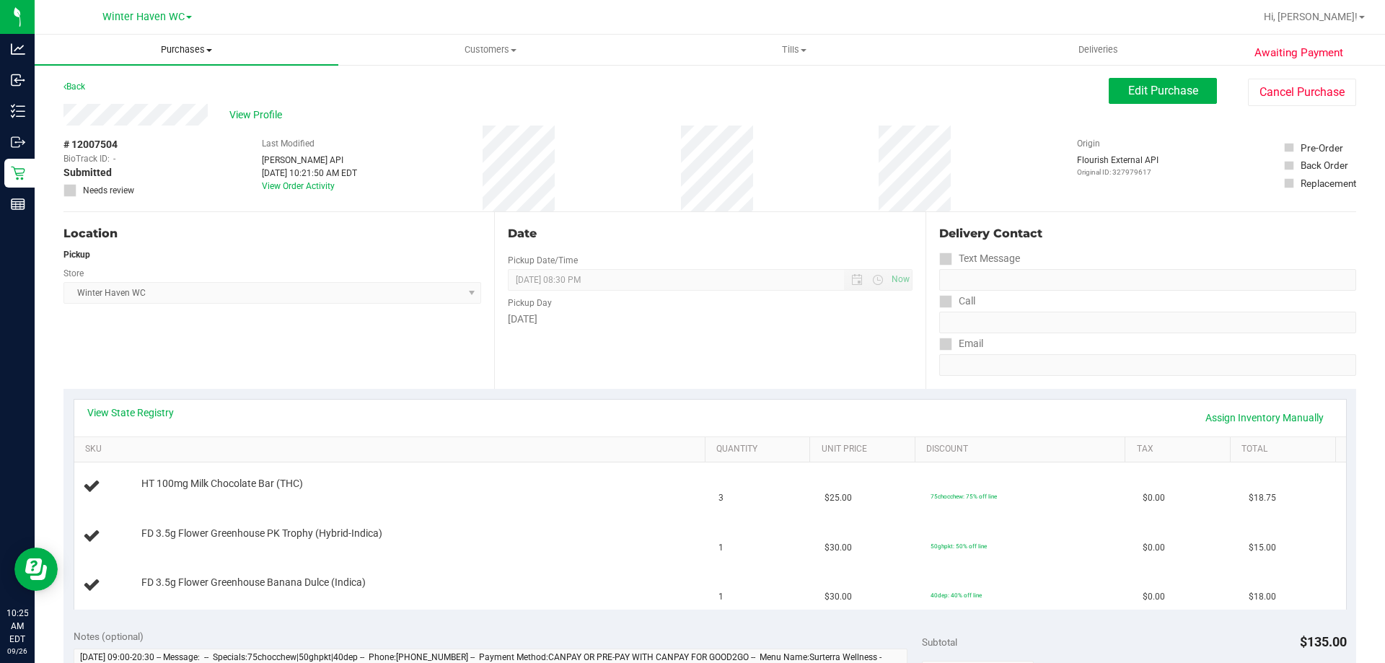
click at [226, 58] on uib-tab-heading "Purchases Summary of purchases Fulfillment All purchases" at bounding box center [187, 50] width 304 height 30
click at [211, 100] on li "Fulfillment" at bounding box center [187, 104] width 304 height 17
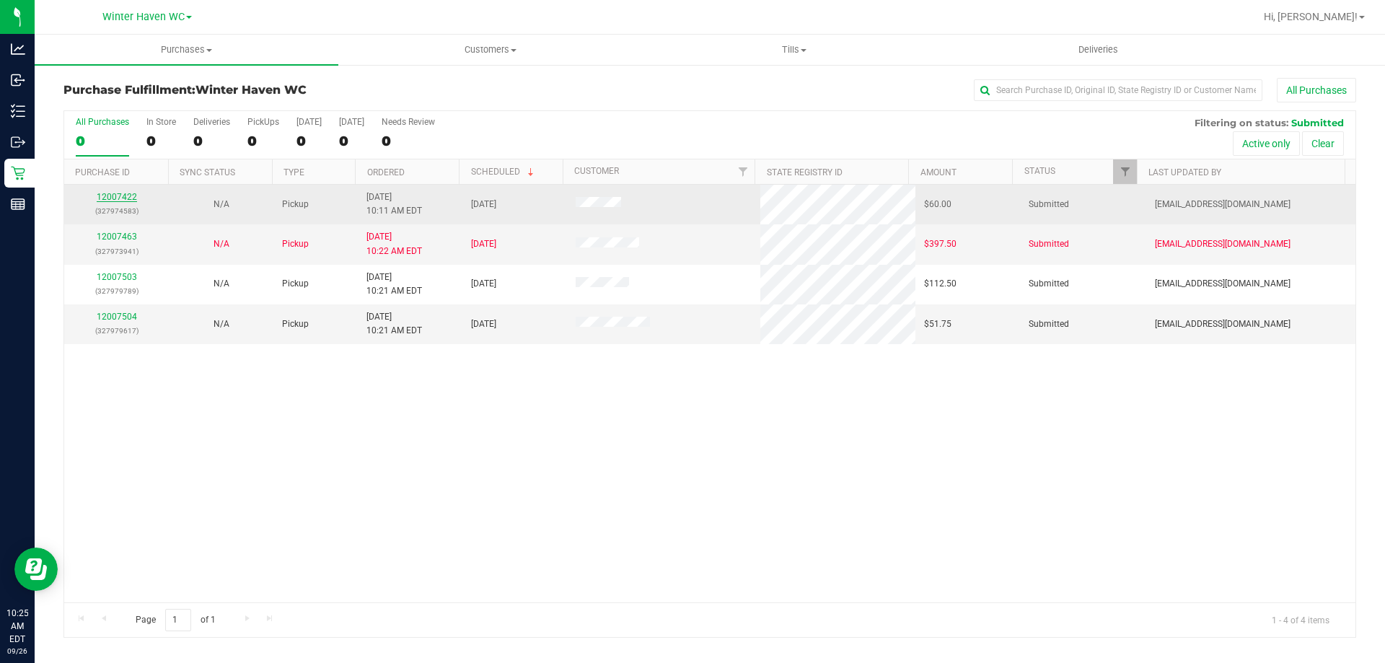
click at [118, 195] on link "12007422" at bounding box center [117, 197] width 40 height 10
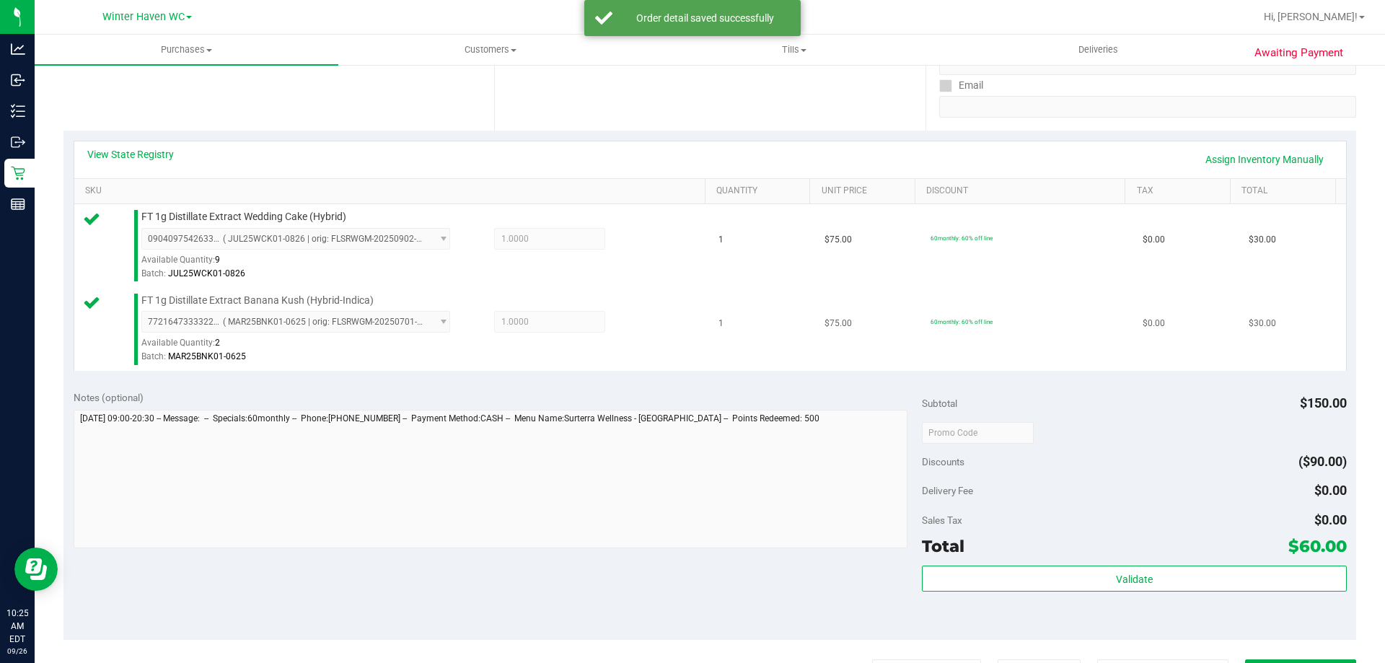
scroll to position [505, 0]
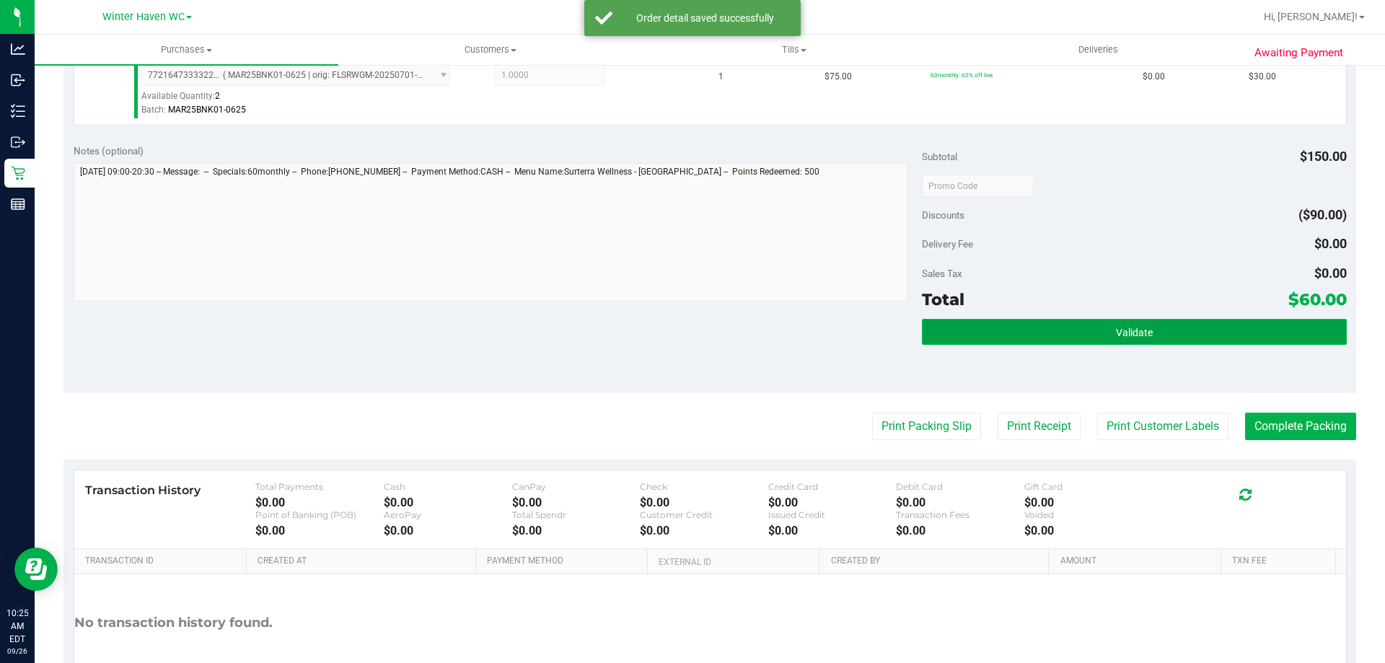
click at [1109, 319] on button "Validate" at bounding box center [1134, 332] width 424 height 26
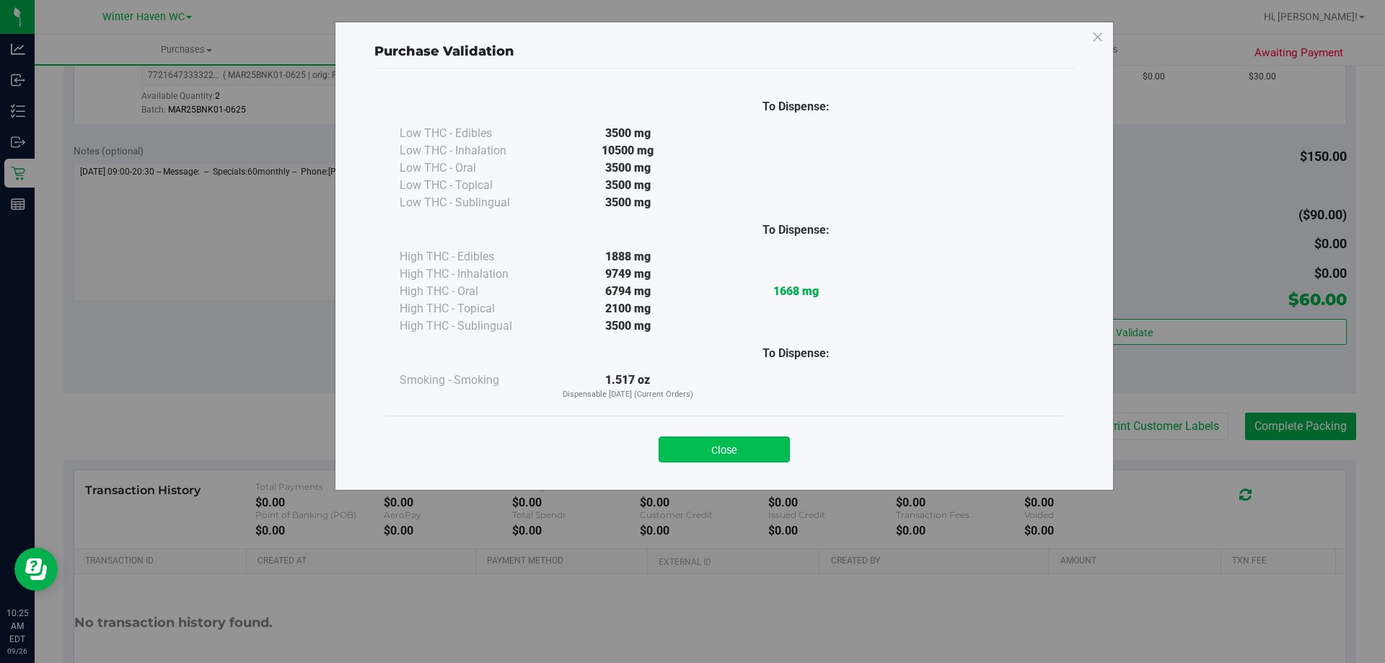
click at [730, 461] on button "Close" at bounding box center [723, 449] width 131 height 26
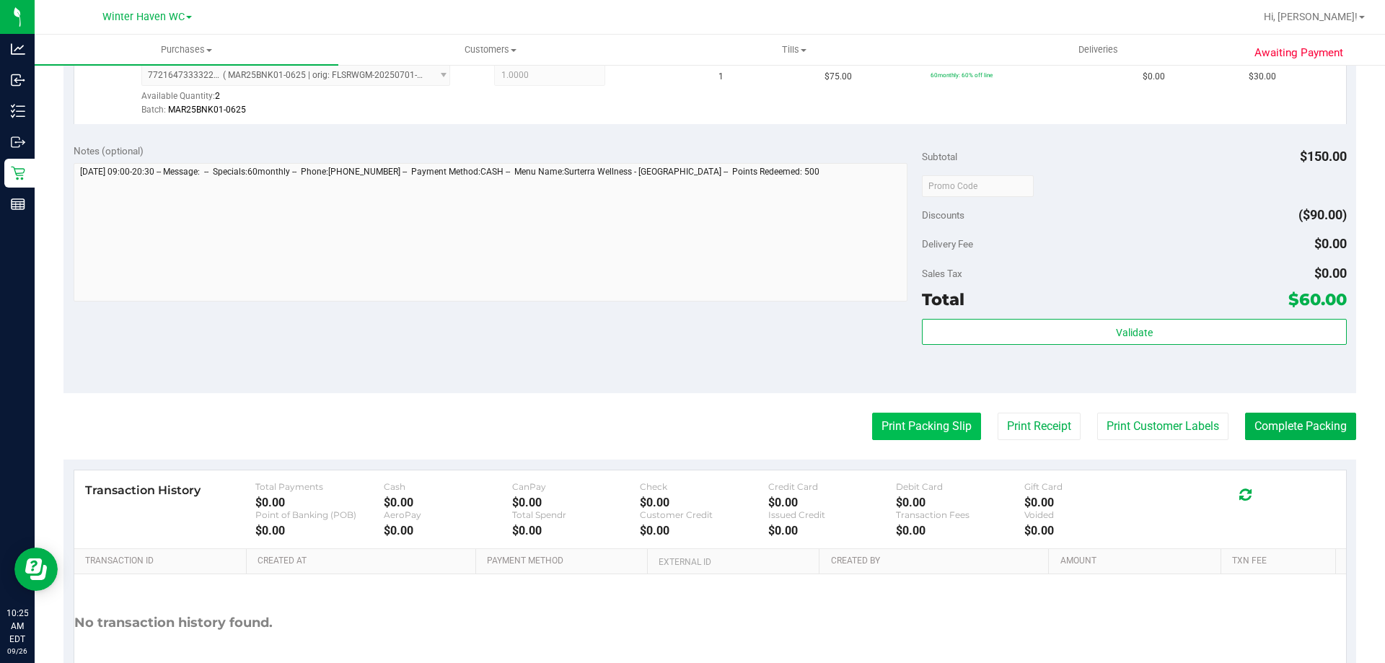
click at [893, 431] on button "Print Packing Slip" at bounding box center [926, 425] width 109 height 27
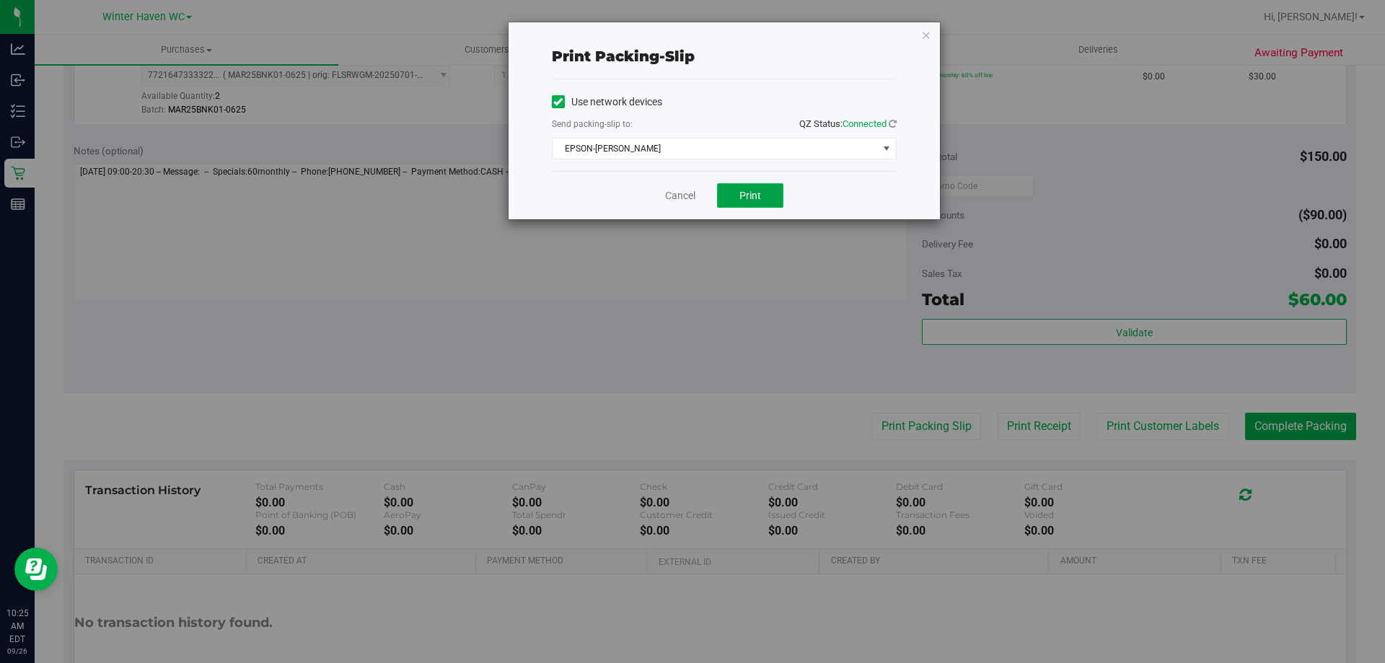
click at [754, 191] on span "Print" at bounding box center [750, 196] width 22 height 12
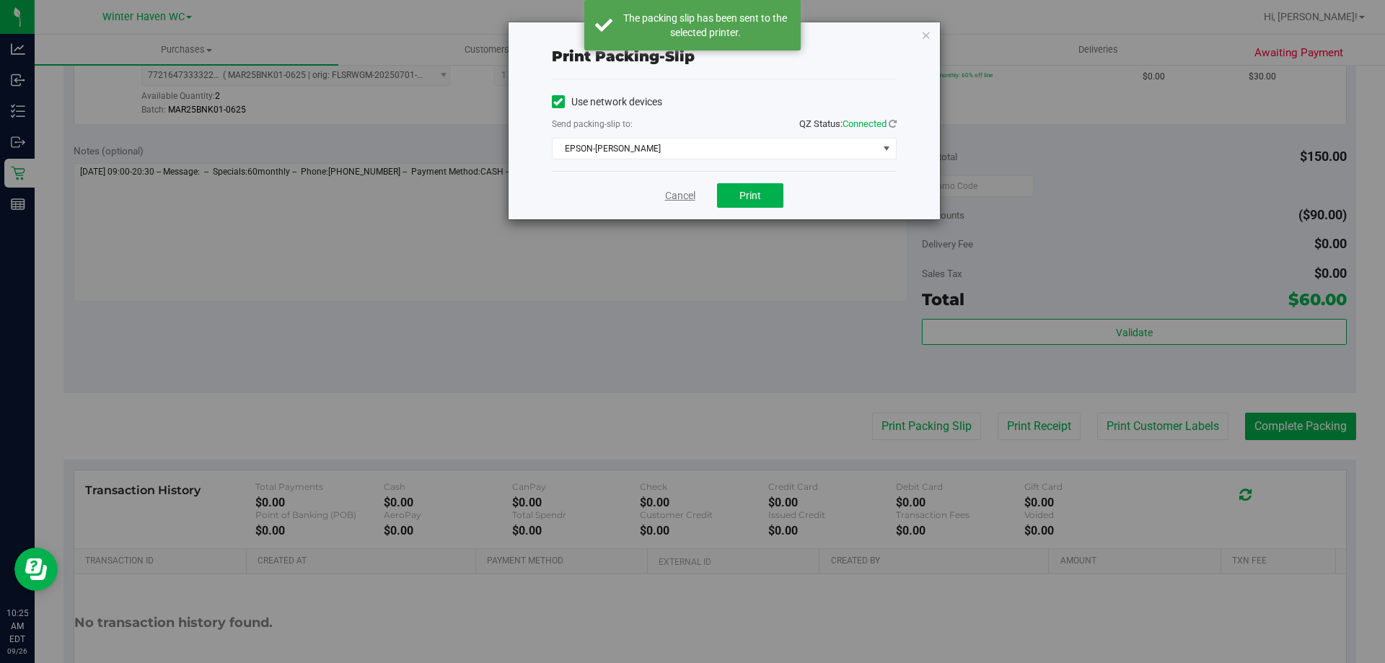
click at [687, 191] on link "Cancel" at bounding box center [680, 195] width 30 height 15
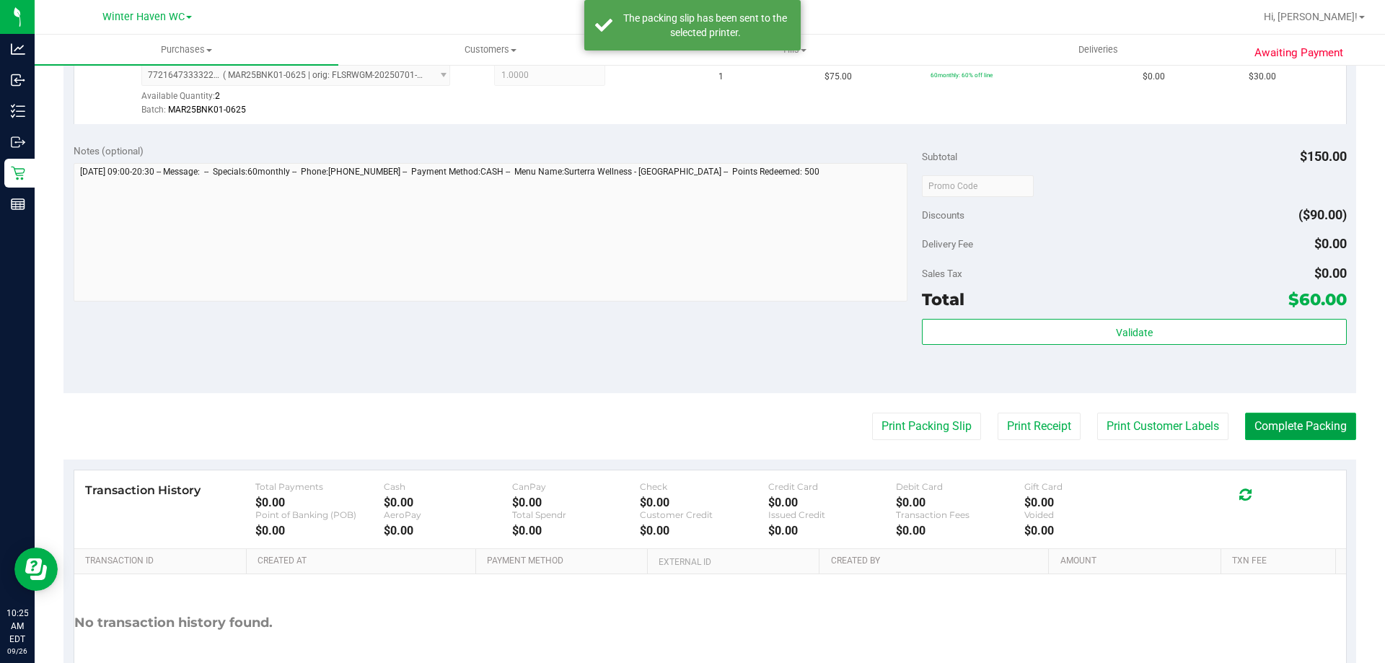
click at [1273, 430] on button "Complete Packing" at bounding box center [1300, 425] width 111 height 27
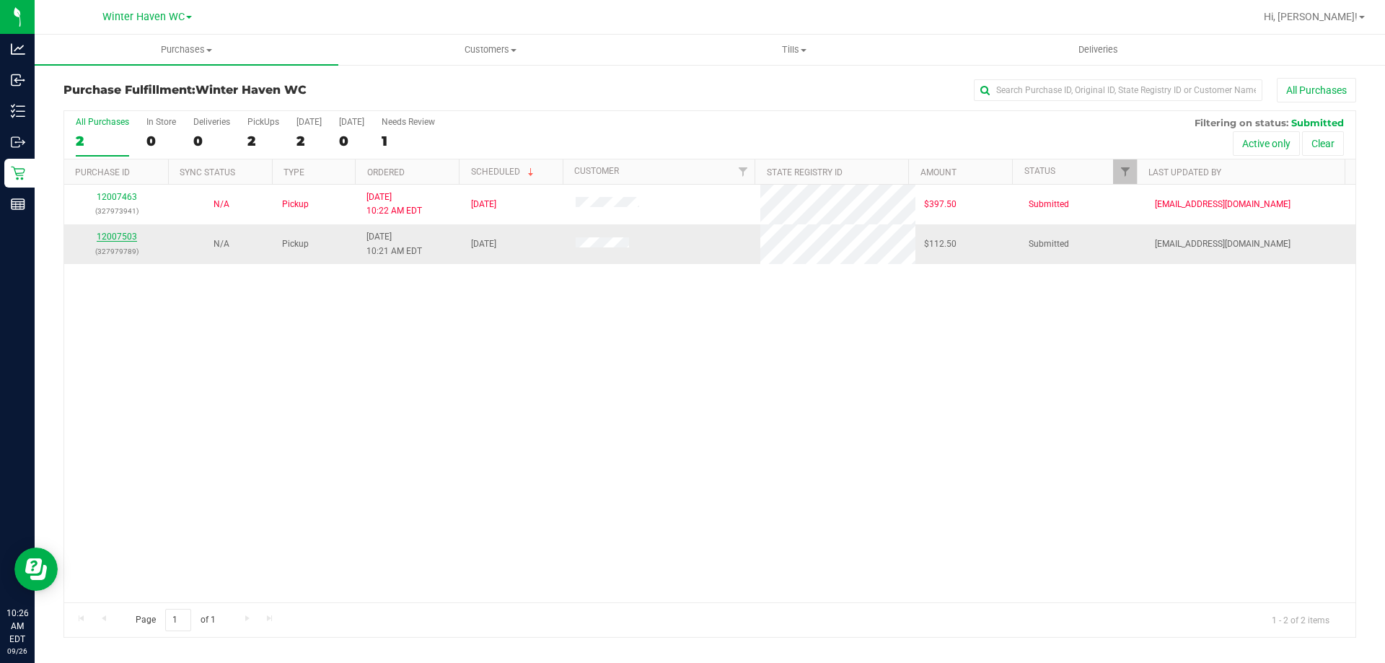
click at [125, 239] on link "12007503" at bounding box center [117, 236] width 40 height 10
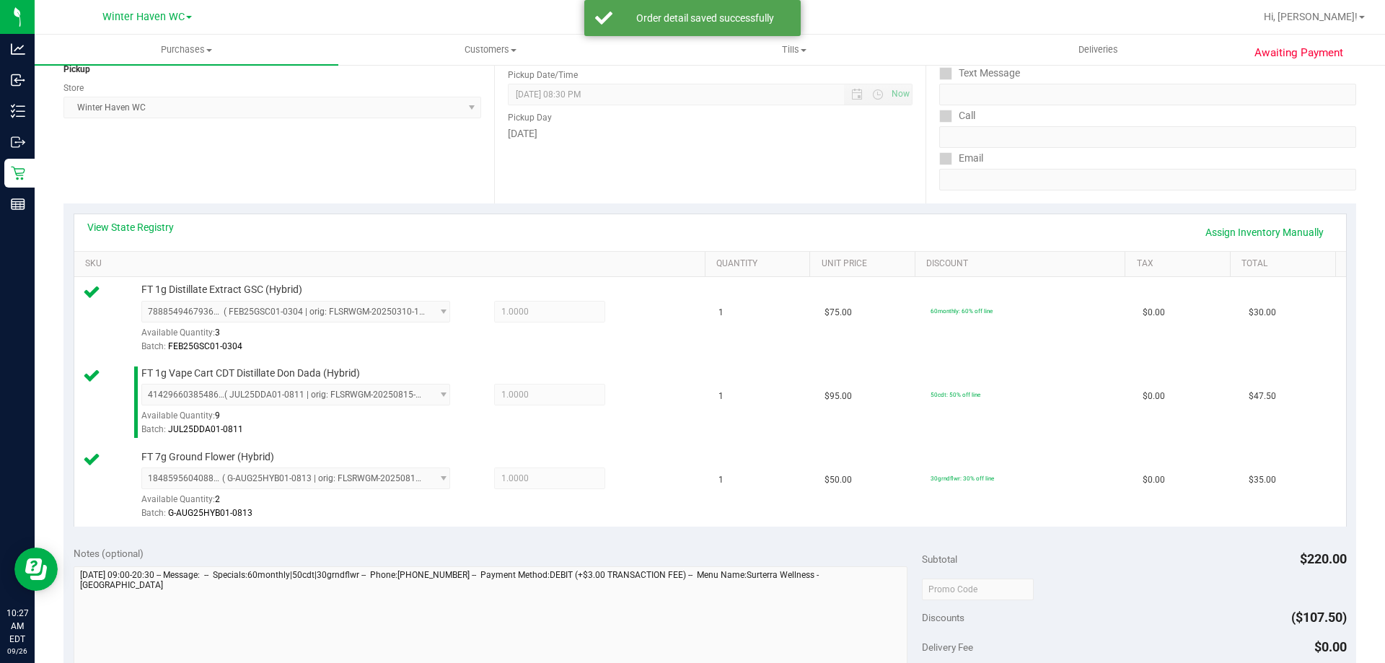
scroll to position [505, 0]
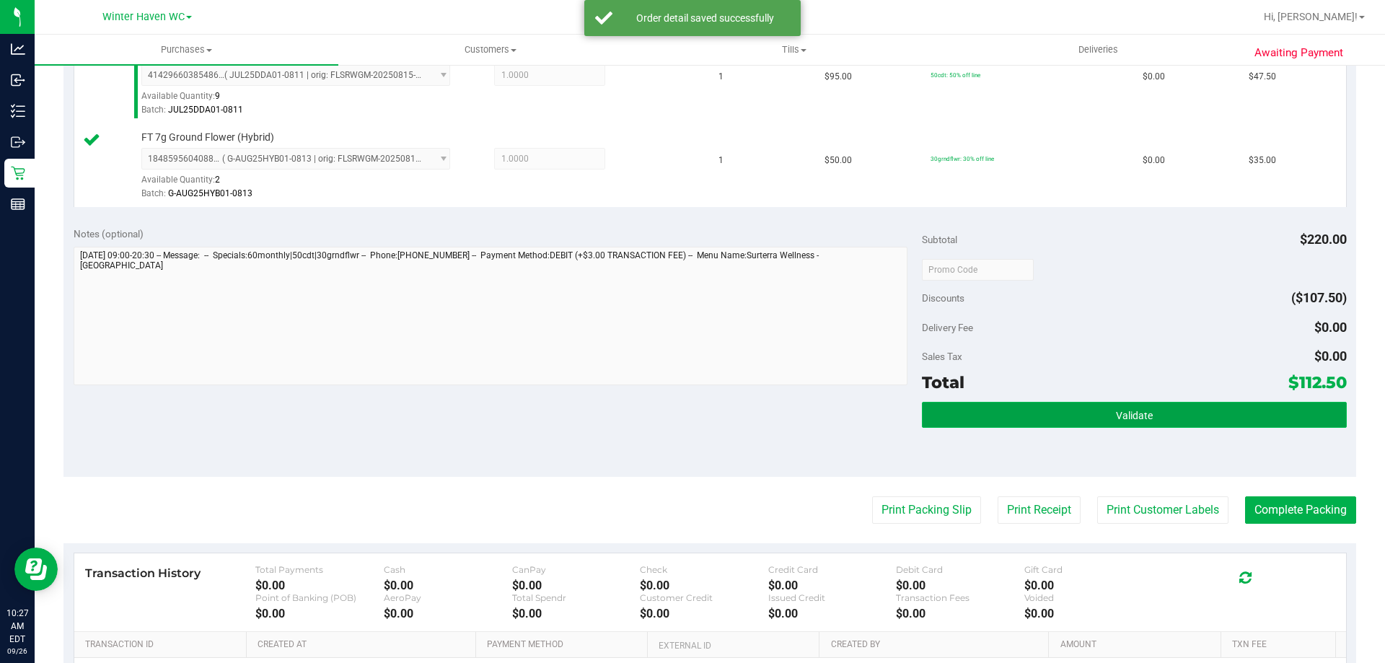
click at [1163, 410] on button "Validate" at bounding box center [1134, 415] width 424 height 26
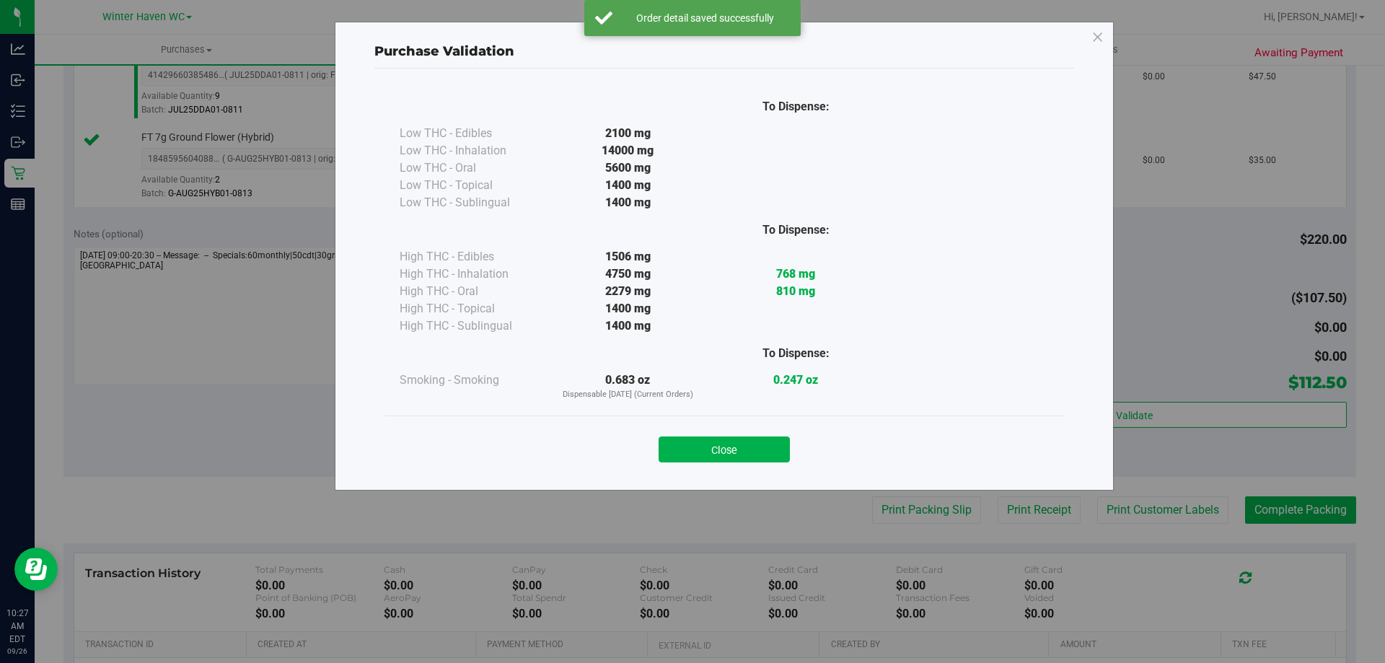
click at [753, 444] on button "Close" at bounding box center [723, 449] width 131 height 26
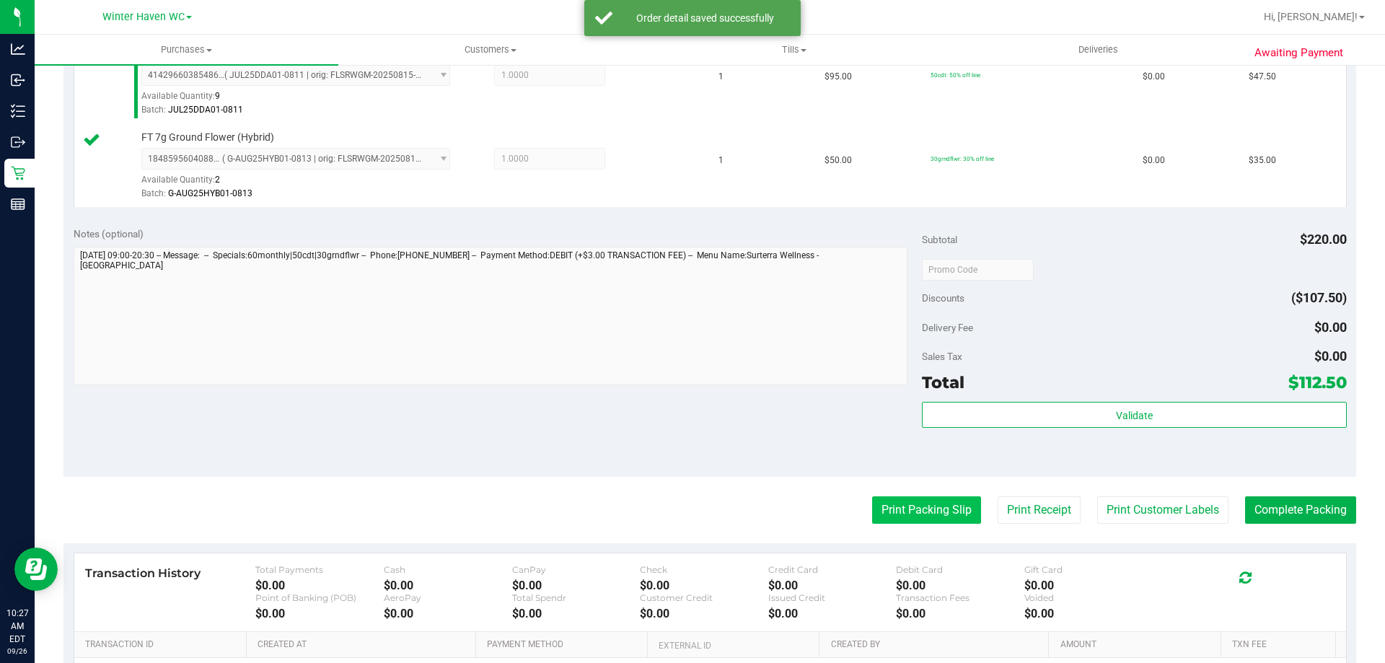
click at [896, 516] on button "Print Packing Slip" at bounding box center [926, 509] width 109 height 27
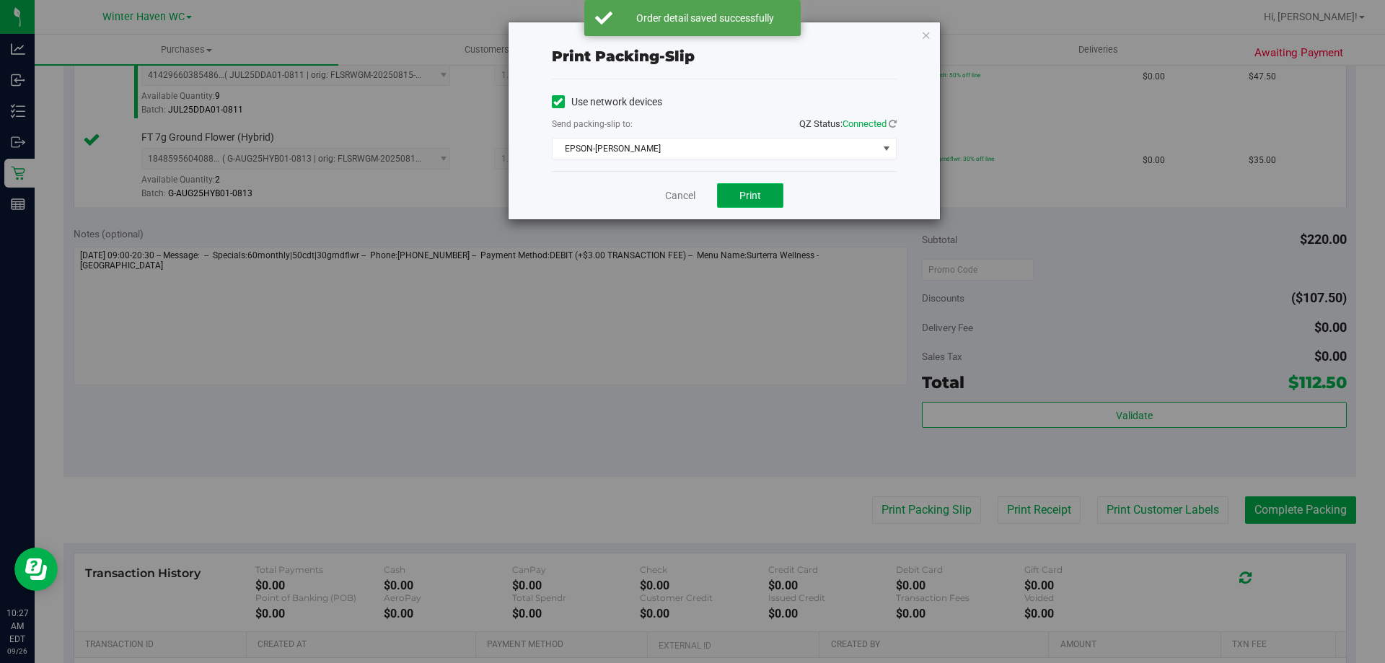
click at [737, 195] on button "Print" at bounding box center [750, 195] width 66 height 25
click at [680, 193] on link "Cancel" at bounding box center [680, 195] width 30 height 15
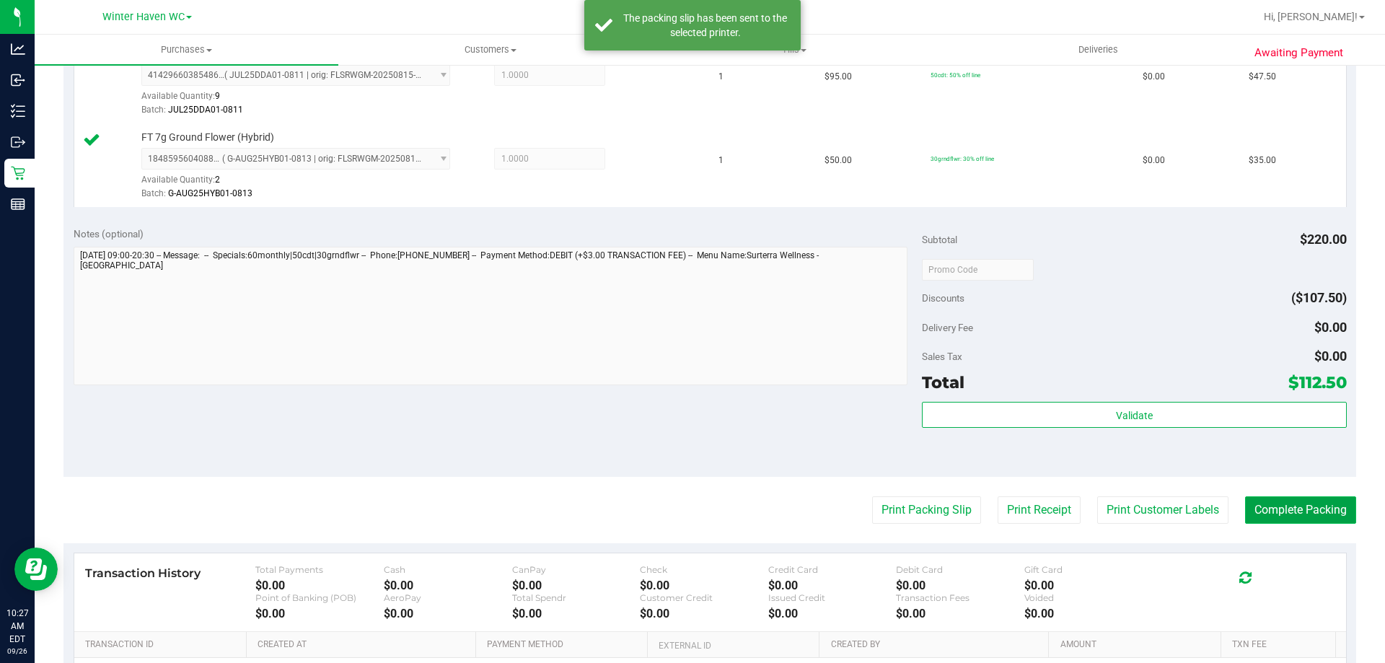
click at [1260, 509] on button "Complete Packing" at bounding box center [1300, 509] width 111 height 27
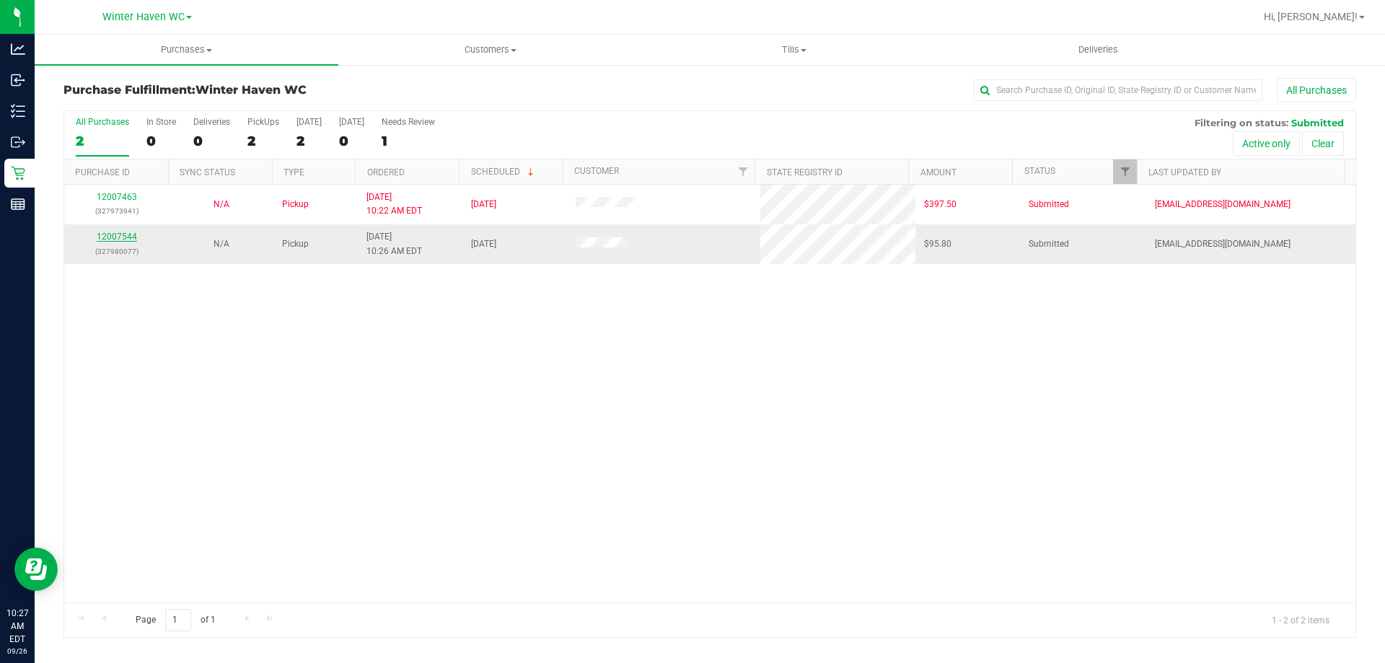
click at [123, 233] on link "12007544" at bounding box center [117, 236] width 40 height 10
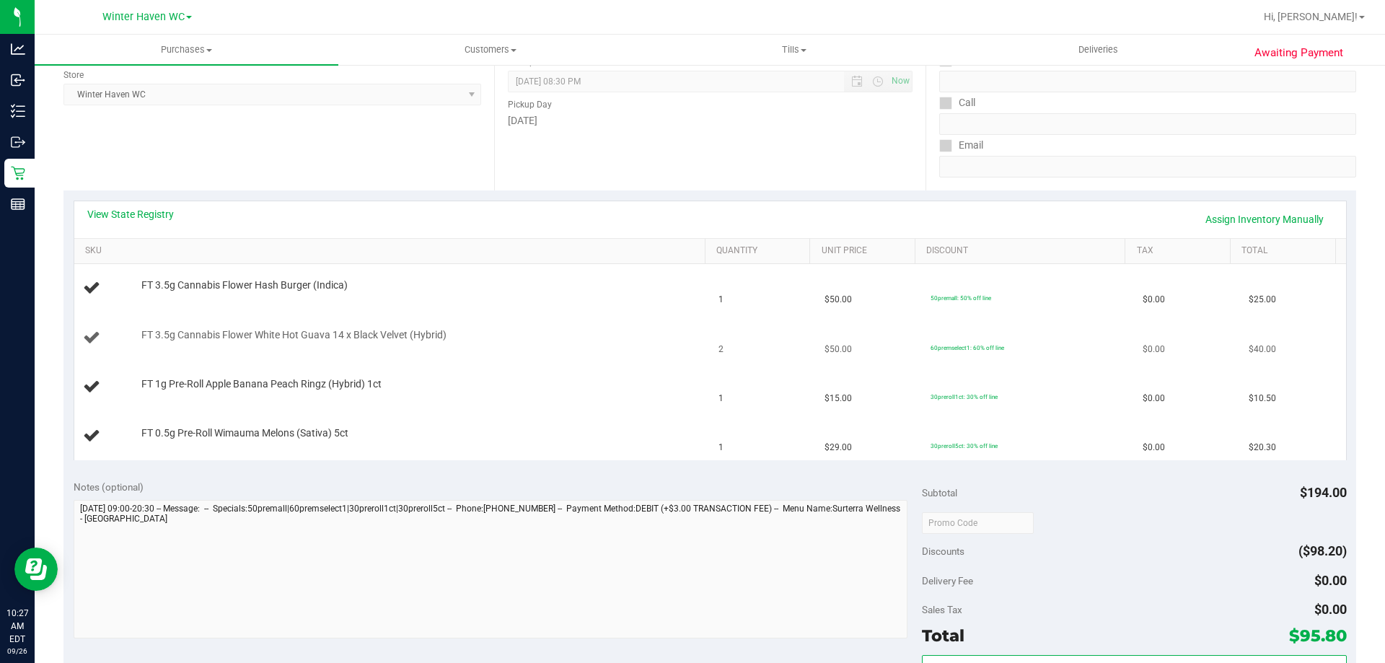
scroll to position [216, 0]
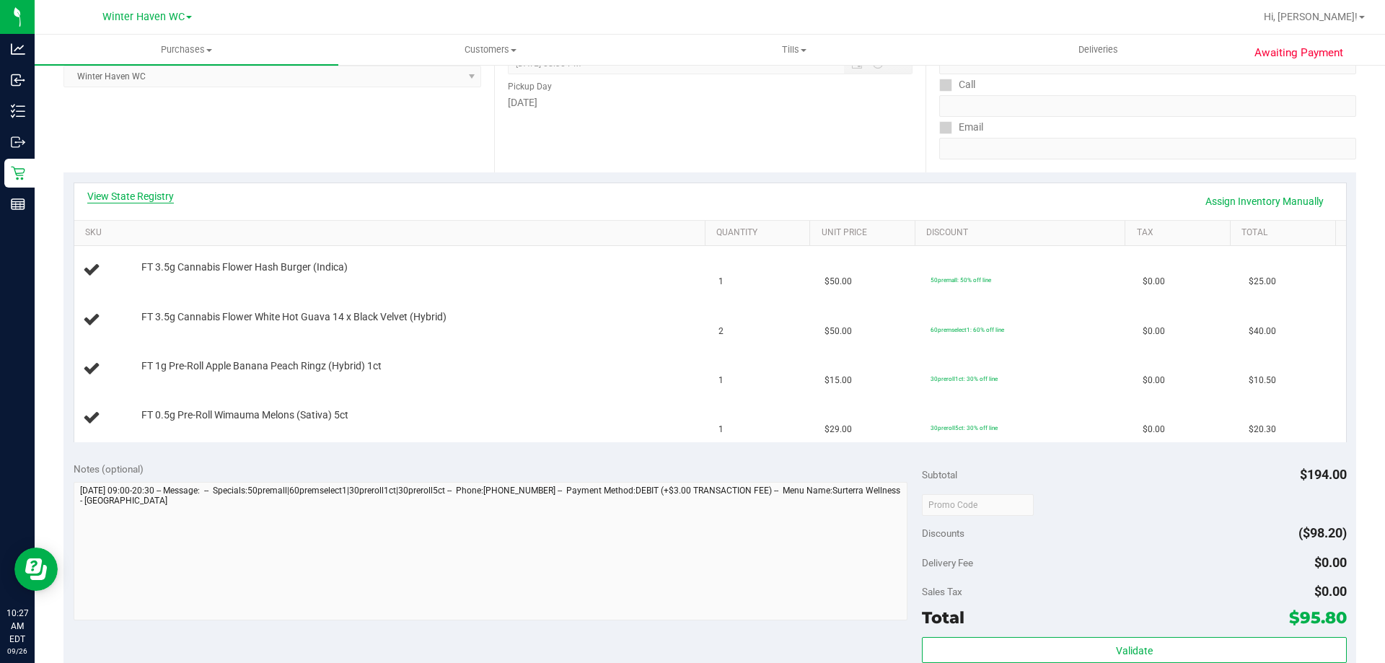
click at [154, 195] on link "View State Registry" at bounding box center [130, 196] width 87 height 14
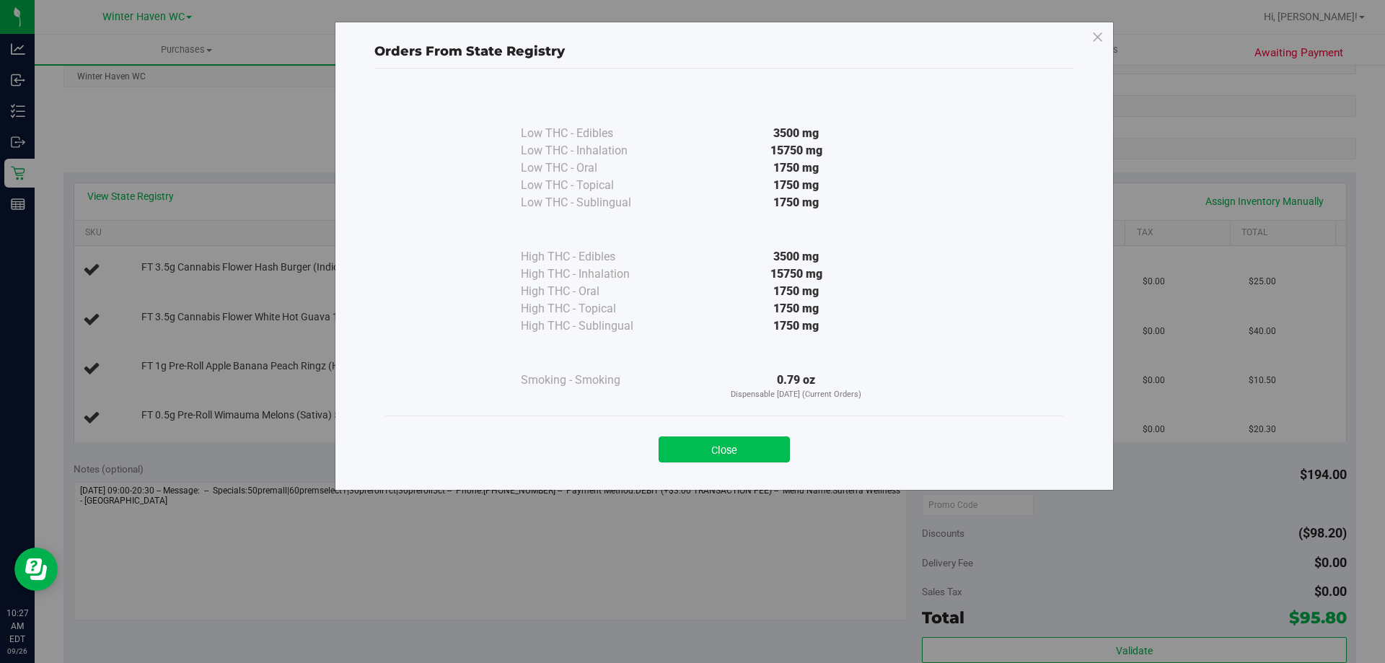
click at [716, 456] on button "Close" at bounding box center [723, 449] width 131 height 26
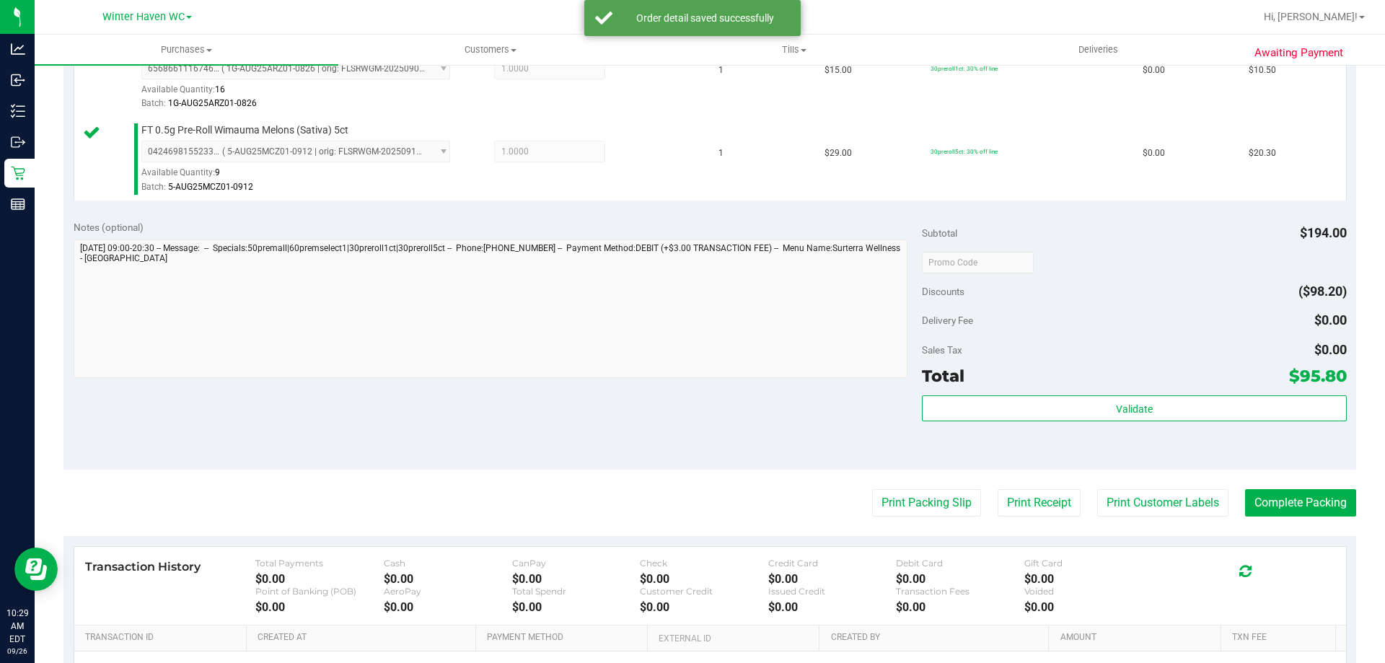
scroll to position [721, 0]
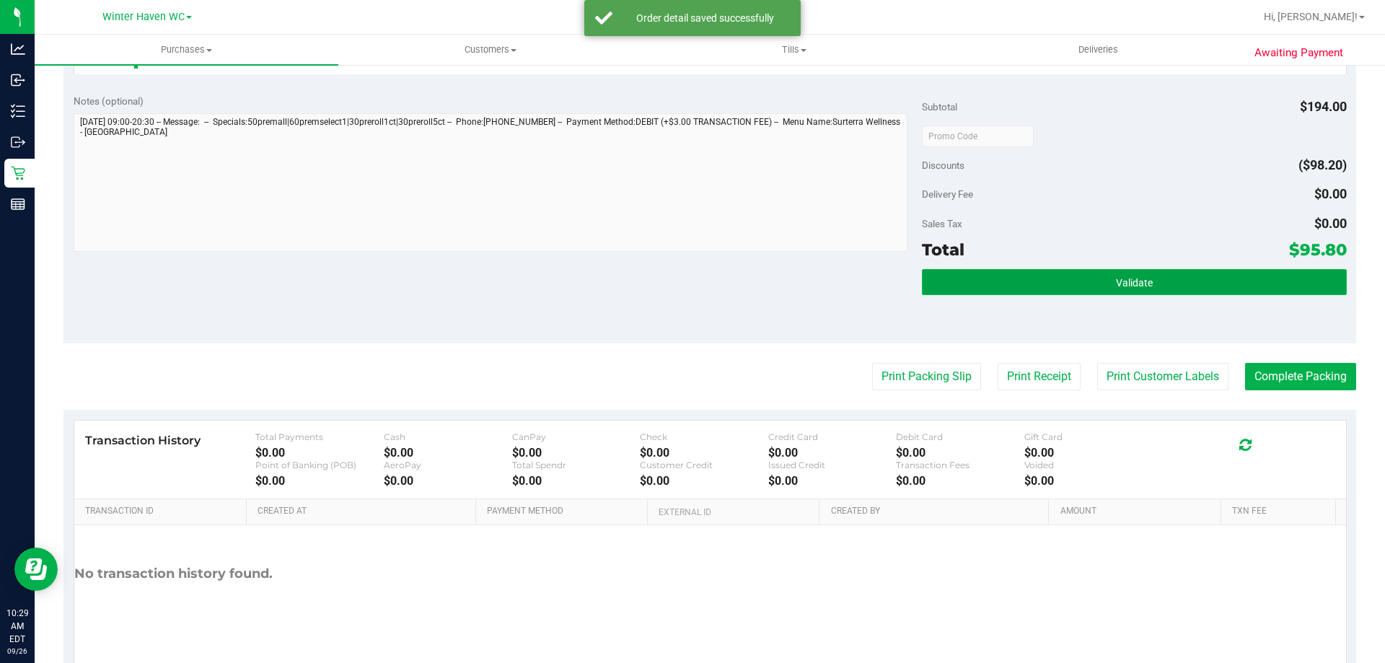
click at [1129, 277] on span "Validate" at bounding box center [1134, 283] width 37 height 12
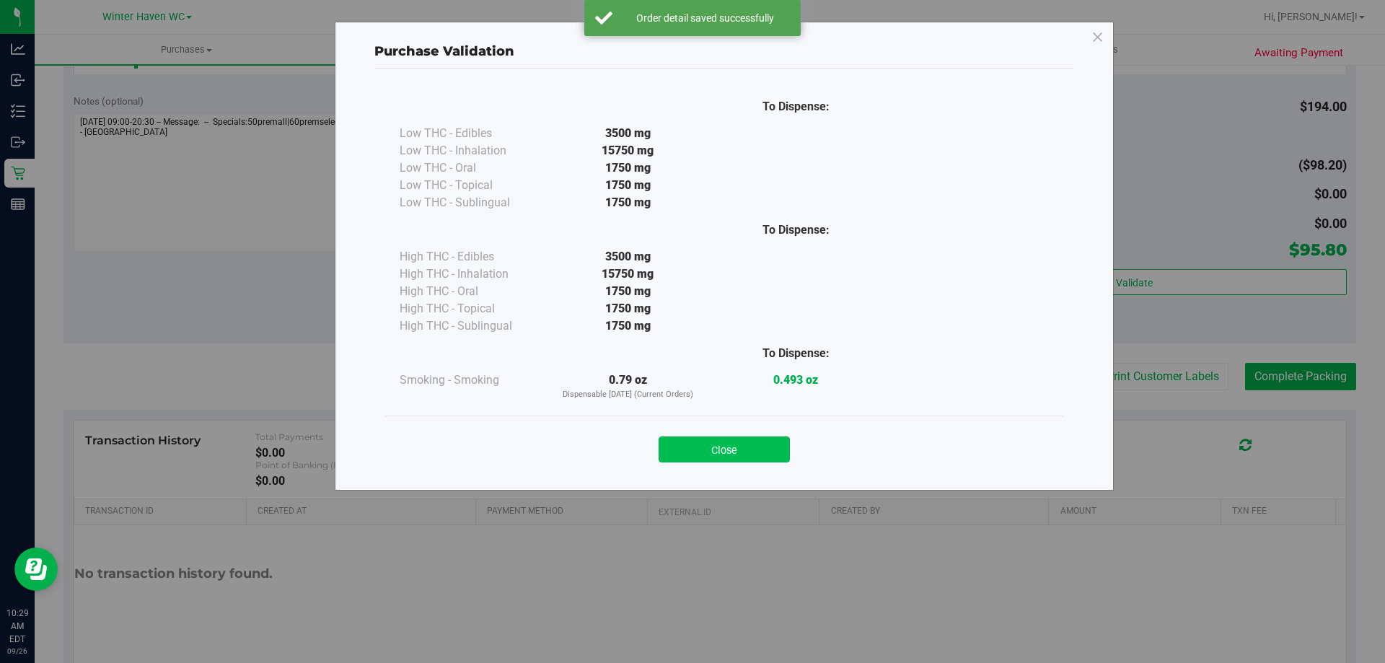
click at [742, 441] on button "Close" at bounding box center [723, 449] width 131 height 26
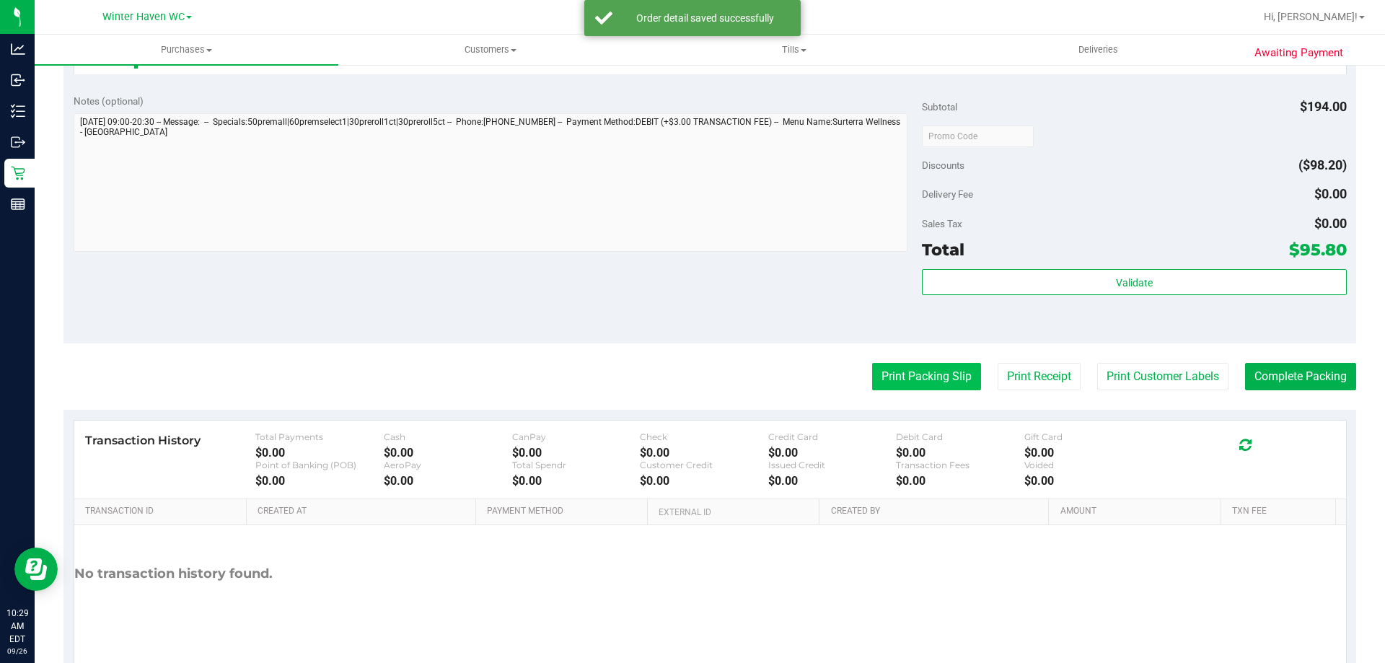
click at [924, 374] on button "Print Packing Slip" at bounding box center [926, 376] width 109 height 27
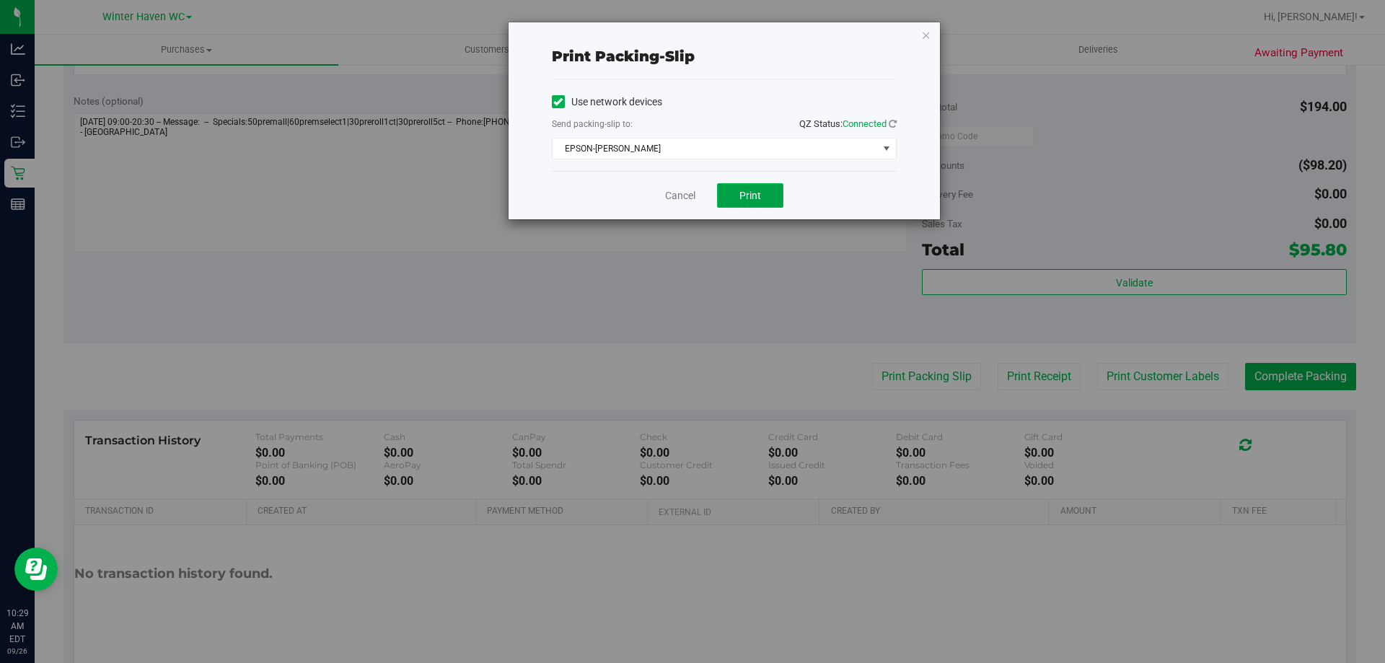
click at [741, 193] on span "Print" at bounding box center [750, 196] width 22 height 12
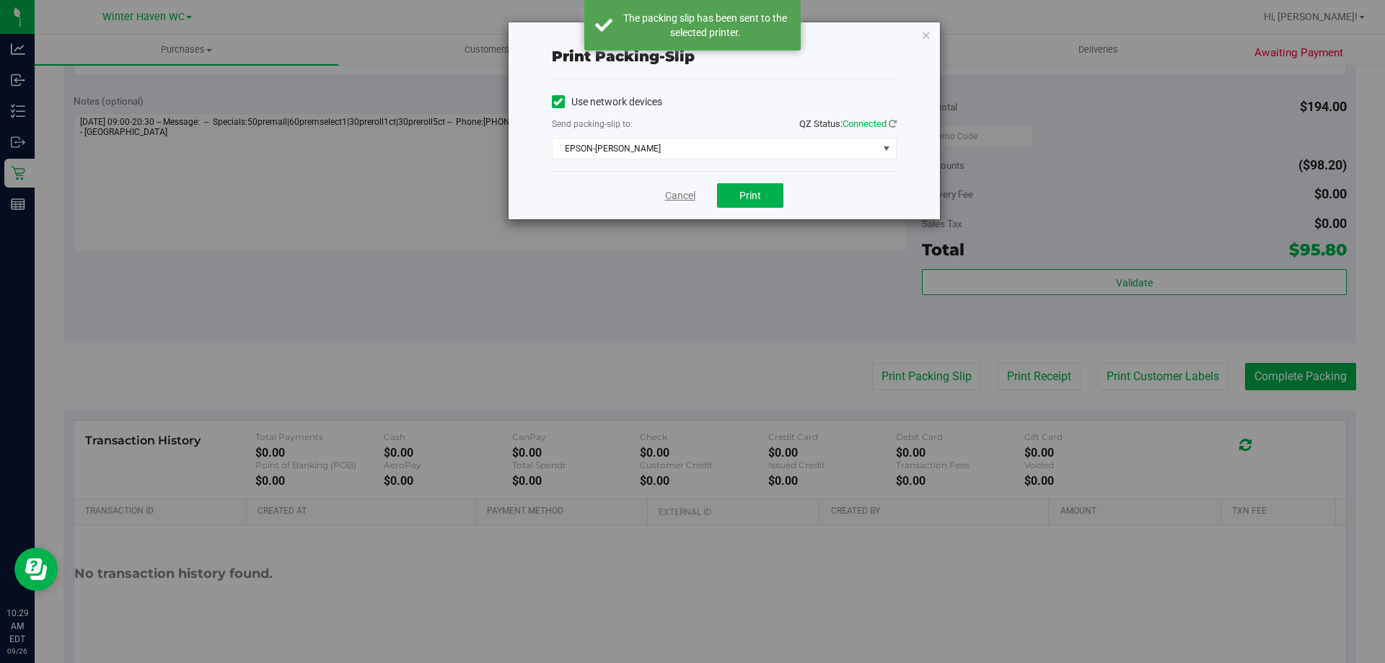
click at [679, 198] on link "Cancel" at bounding box center [680, 195] width 30 height 15
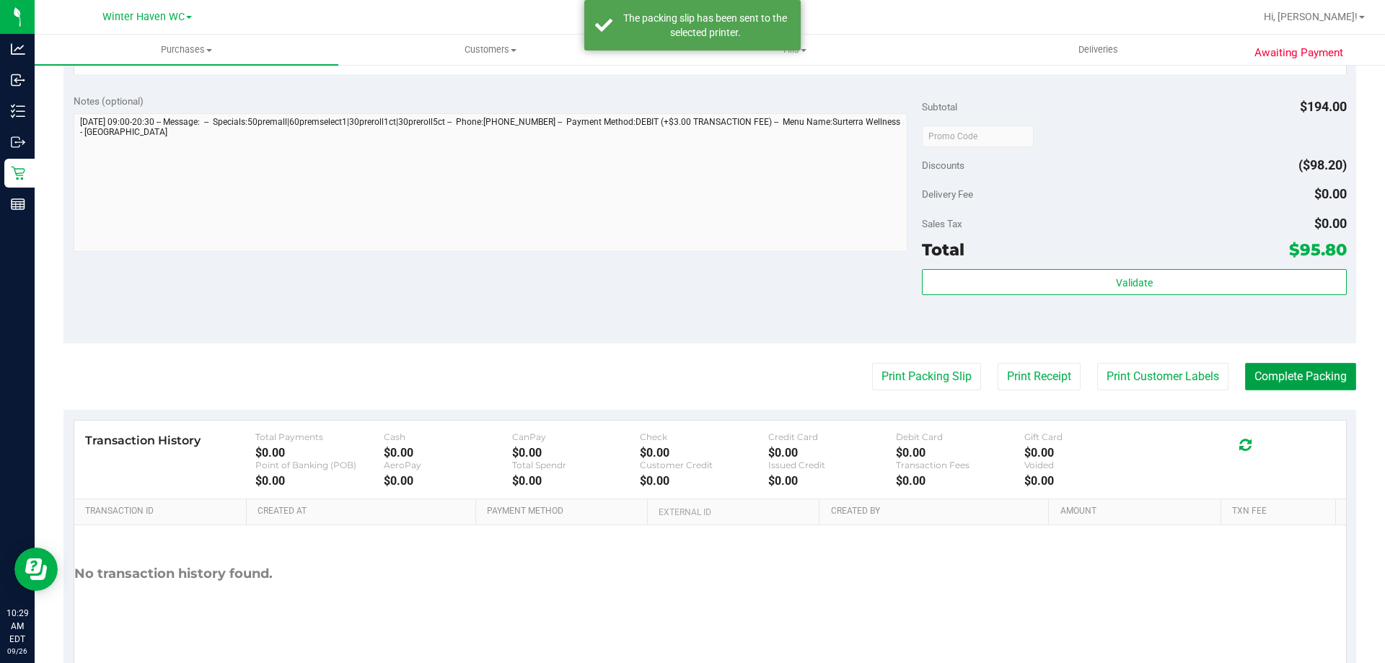
click at [1300, 368] on button "Complete Packing" at bounding box center [1300, 376] width 111 height 27
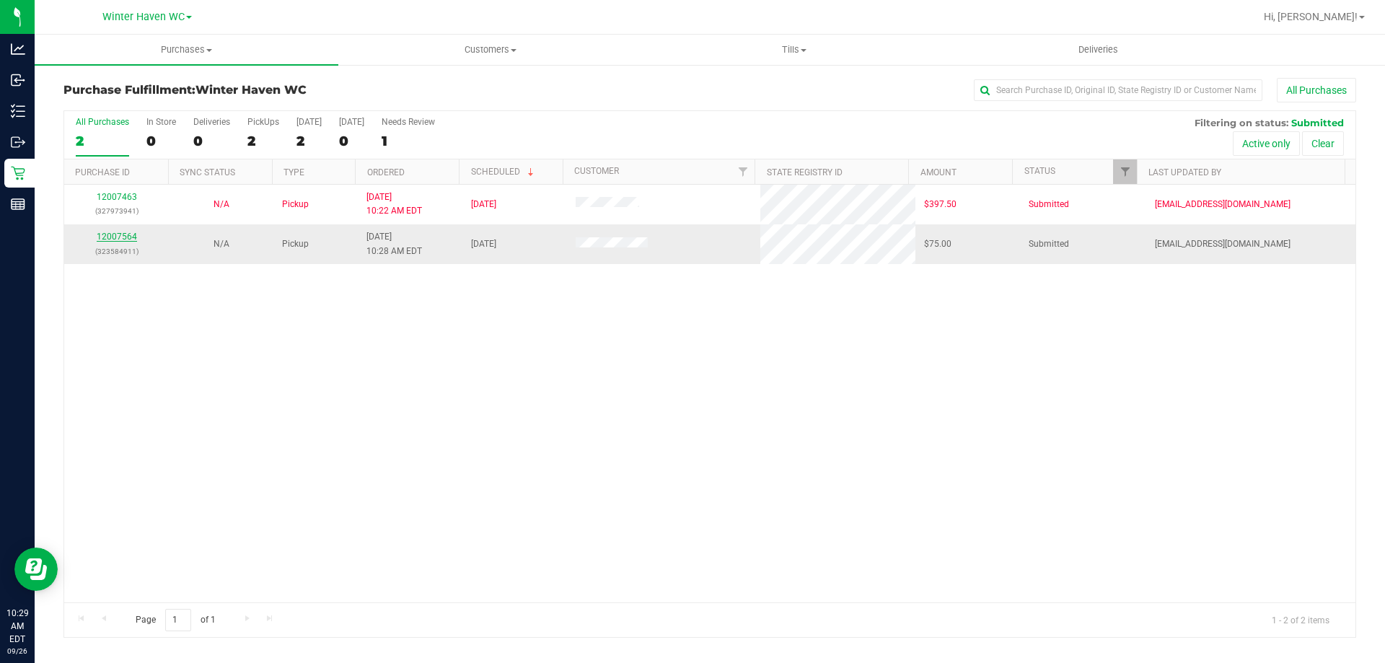
click at [119, 233] on link "12007564" at bounding box center [117, 236] width 40 height 10
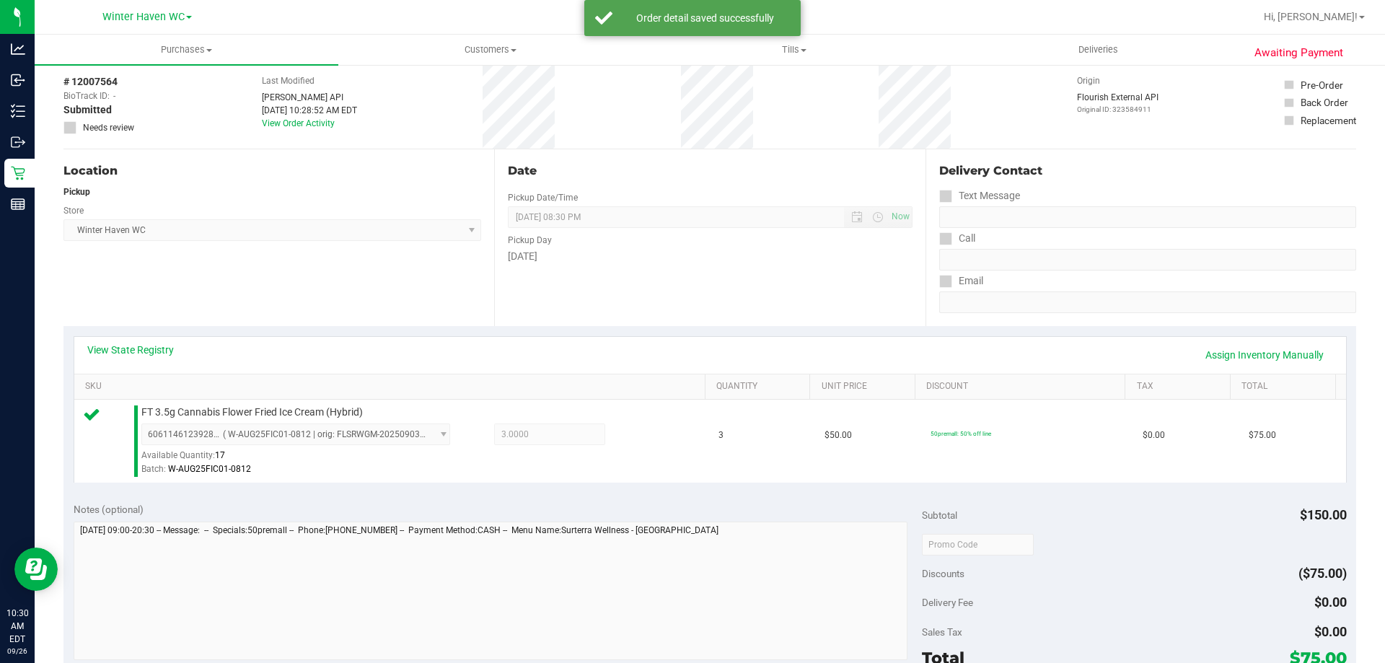
scroll to position [144, 0]
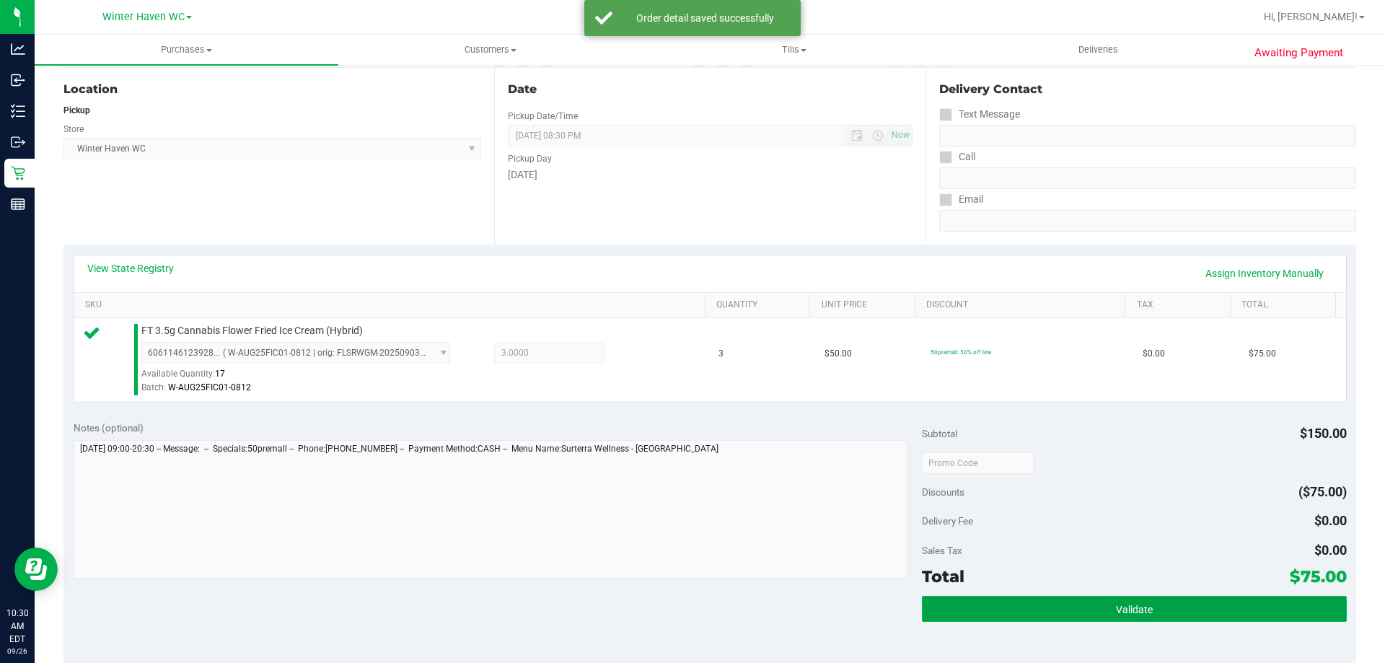
click at [977, 613] on button "Validate" at bounding box center [1134, 609] width 424 height 26
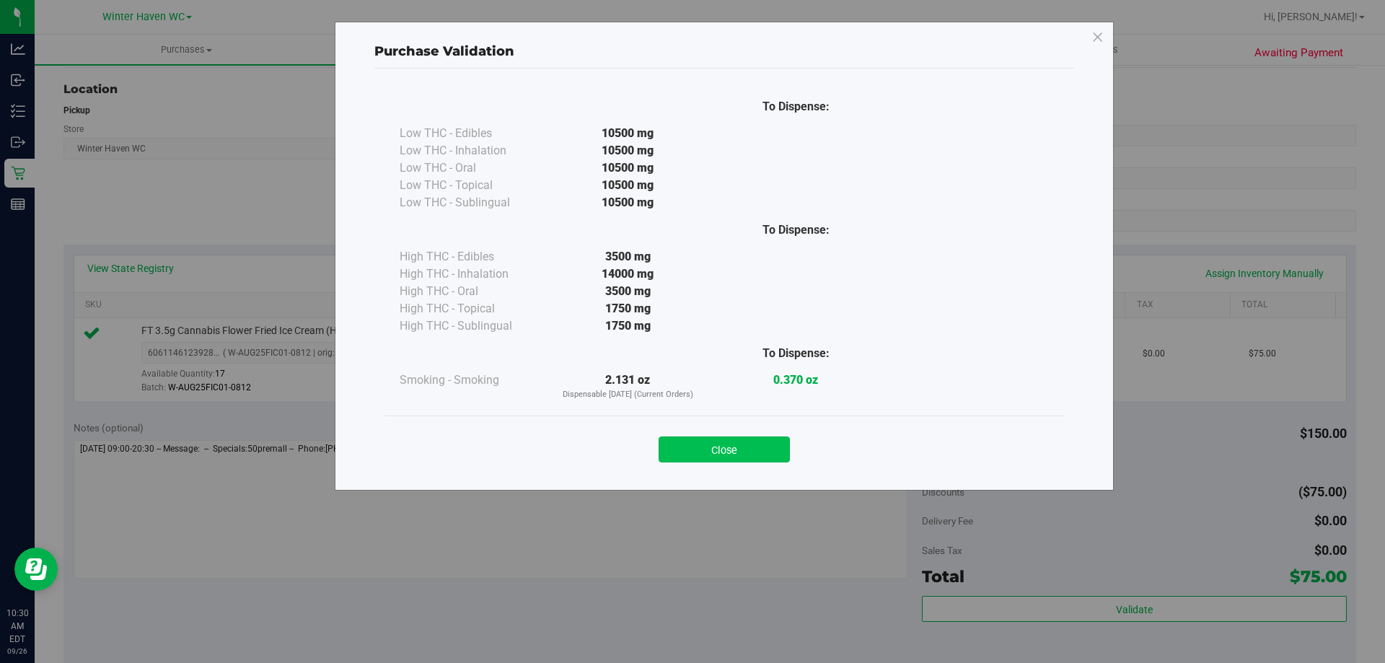
click at [710, 436] on button "Close" at bounding box center [723, 449] width 131 height 26
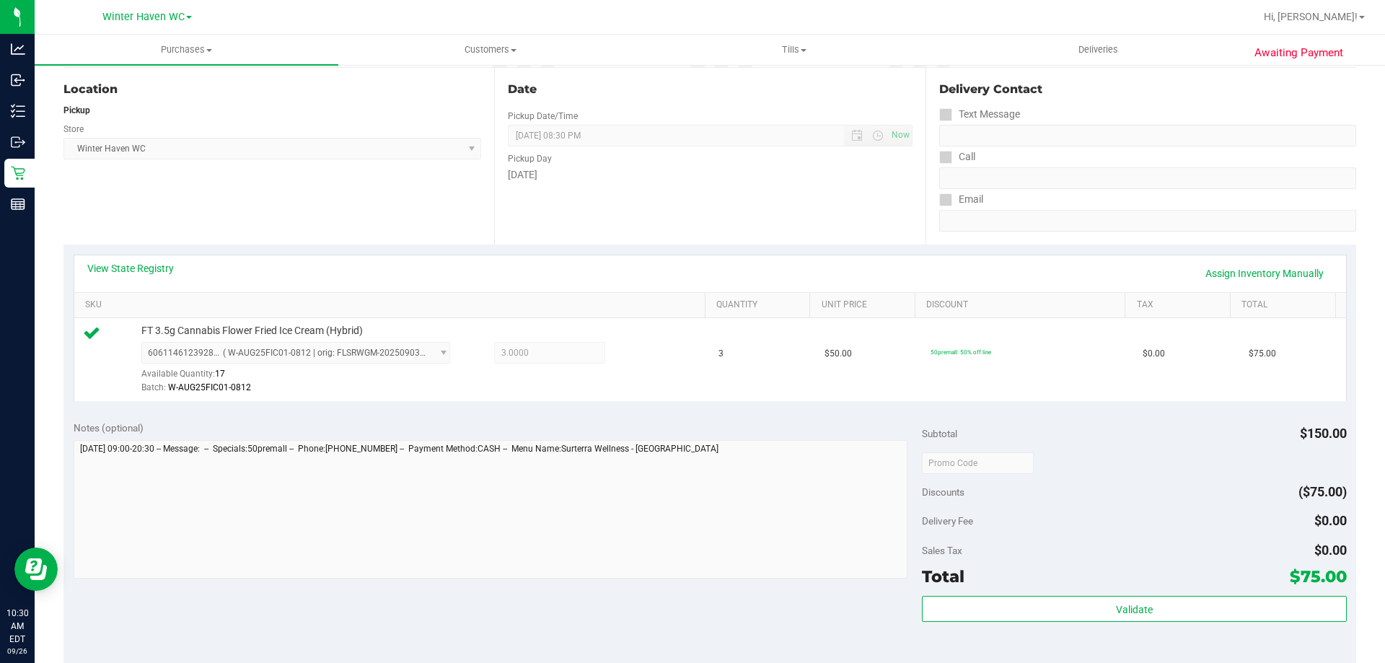
scroll to position [516, 0]
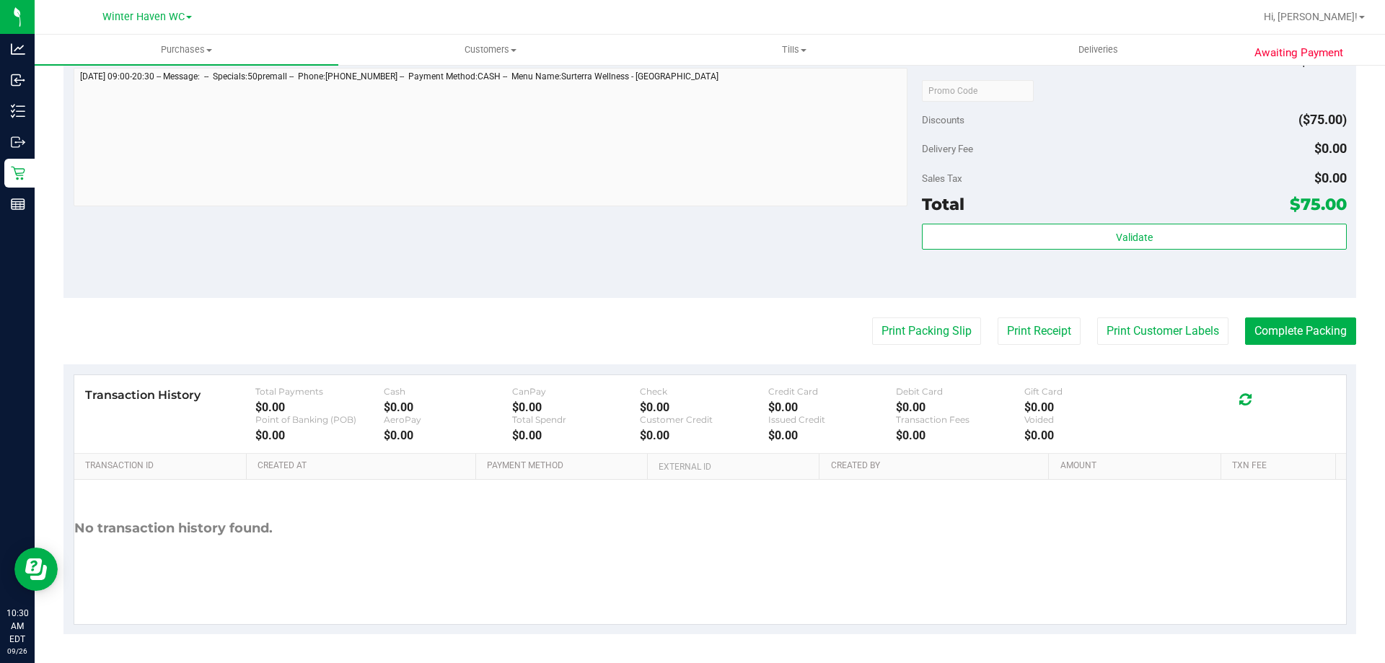
click at [912, 309] on purchase-details "Back Edit Purchase Cancel Purchase View Profile # 12007564 BioTrack ID: - Submi…" at bounding box center [709, 98] width 1292 height 1072
click at [912, 337] on button "Print Packing Slip" at bounding box center [926, 330] width 109 height 27
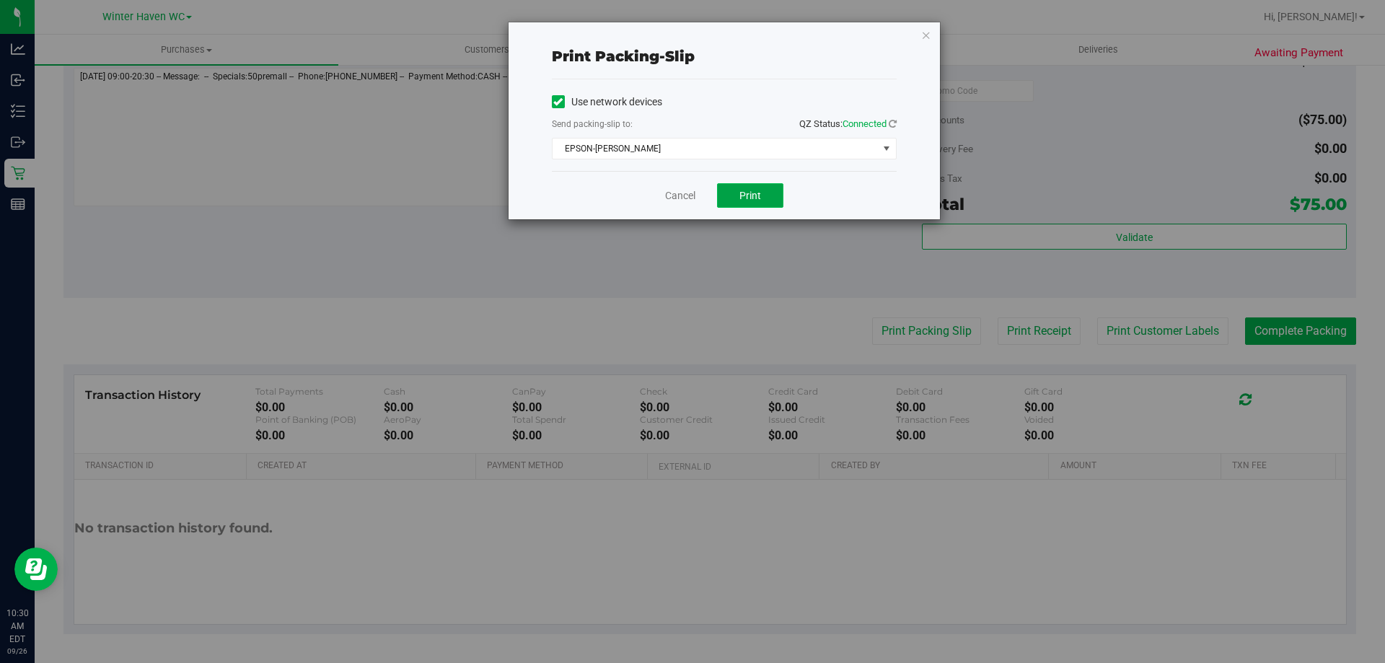
click at [750, 190] on span "Print" at bounding box center [750, 196] width 22 height 12
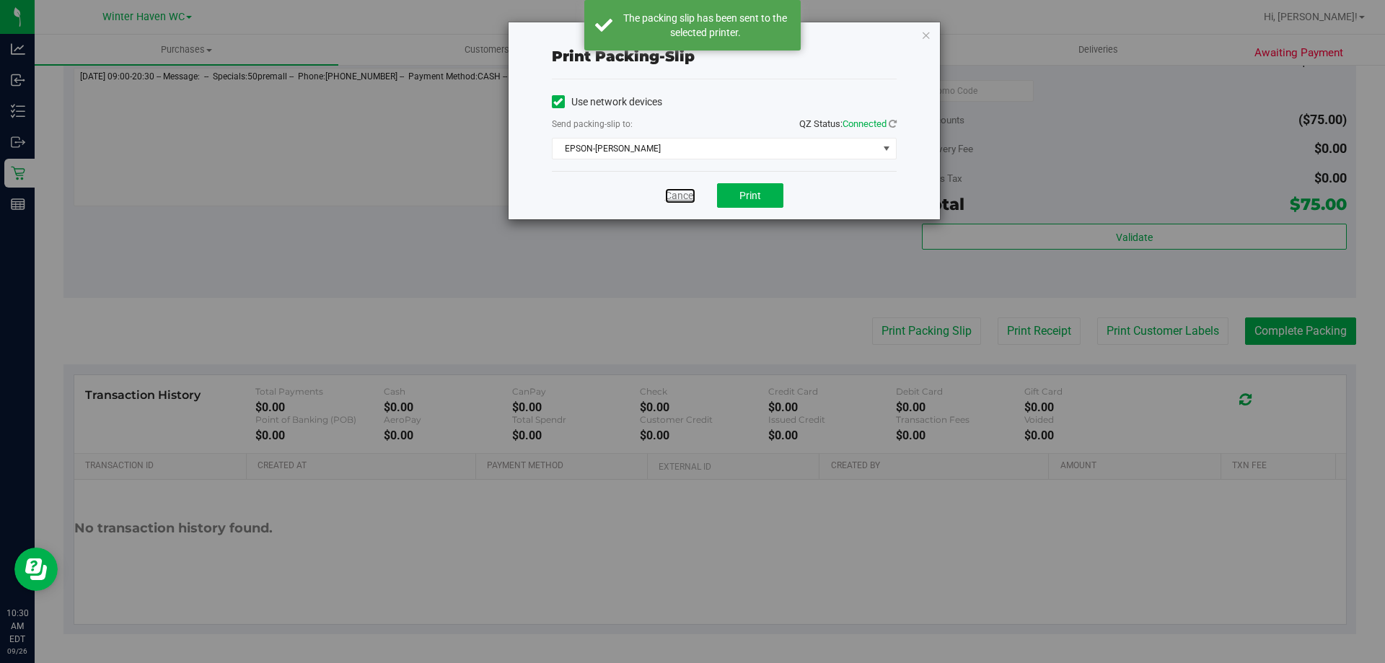
click at [685, 189] on link "Cancel" at bounding box center [680, 195] width 30 height 15
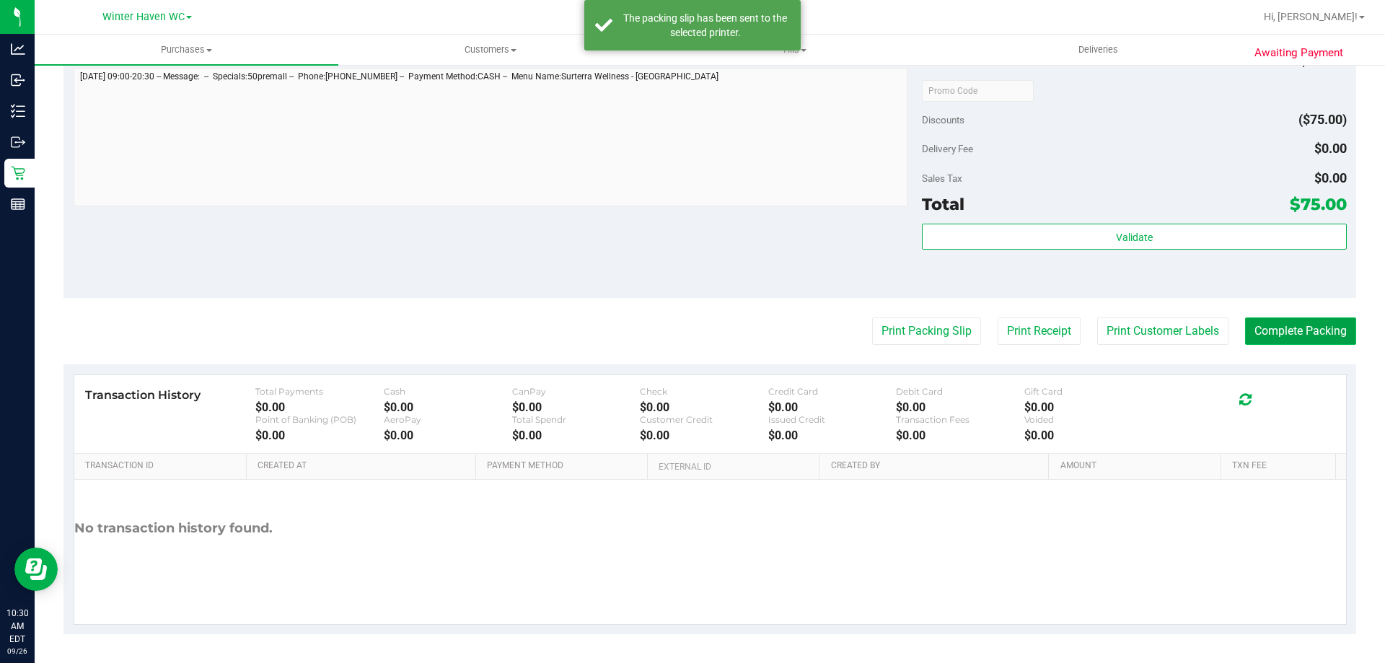
click at [1266, 320] on button "Complete Packing" at bounding box center [1300, 330] width 111 height 27
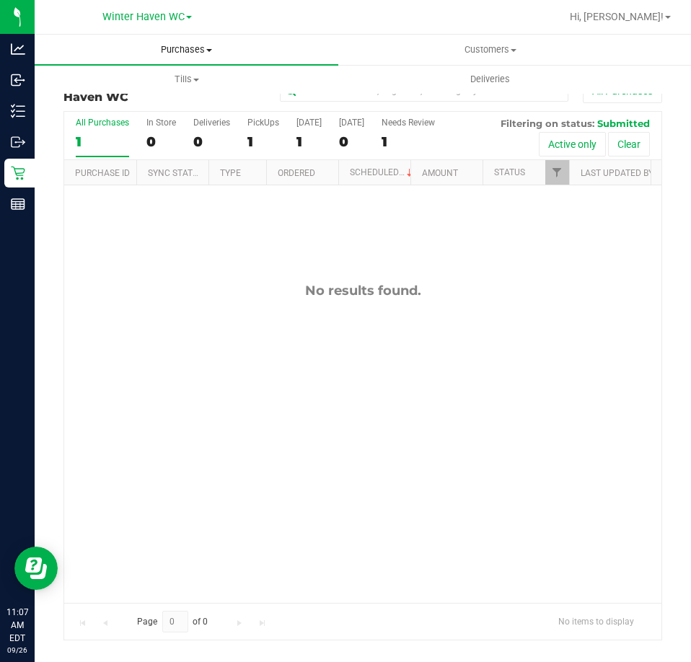
click at [167, 54] on span "Purchases" at bounding box center [187, 49] width 304 height 13
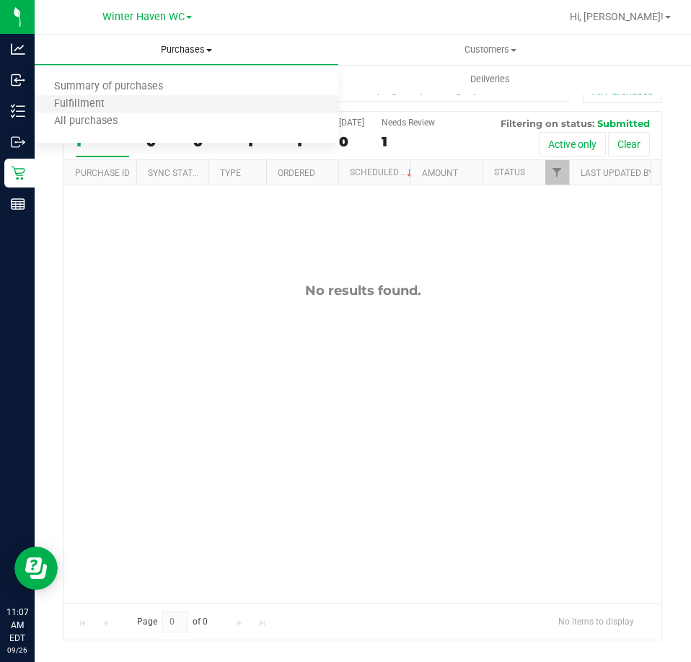
click at [136, 101] on li "Fulfillment" at bounding box center [187, 104] width 304 height 17
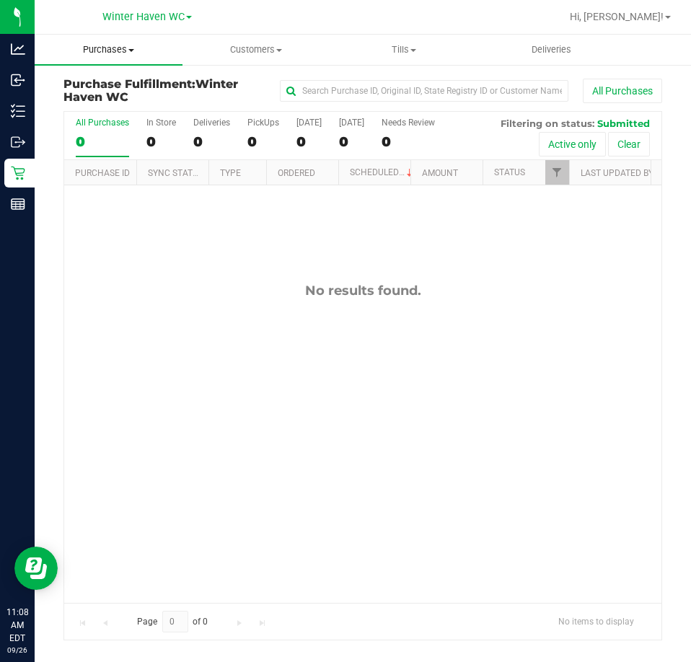
click at [107, 58] on uib-tab-heading "Purchases Summary of purchases Fulfillment All purchases" at bounding box center [109, 50] width 148 height 30
click at [116, 92] on span "Summary of purchases" at bounding box center [109, 87] width 148 height 12
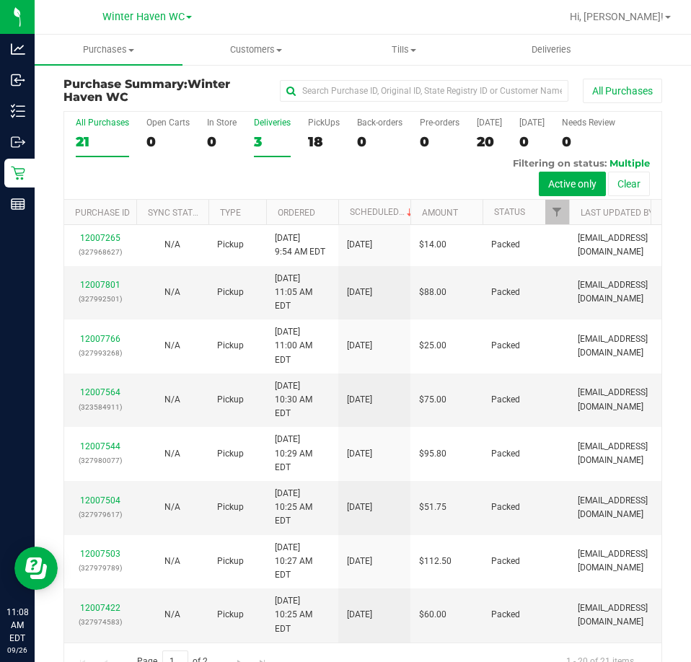
click at [257, 128] on label "Deliveries 3" at bounding box center [272, 138] width 37 height 40
click at [0, 0] on input "Deliveries 3" at bounding box center [0, 0] width 0 height 0
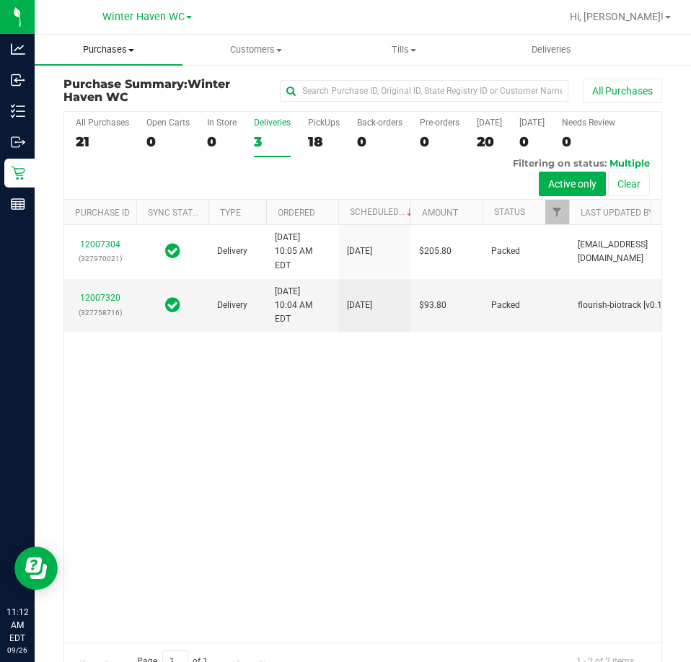
click at [113, 50] on span "Purchases" at bounding box center [109, 49] width 148 height 13
click at [120, 109] on span "Fulfillment" at bounding box center [79, 104] width 89 height 12
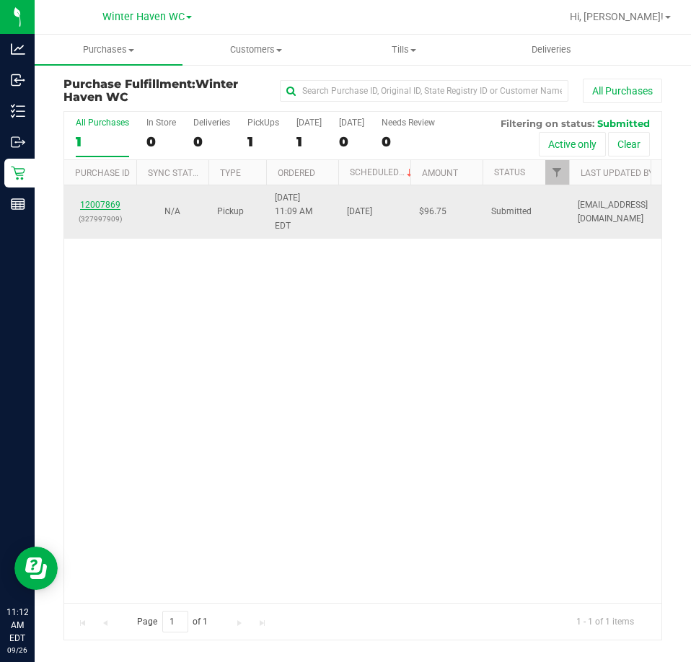
click at [113, 200] on link "12007869" at bounding box center [100, 205] width 40 height 10
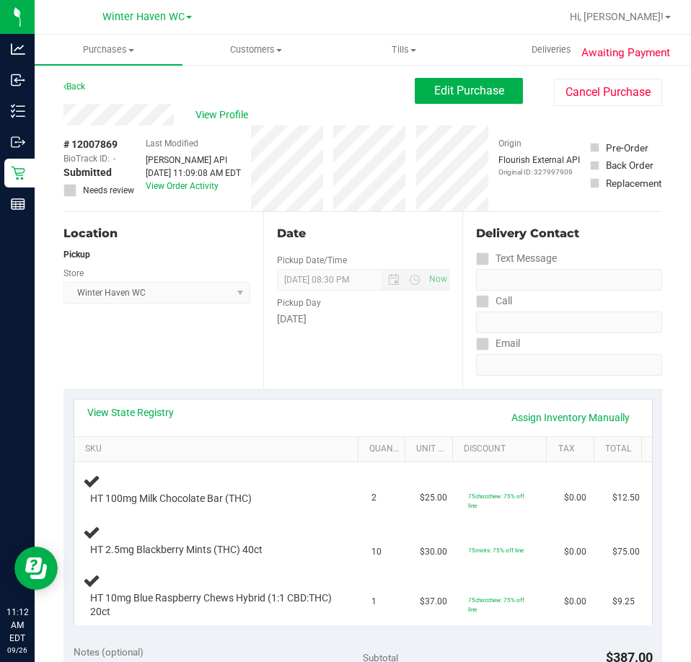
click at [119, 421] on div "View State Registry Assign Inventory Manually" at bounding box center [363, 417] width 552 height 25
click at [138, 416] on link "View State Registry" at bounding box center [130, 412] width 87 height 14
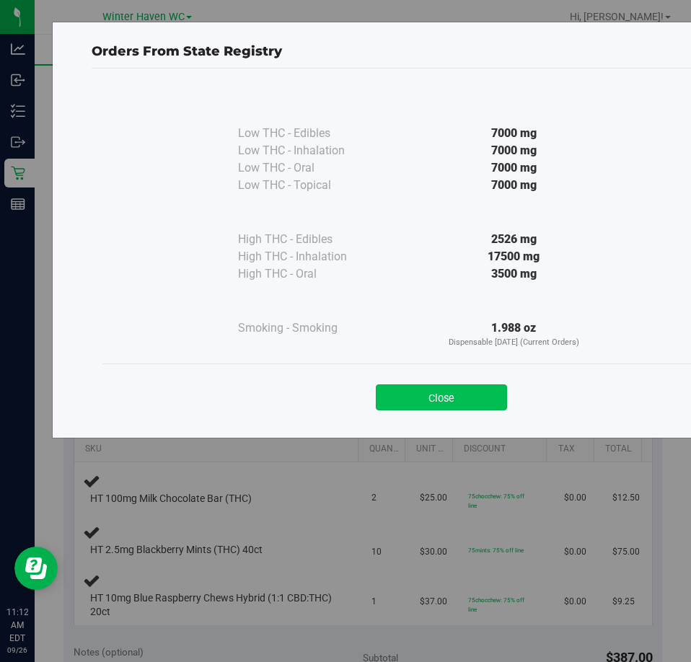
click at [456, 396] on button "Close" at bounding box center [441, 397] width 131 height 26
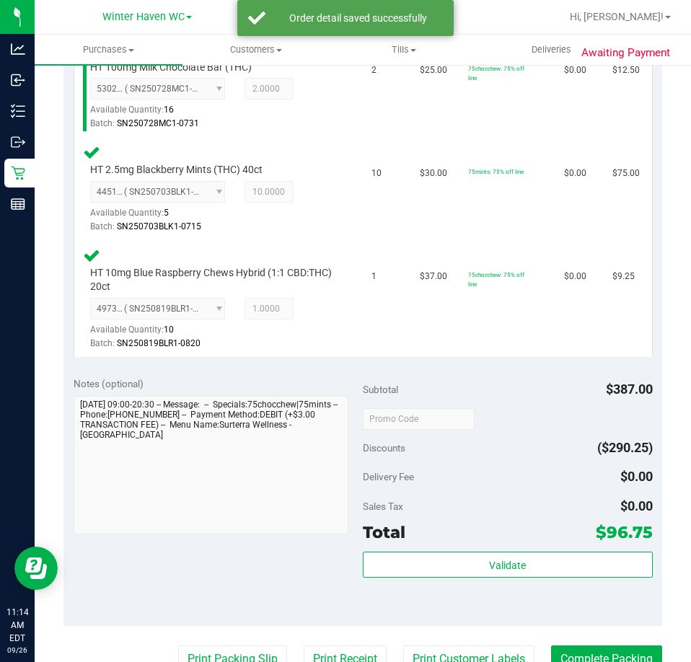
scroll to position [649, 0]
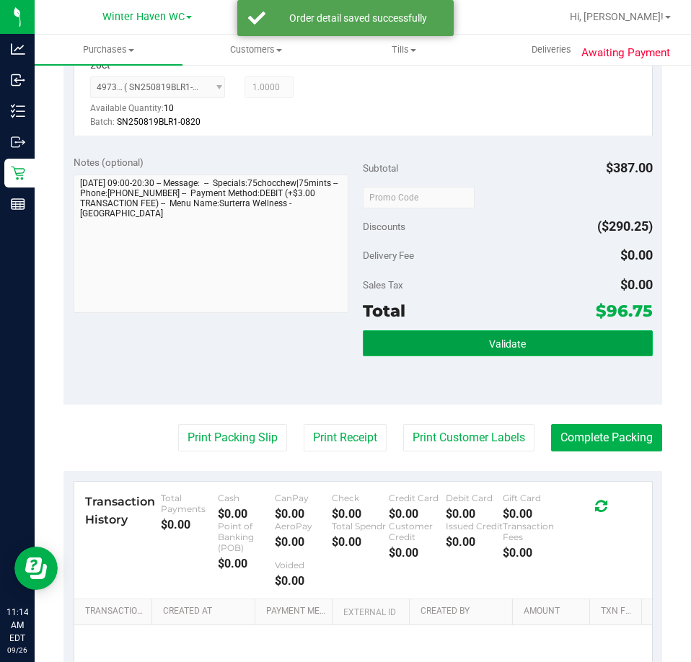
click at [493, 334] on button "Validate" at bounding box center [508, 343] width 290 height 26
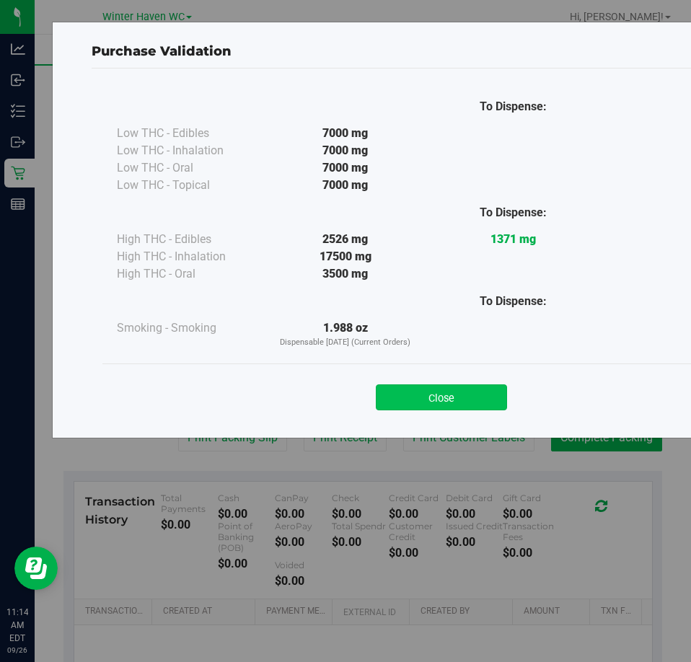
click at [474, 385] on button "Close" at bounding box center [441, 397] width 131 height 26
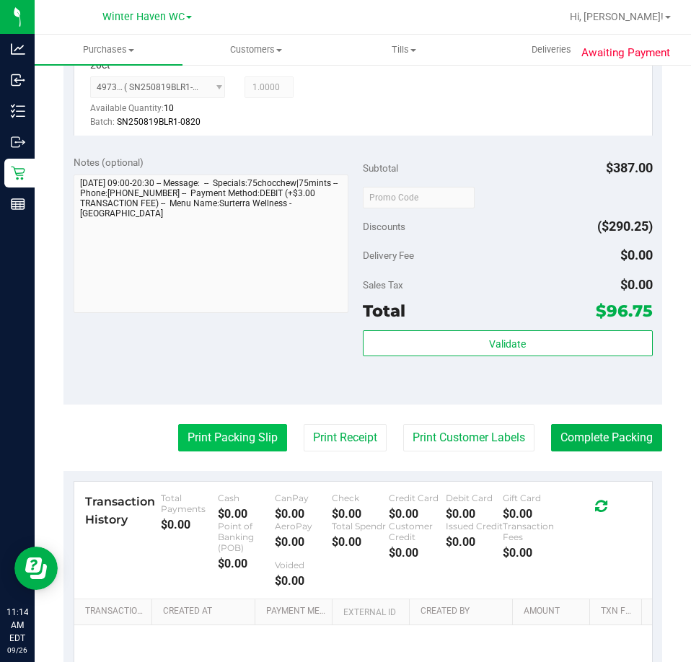
click at [247, 436] on button "Print Packing Slip" at bounding box center [232, 437] width 109 height 27
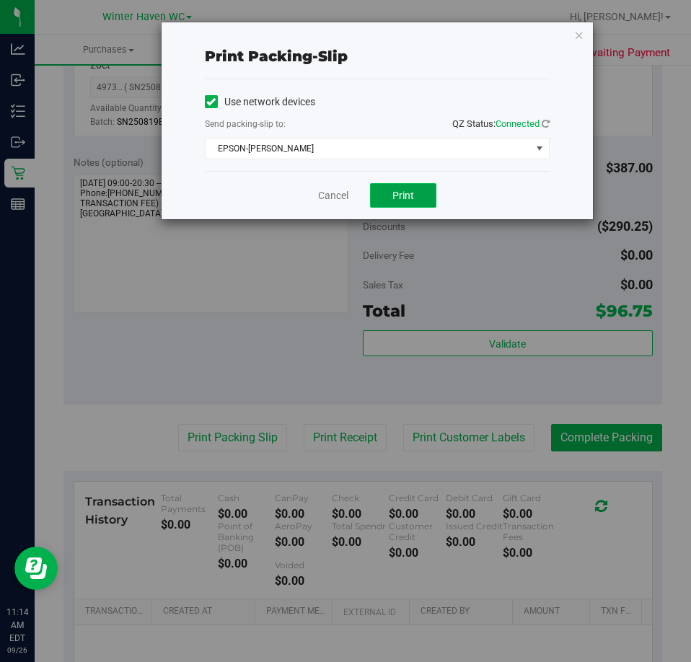
click at [393, 193] on span "Print" at bounding box center [403, 196] width 22 height 12
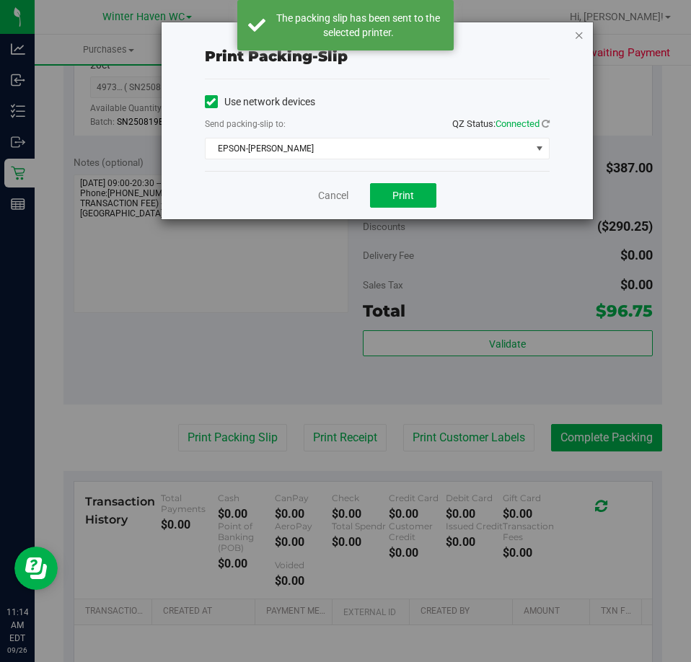
click at [581, 38] on icon "button" at bounding box center [579, 34] width 10 height 17
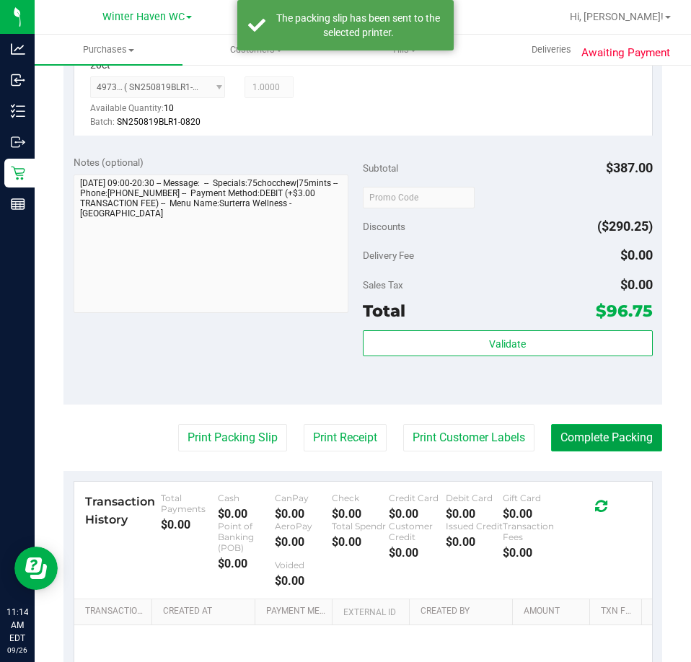
click at [592, 429] on button "Complete Packing" at bounding box center [606, 437] width 111 height 27
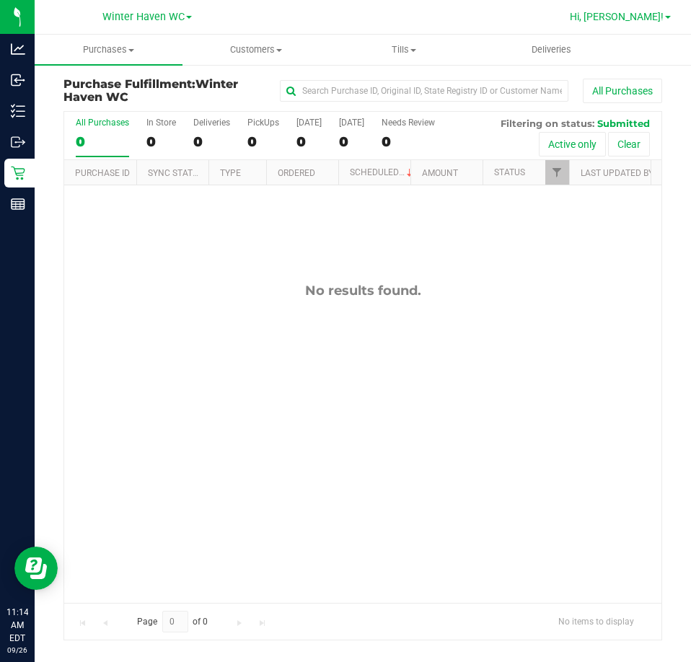
click at [652, 19] on span "Hi, [PERSON_NAME]!" at bounding box center [617, 17] width 94 height 12
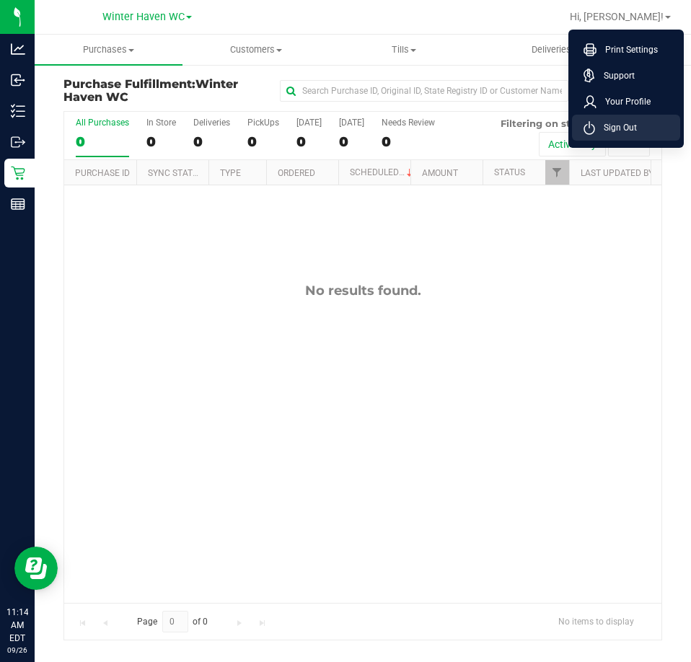
click at [633, 133] on span "Sign Out" at bounding box center [616, 127] width 42 height 14
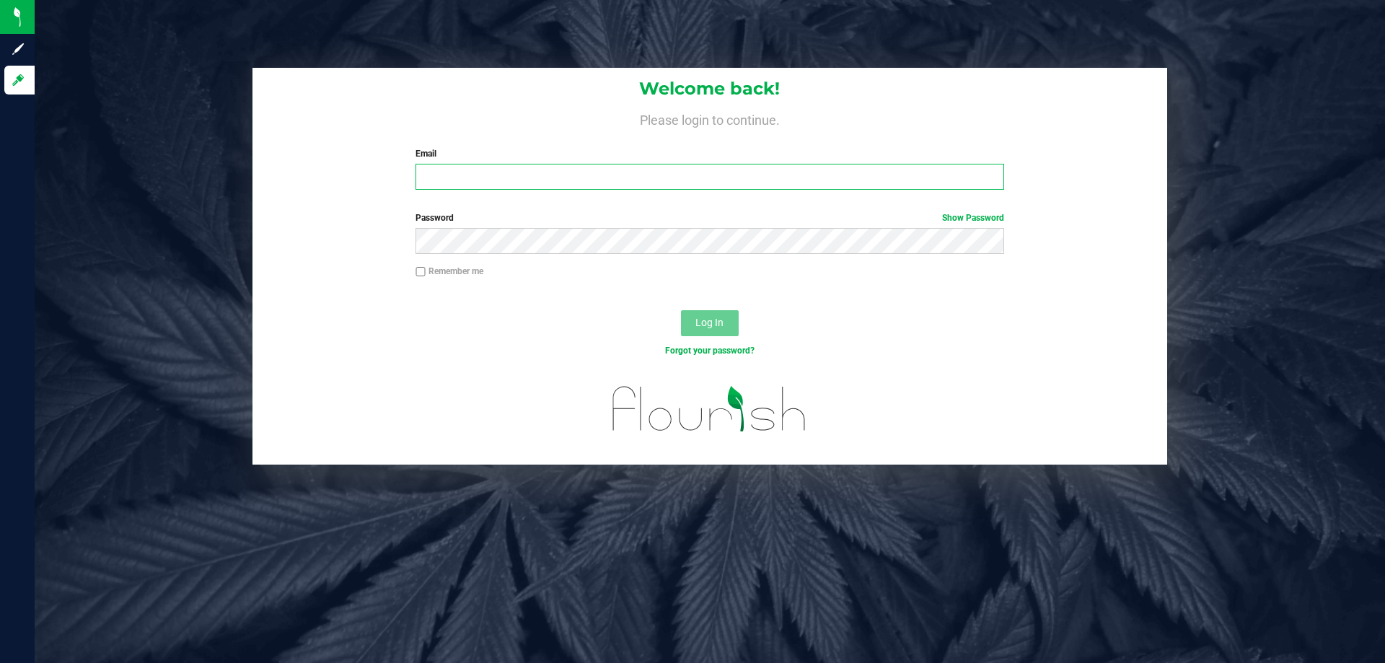
click at [541, 174] on input "Email" at bounding box center [709, 177] width 588 height 26
type input "meverettjr@liveparallel.com"
click at [681, 310] on button "Log In" at bounding box center [710, 323] width 58 height 26
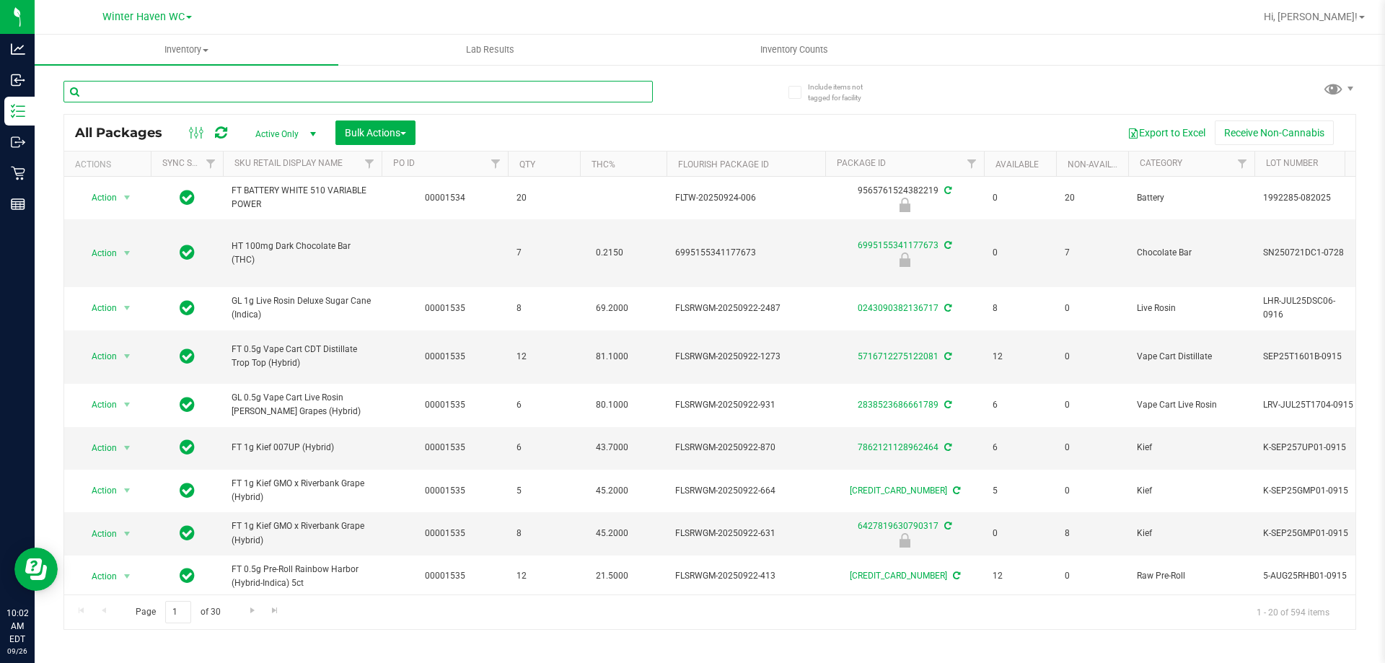
click at [391, 87] on input "text" at bounding box center [357, 92] width 589 height 22
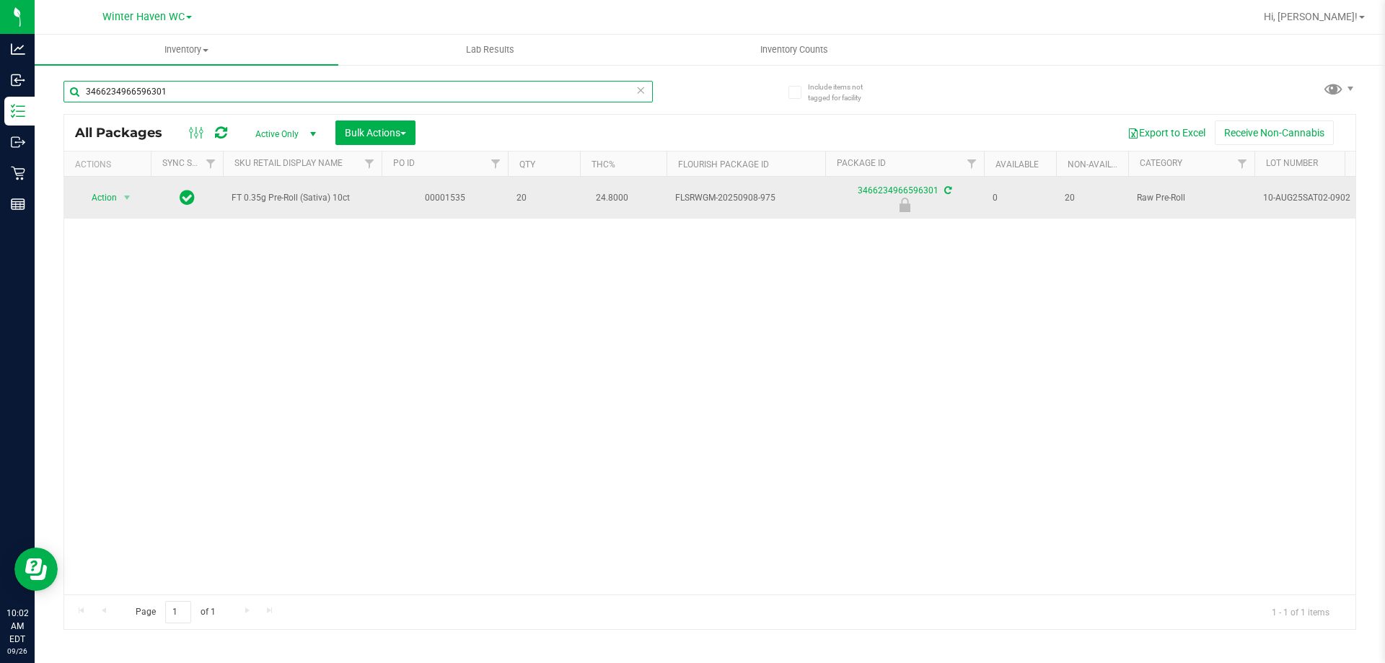
type input "3466234966596301"
click at [115, 200] on span "Action" at bounding box center [98, 197] width 39 height 20
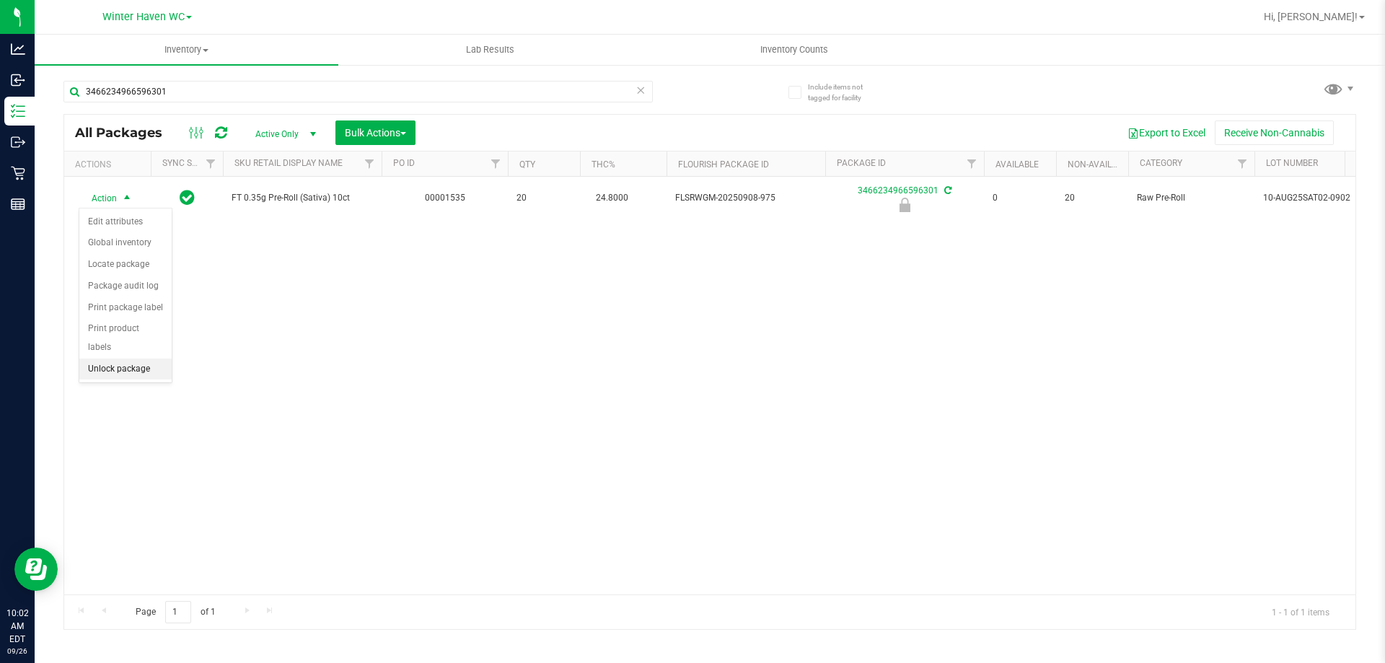
click at [138, 358] on li "Unlock package" at bounding box center [125, 369] width 92 height 22
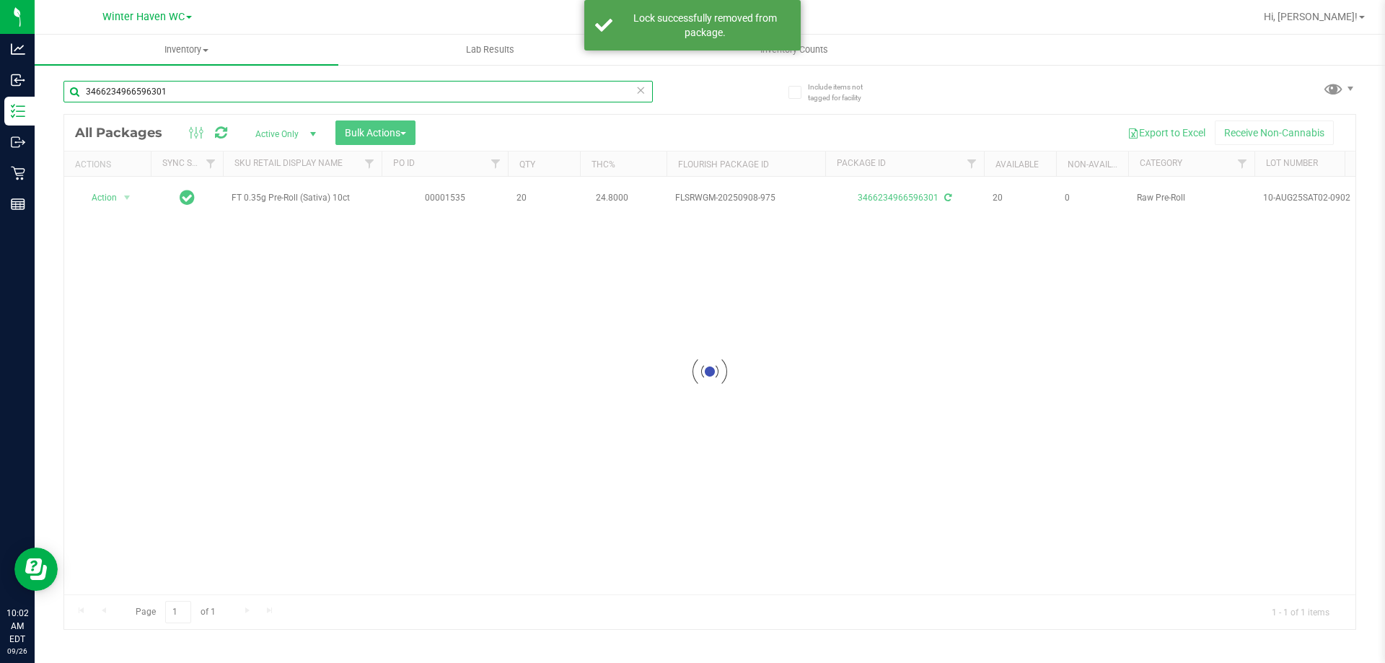
click at [306, 92] on input "3466234966596301" at bounding box center [357, 92] width 589 height 22
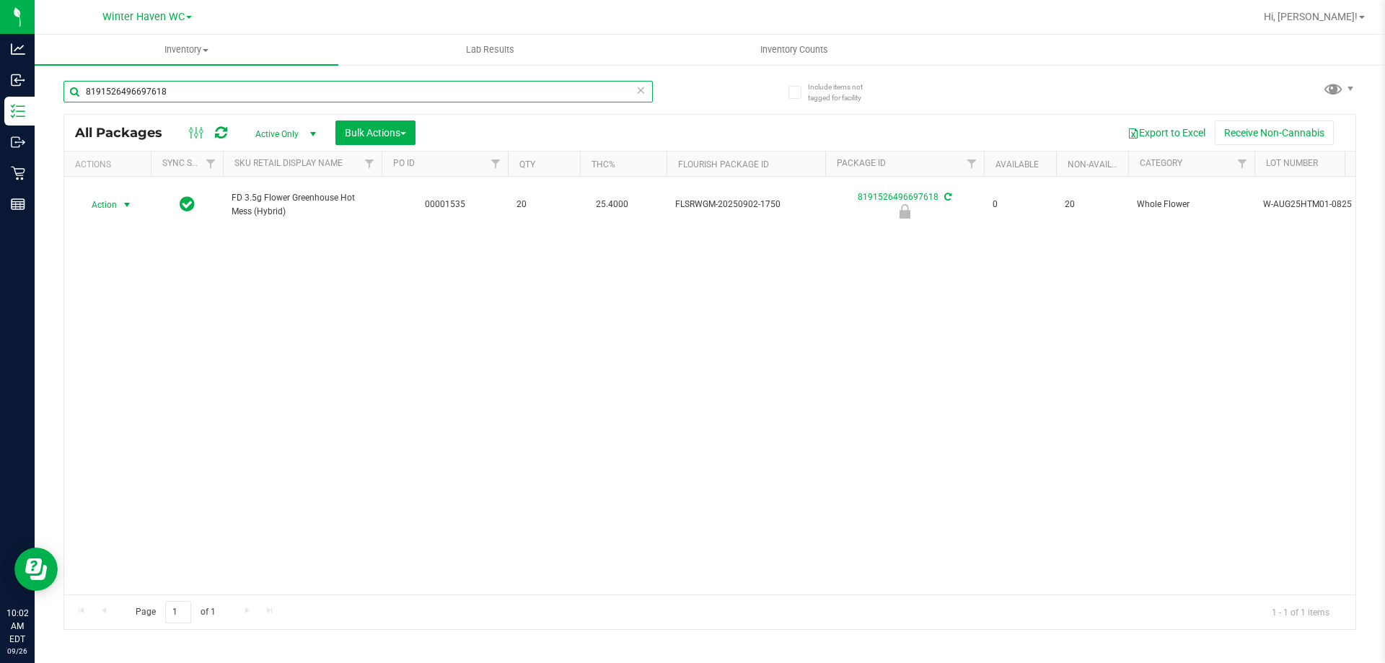
type input "8191526496697618"
click at [132, 199] on span "select" at bounding box center [127, 205] width 12 height 12
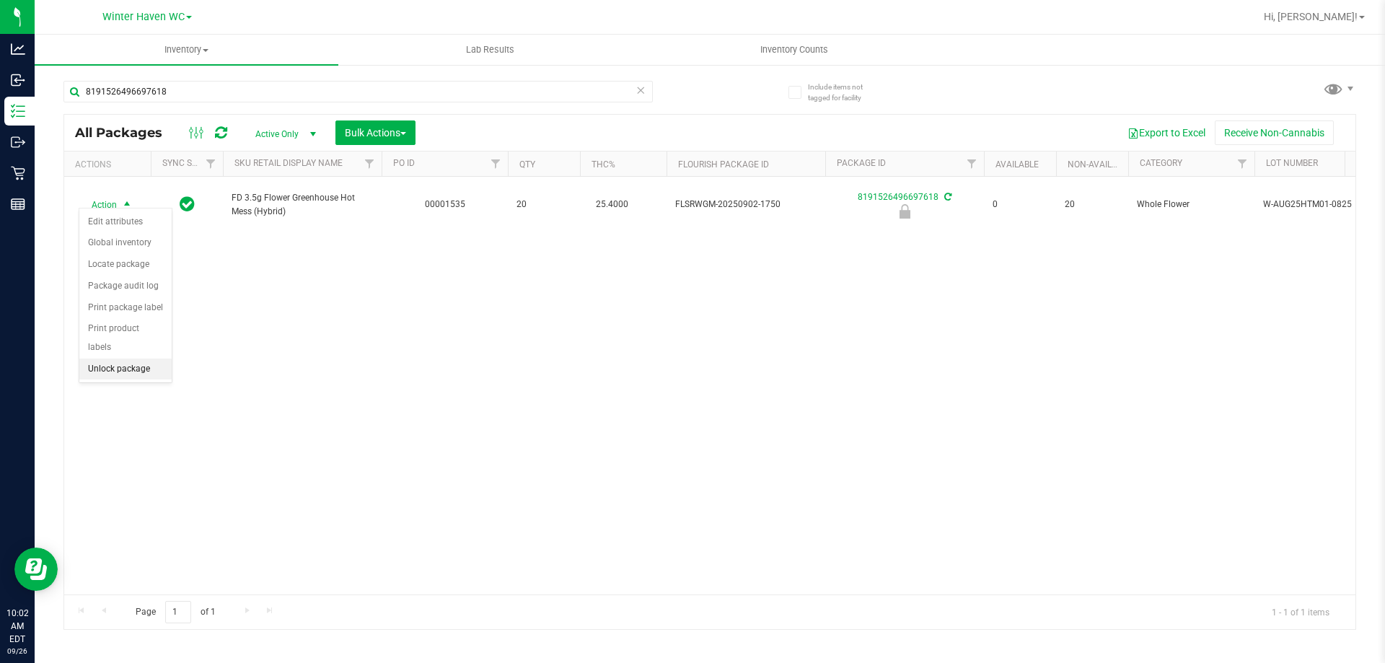
click at [126, 358] on li "Unlock package" at bounding box center [125, 369] width 92 height 22
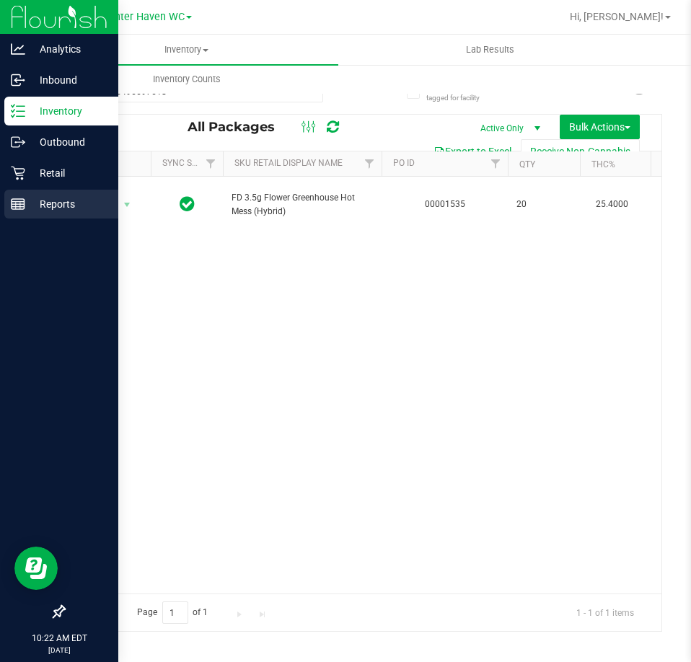
click at [29, 202] on p "Reports" at bounding box center [68, 203] width 87 height 17
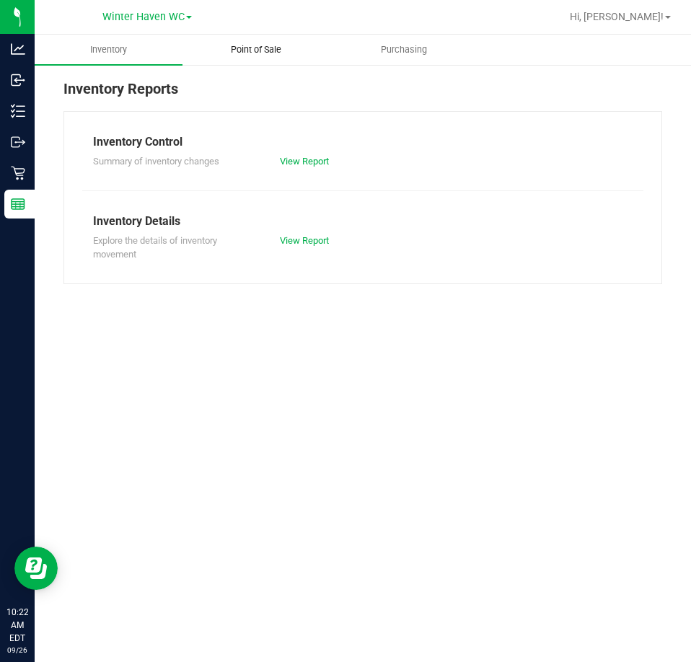
click at [262, 53] on span "Point of Sale" at bounding box center [255, 49] width 89 height 13
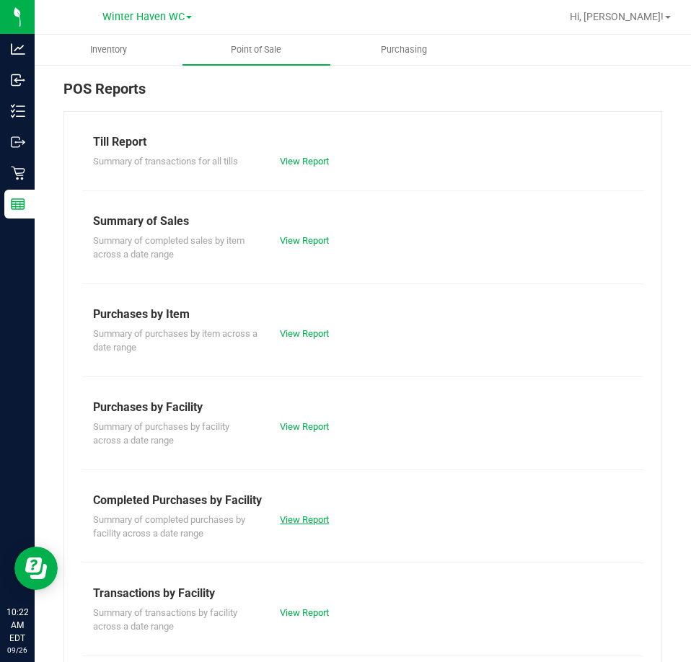
click at [303, 522] on link "View Report" at bounding box center [304, 519] width 49 height 11
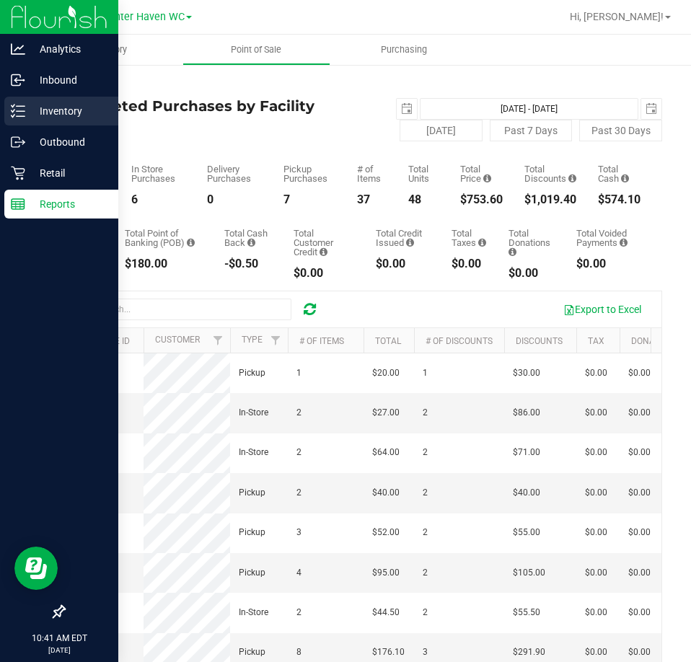
click at [27, 118] on p "Inventory" at bounding box center [68, 110] width 87 height 17
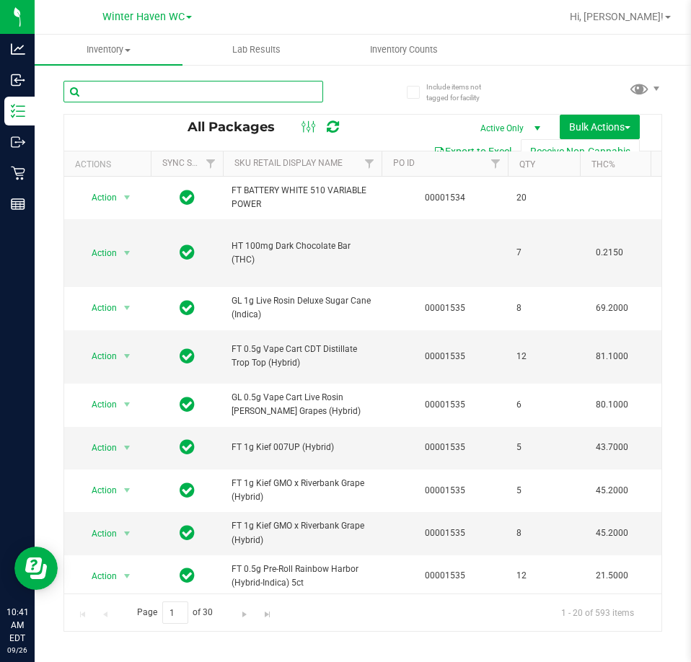
click at [242, 94] on input "text" at bounding box center [193, 92] width 260 height 22
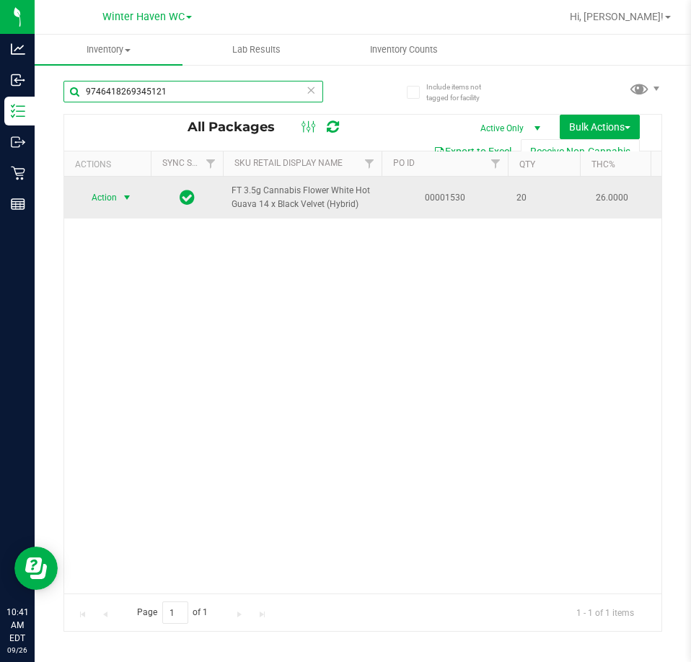
type input "9746418269345121"
click at [133, 196] on span "select" at bounding box center [127, 198] width 12 height 12
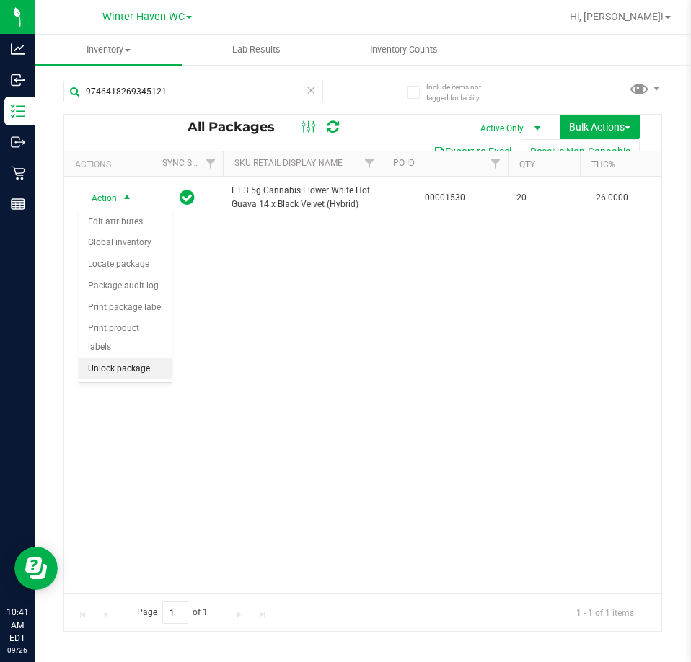
click at [145, 358] on li "Unlock package" at bounding box center [125, 369] width 92 height 22
